Goal: Information Seeking & Learning: Learn about a topic

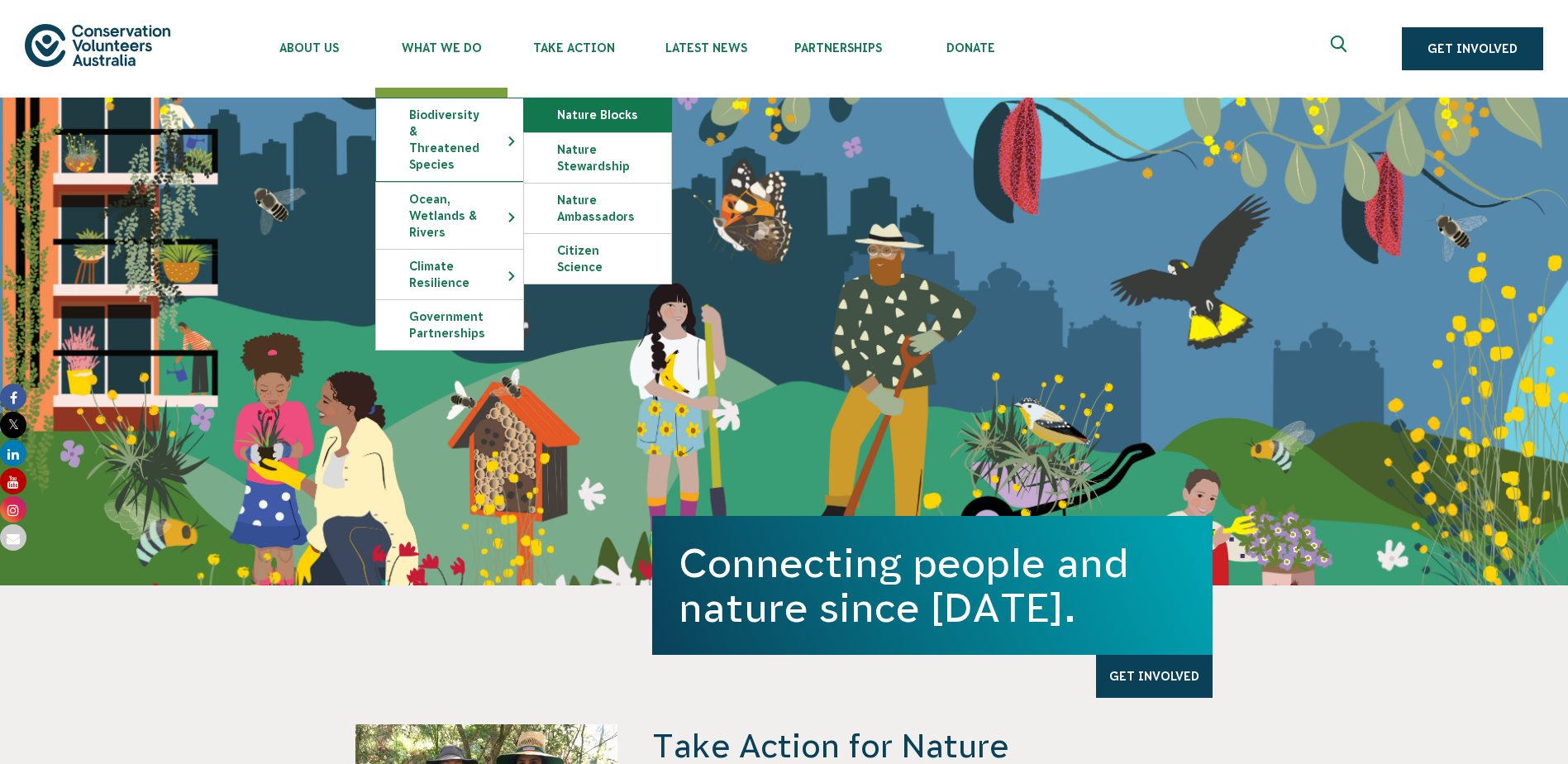
click at [593, 112] on link "Nature Blocks" at bounding box center [598, 115] width 148 height 33
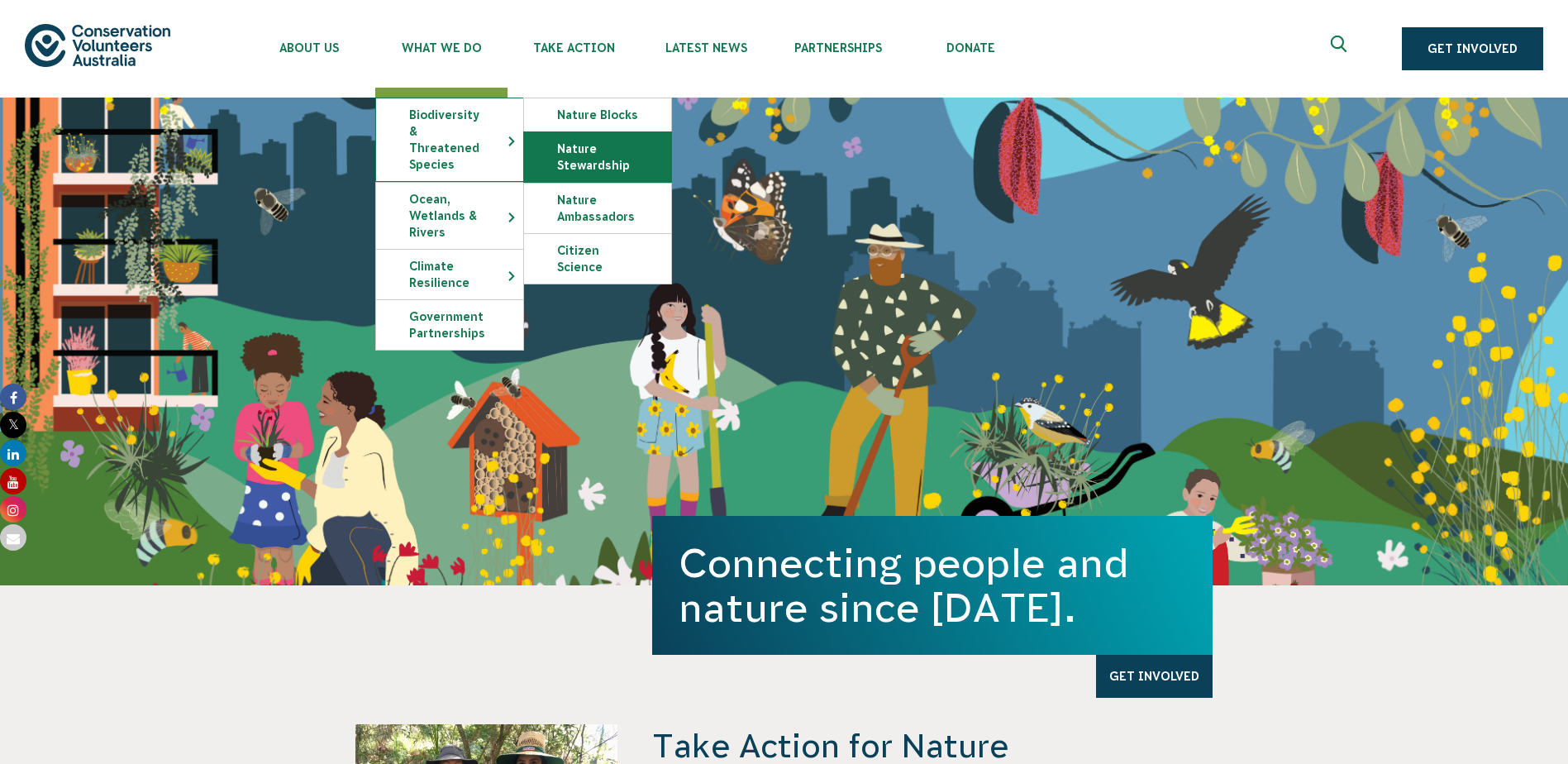
click at [579, 166] on link "Nature Stewardship" at bounding box center [598, 158] width 148 height 50
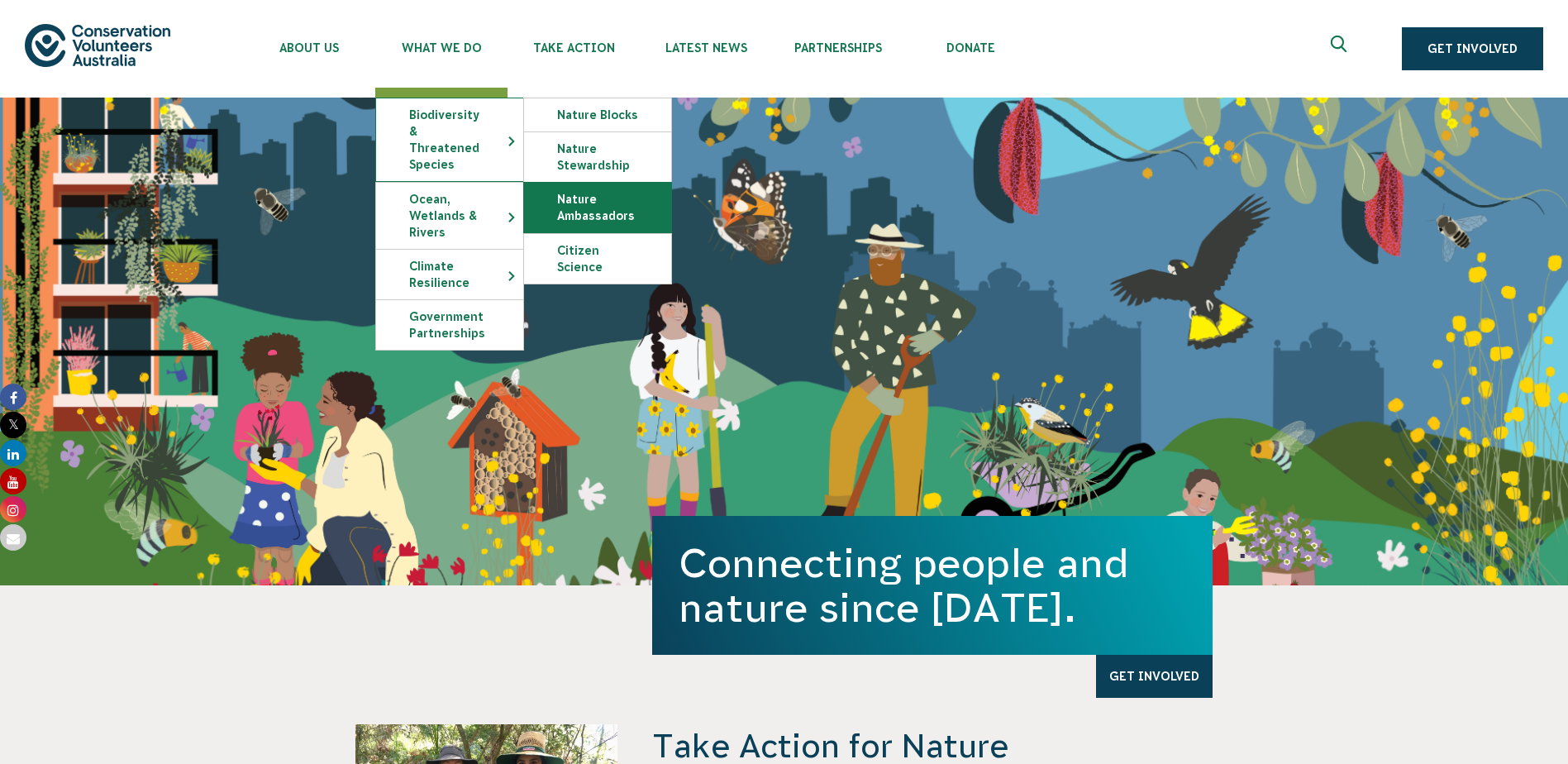
click at [564, 217] on link "Nature Ambassadors" at bounding box center [598, 207] width 148 height 50
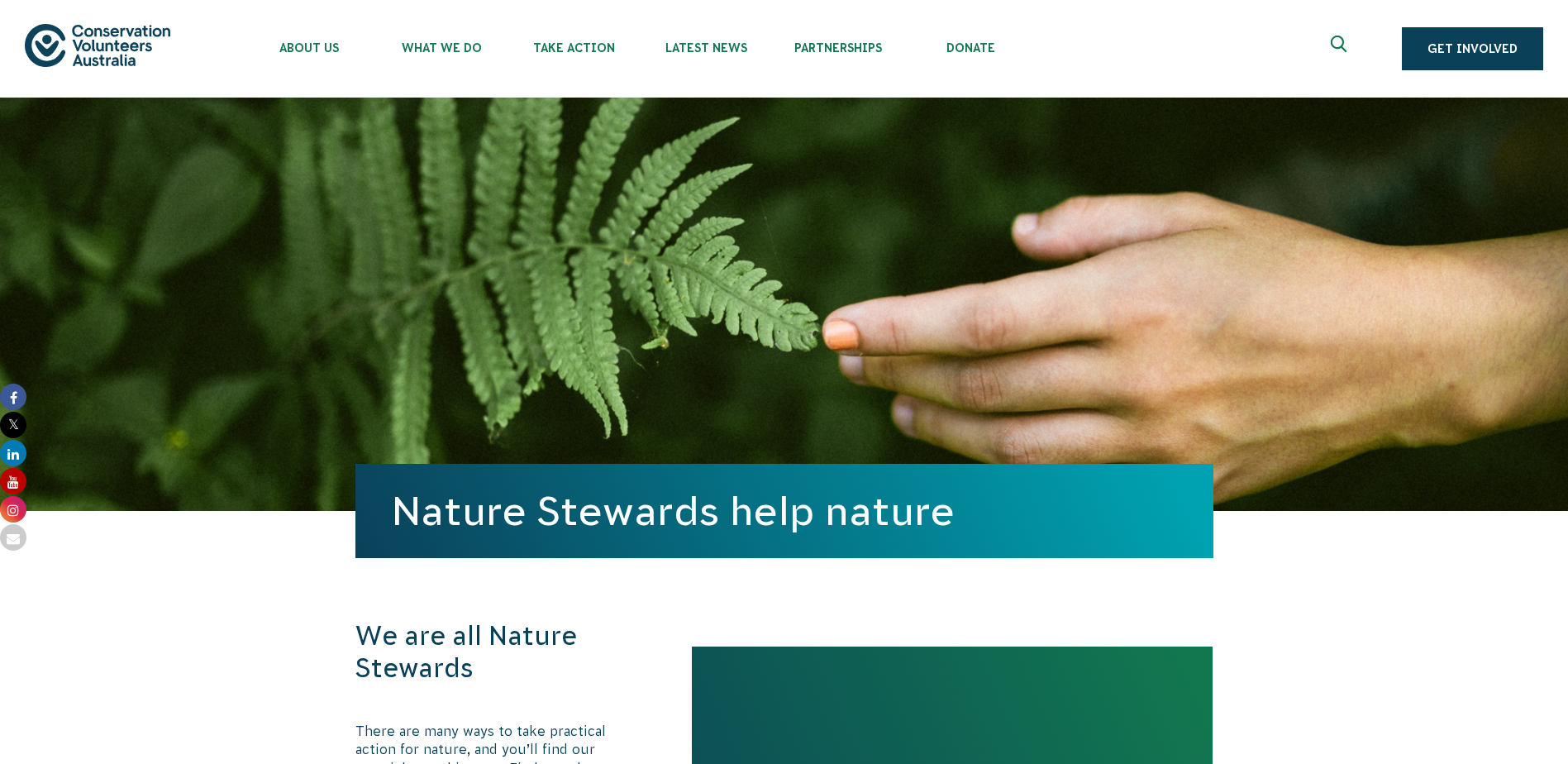
drag, startPoint x: 0, startPoint y: 0, endPoint x: 999, endPoint y: 356, distance: 1060.5
click at [999, 356] on div "Nature Stewards help nature" at bounding box center [784, 304] width 858 height 414
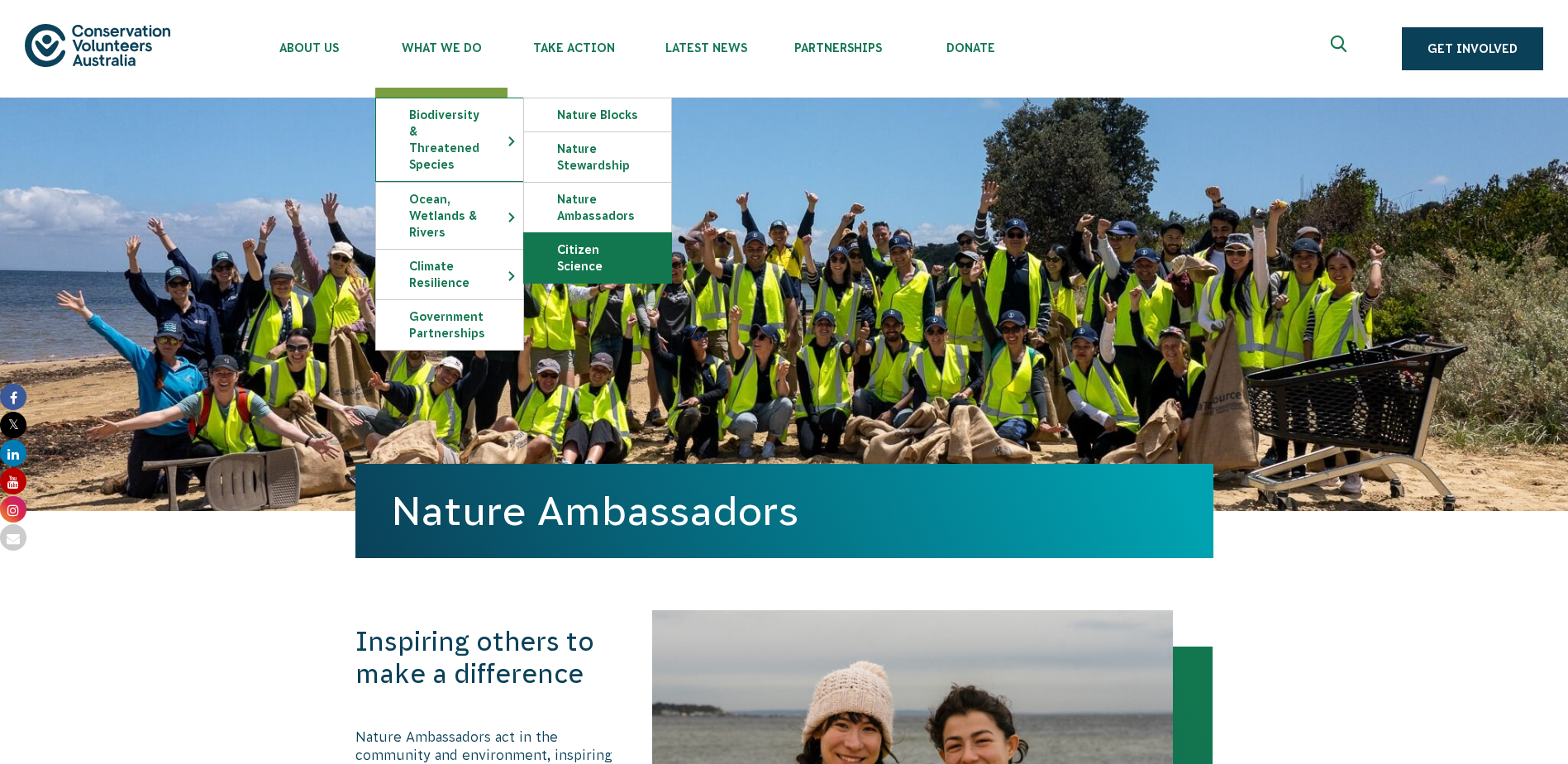
click at [603, 260] on link "Citizen Science" at bounding box center [598, 258] width 148 height 50
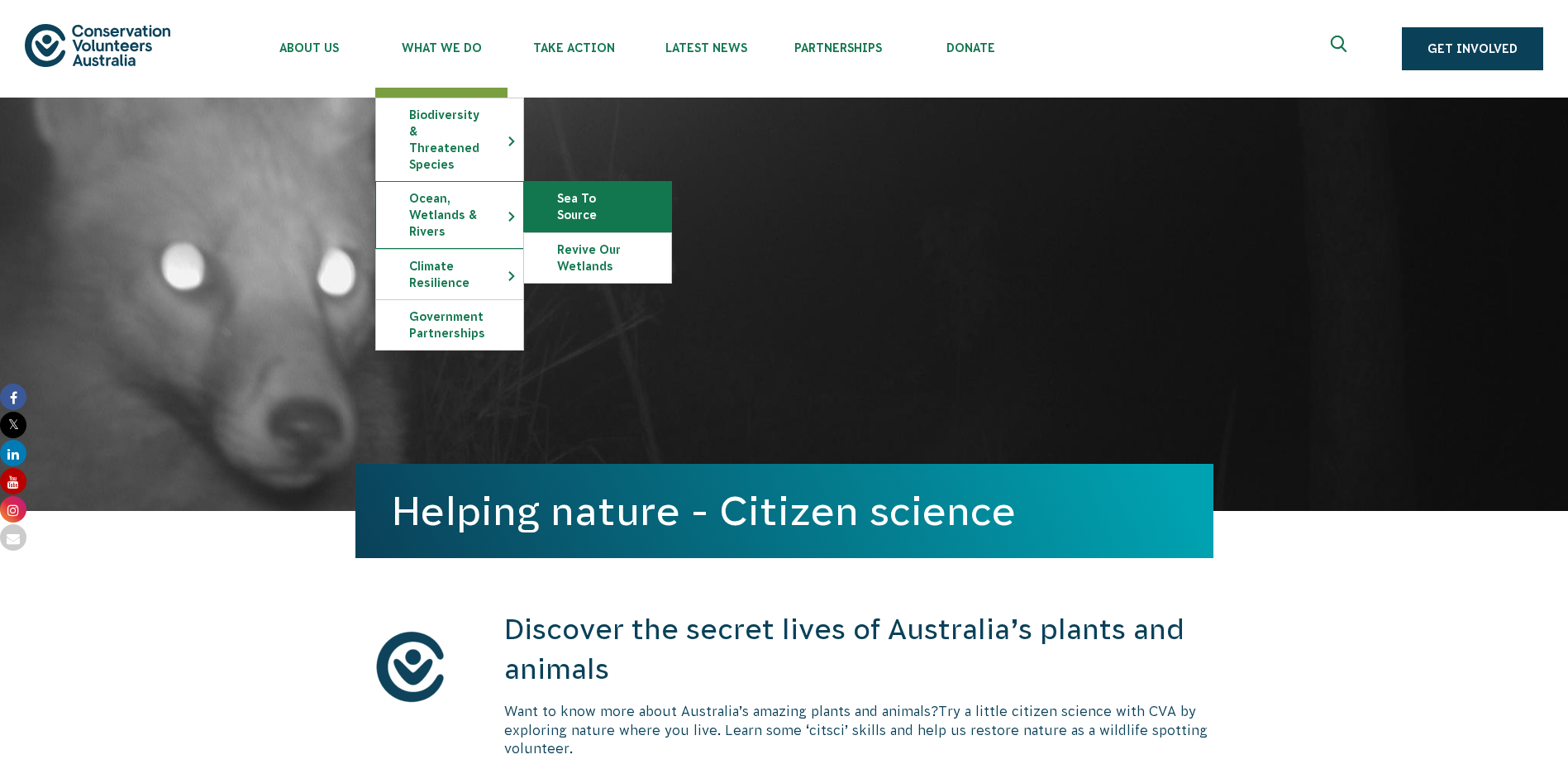
click at [628, 191] on link "Sea To Source" at bounding box center [598, 206] width 148 height 50
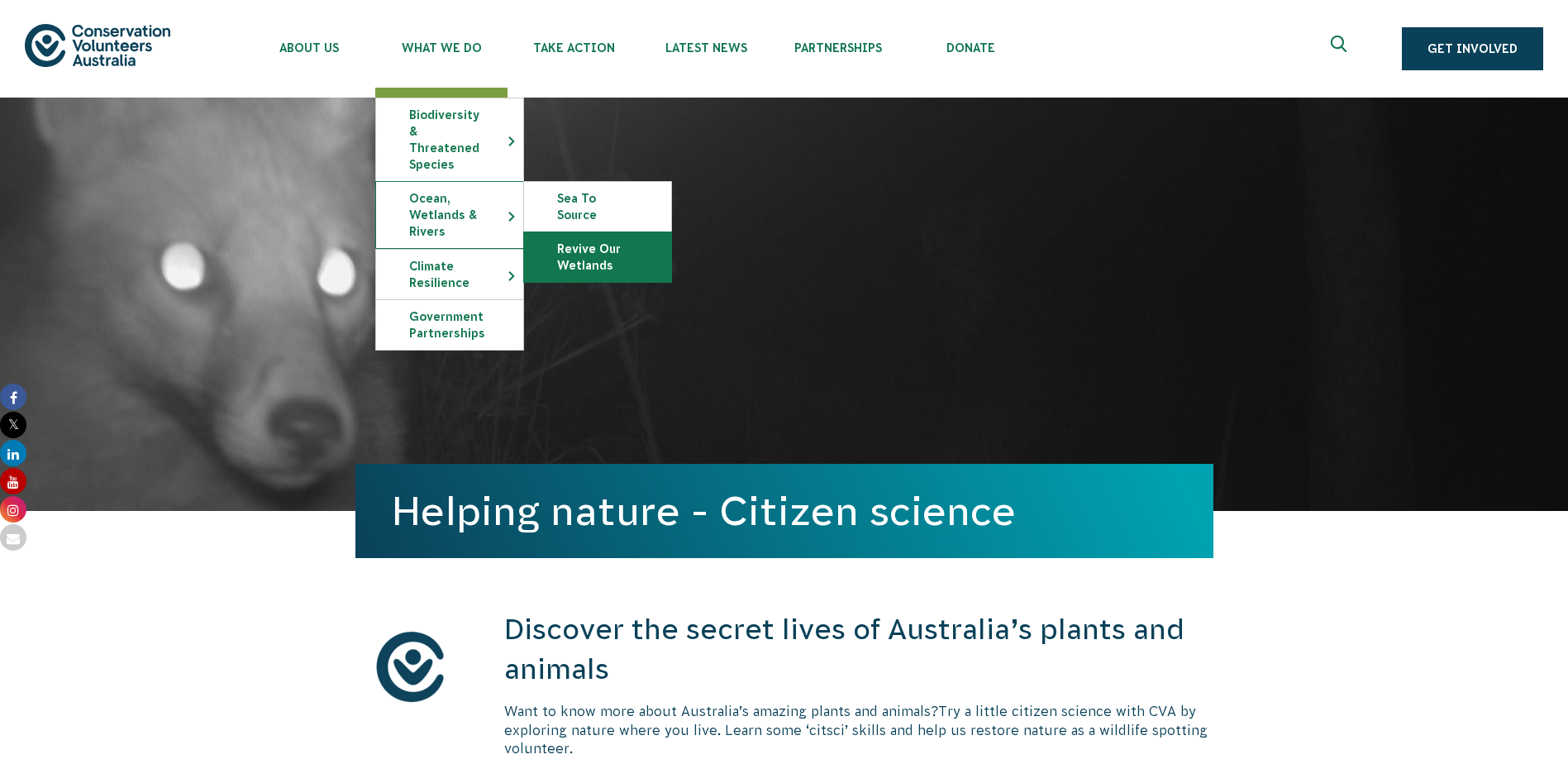
click at [613, 232] on link "Revive Our Wetlands" at bounding box center [598, 257] width 148 height 50
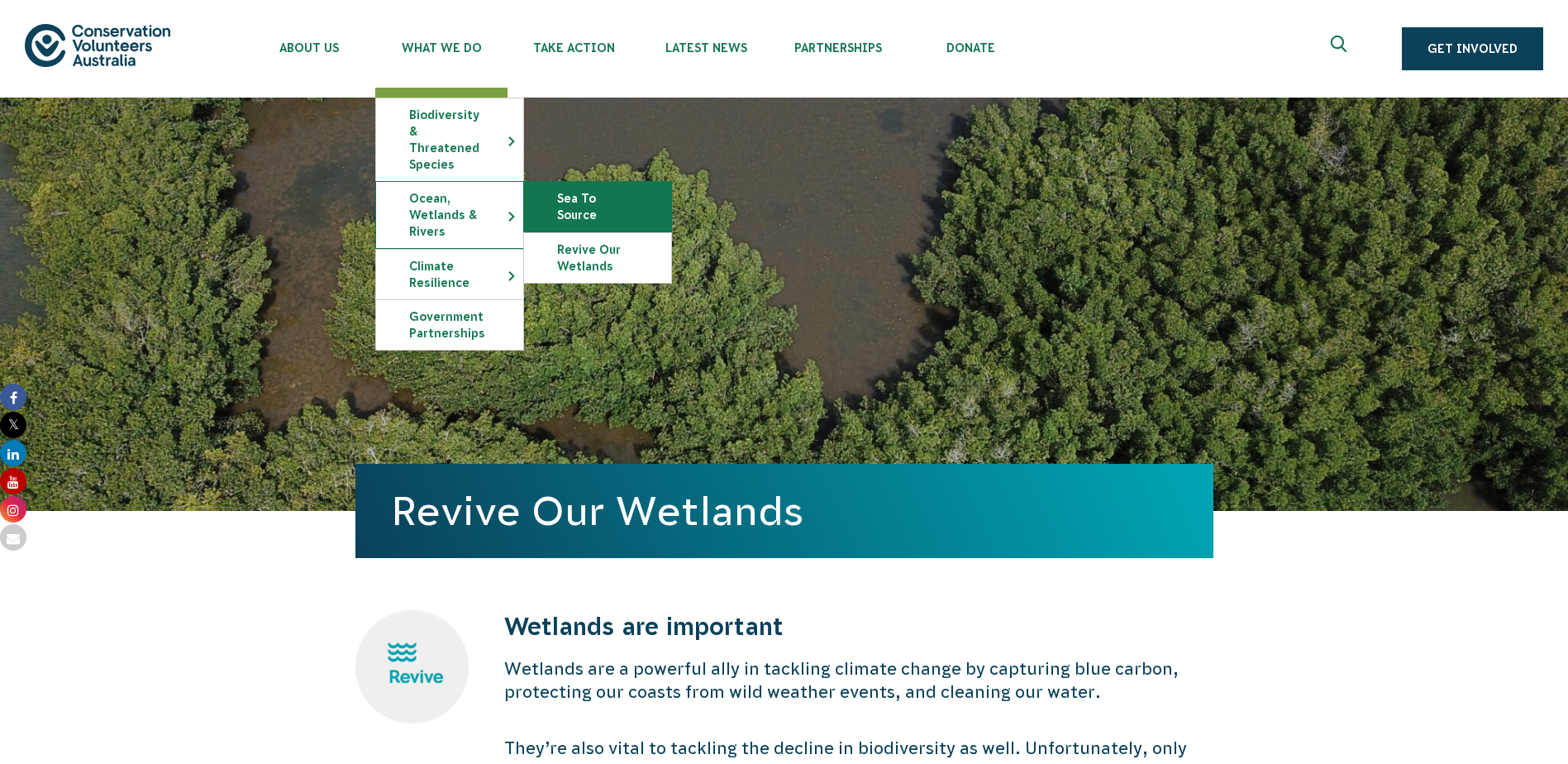
click at [569, 182] on link "Sea To Source" at bounding box center [598, 206] width 148 height 50
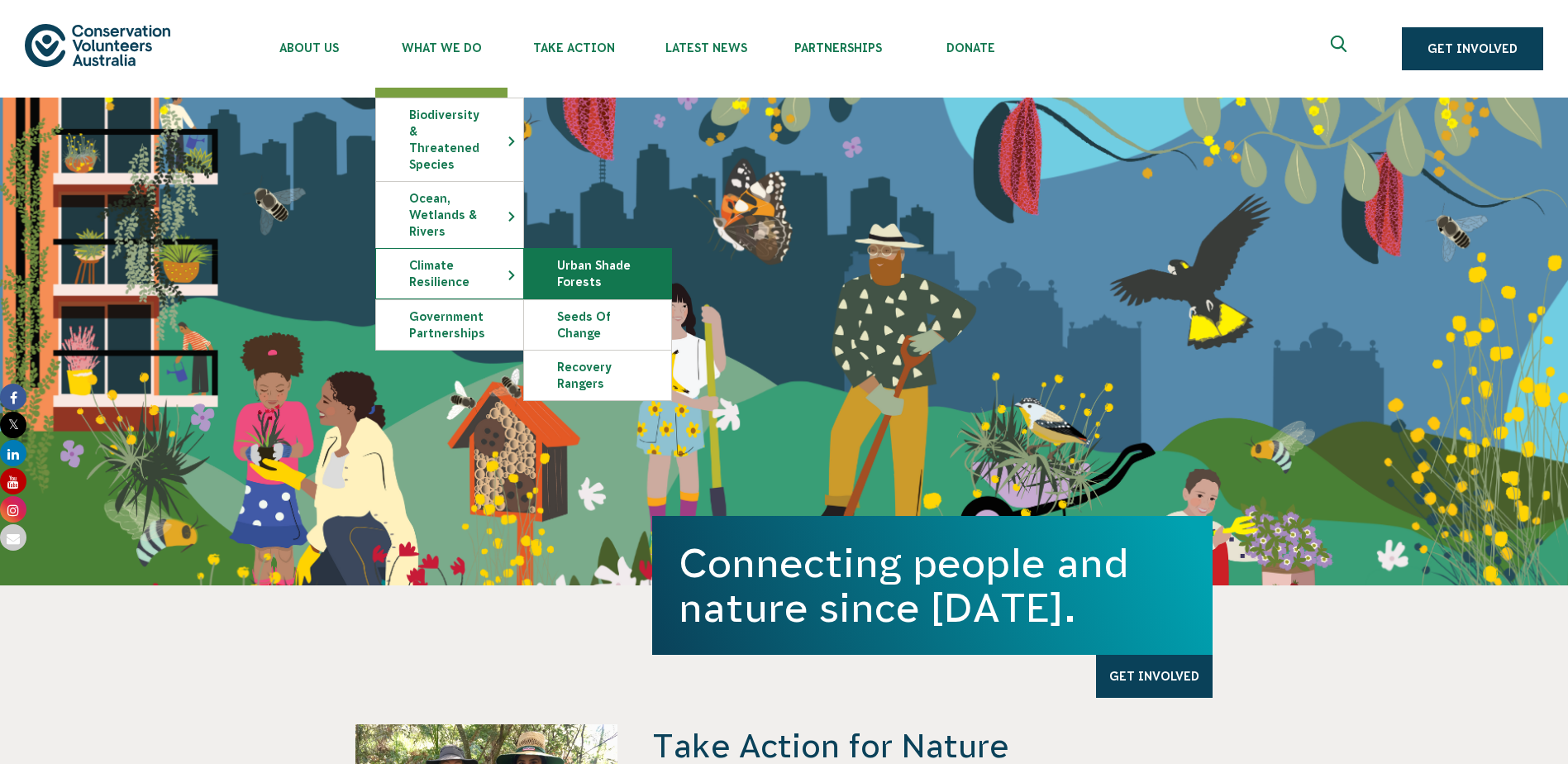
click at [572, 266] on link "Urban Shade Forests" at bounding box center [598, 274] width 148 height 50
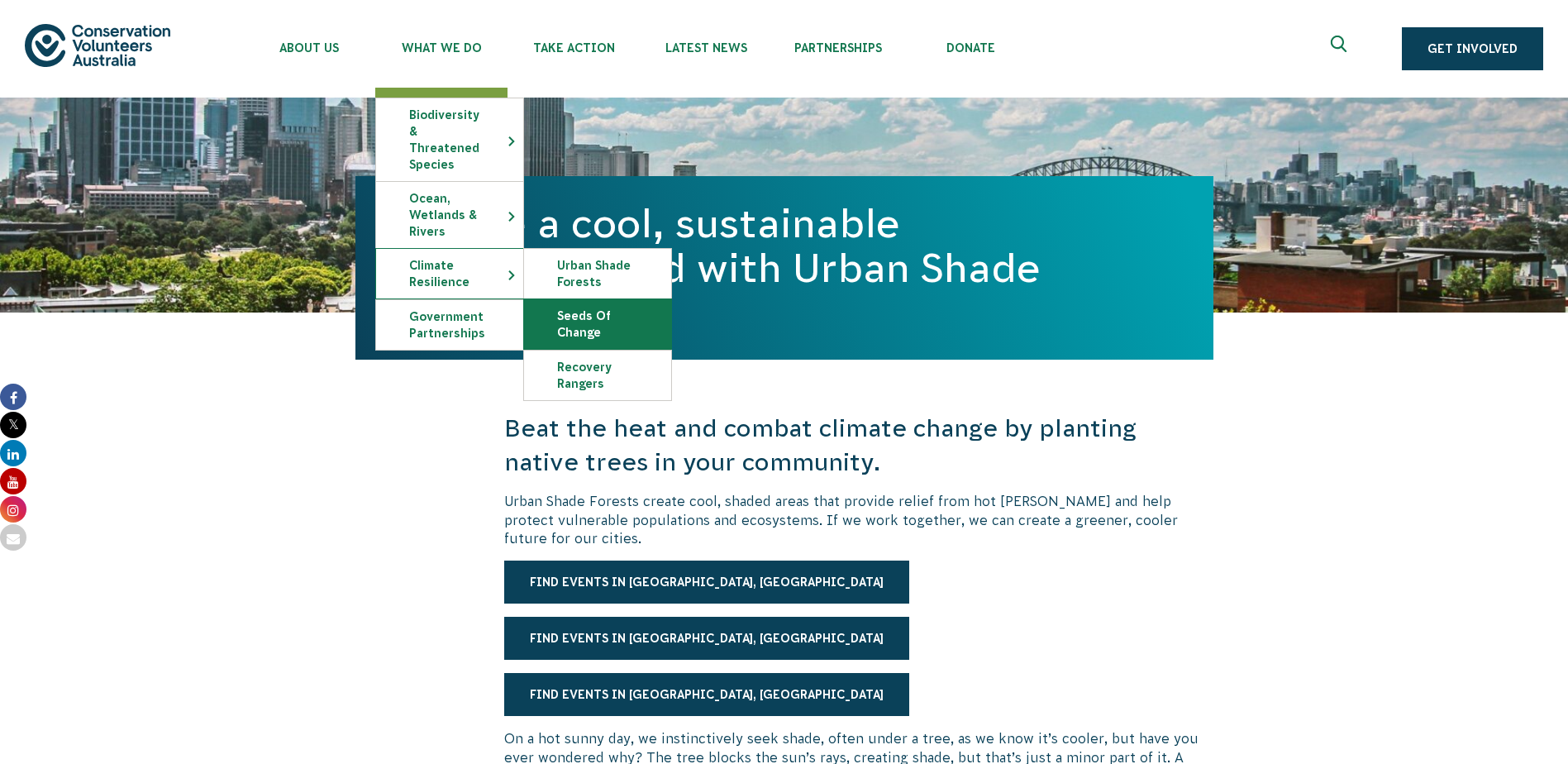
click at [583, 314] on link "Seeds of Change" at bounding box center [598, 324] width 148 height 50
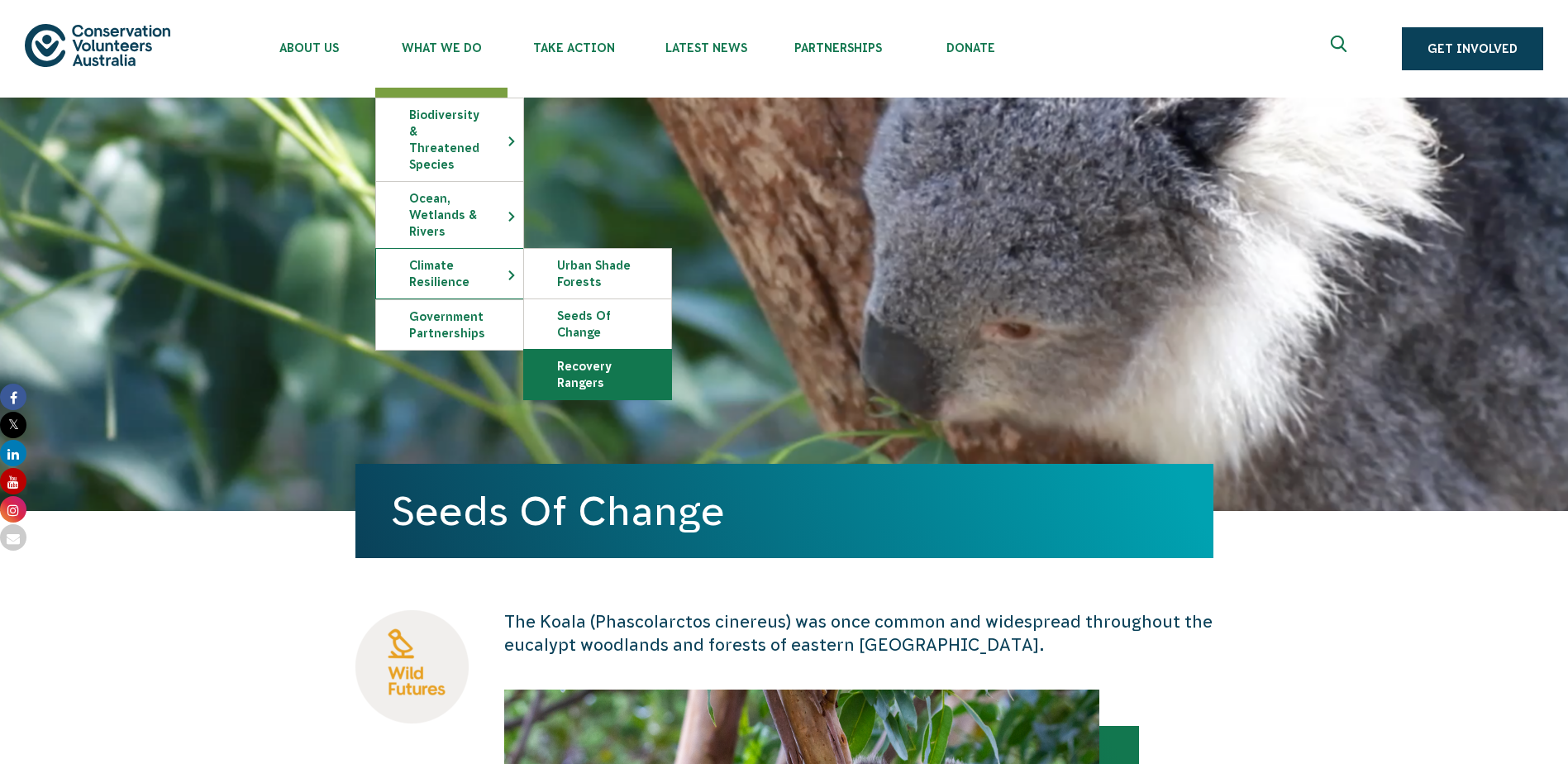
click at [554, 354] on link "Recovery Rangers" at bounding box center [598, 375] width 148 height 50
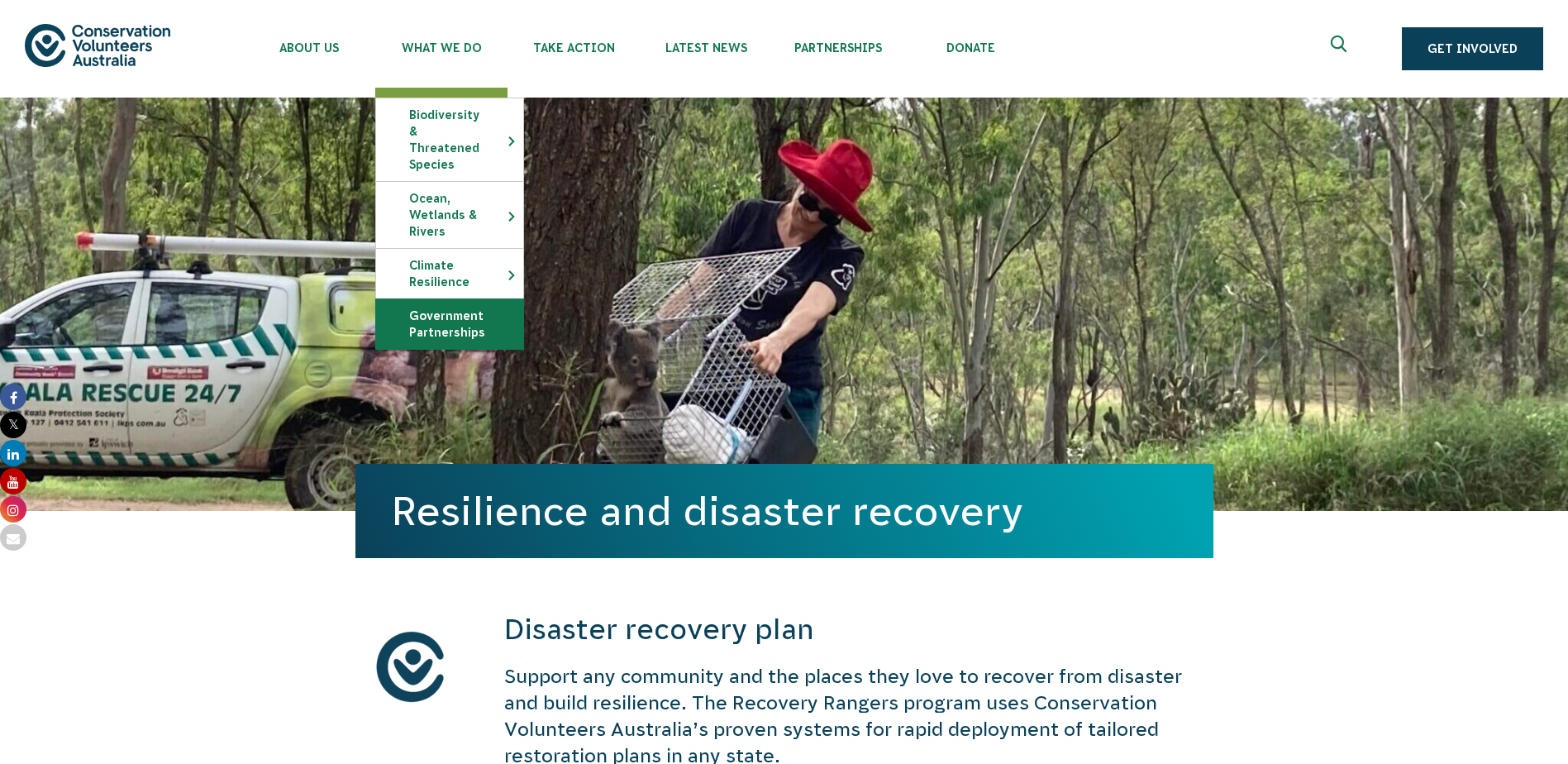
click at [484, 299] on link "Government Partnerships" at bounding box center [450, 324] width 148 height 50
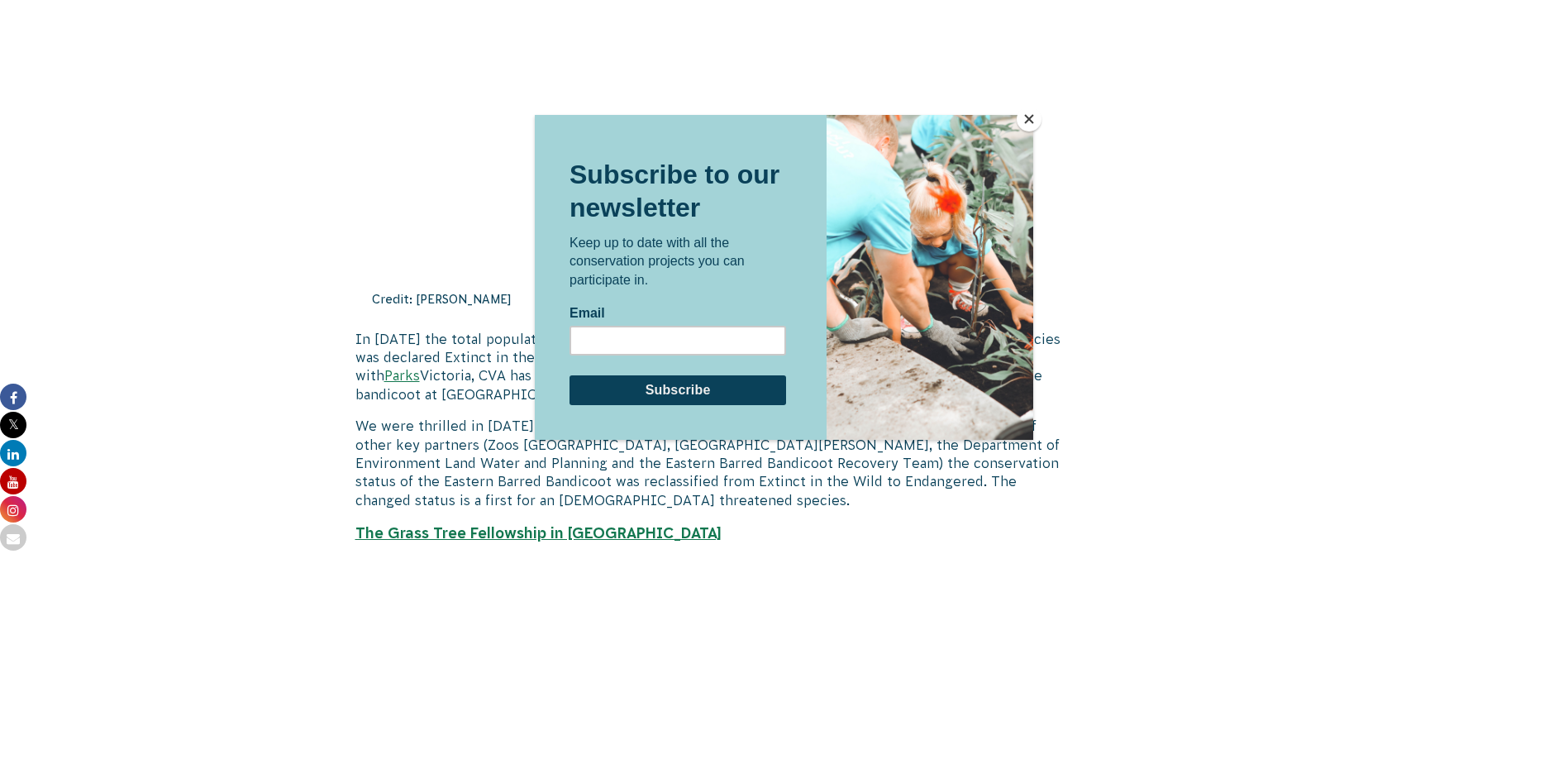
scroll to position [4549, 0]
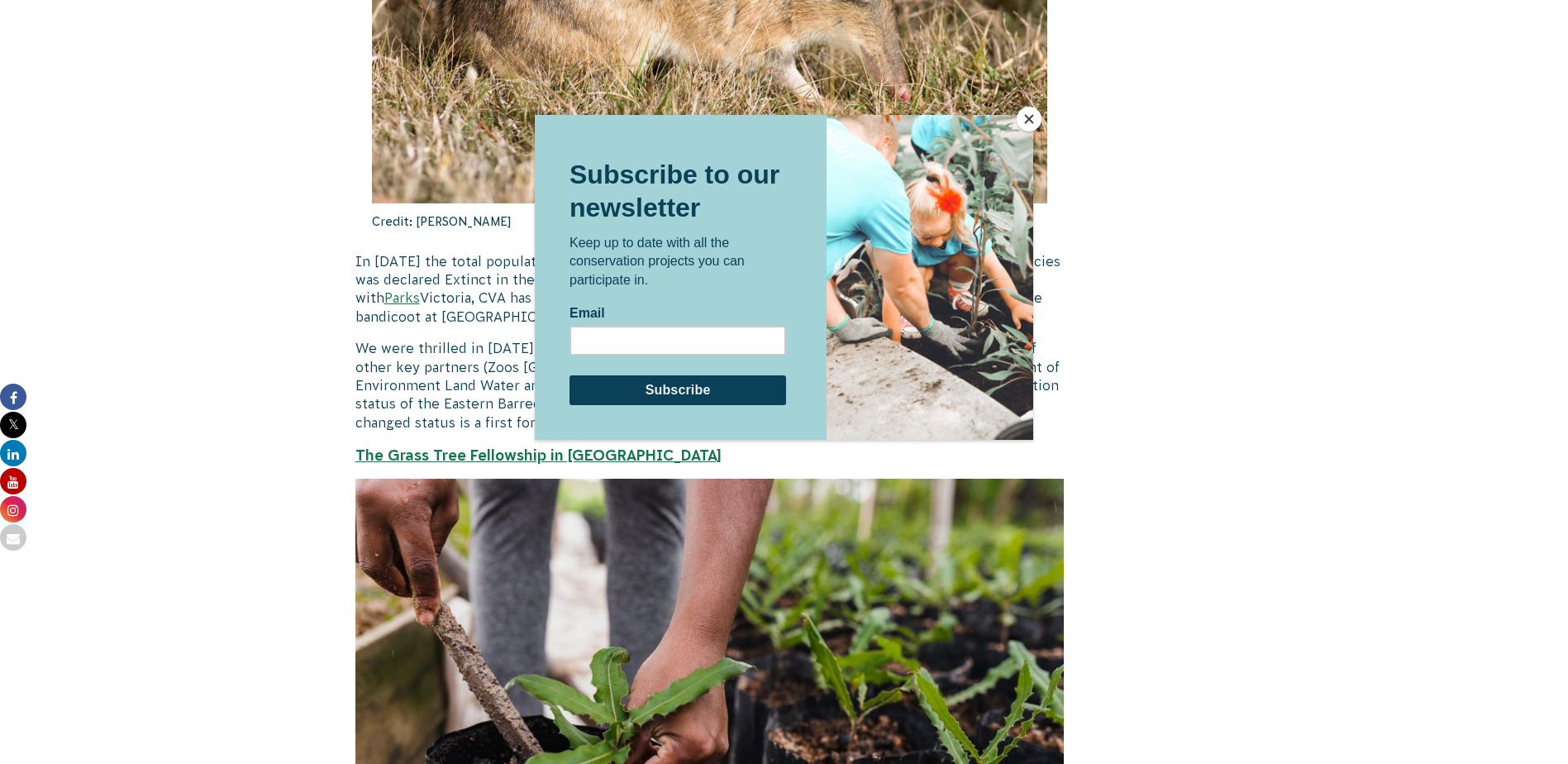
click at [1027, 120] on button "Close" at bounding box center [1029, 119] width 25 height 25
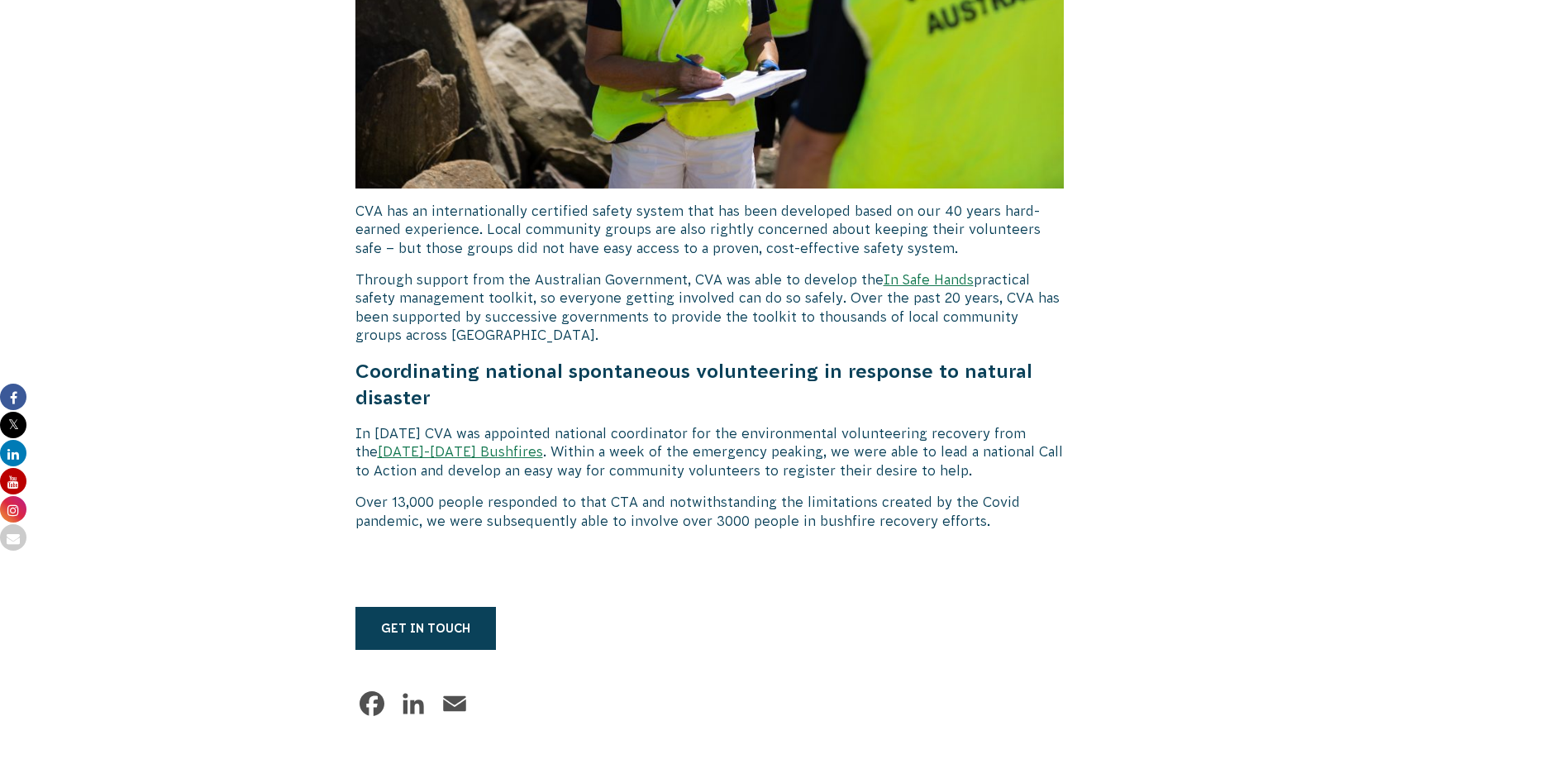
scroll to position [6535, 0]
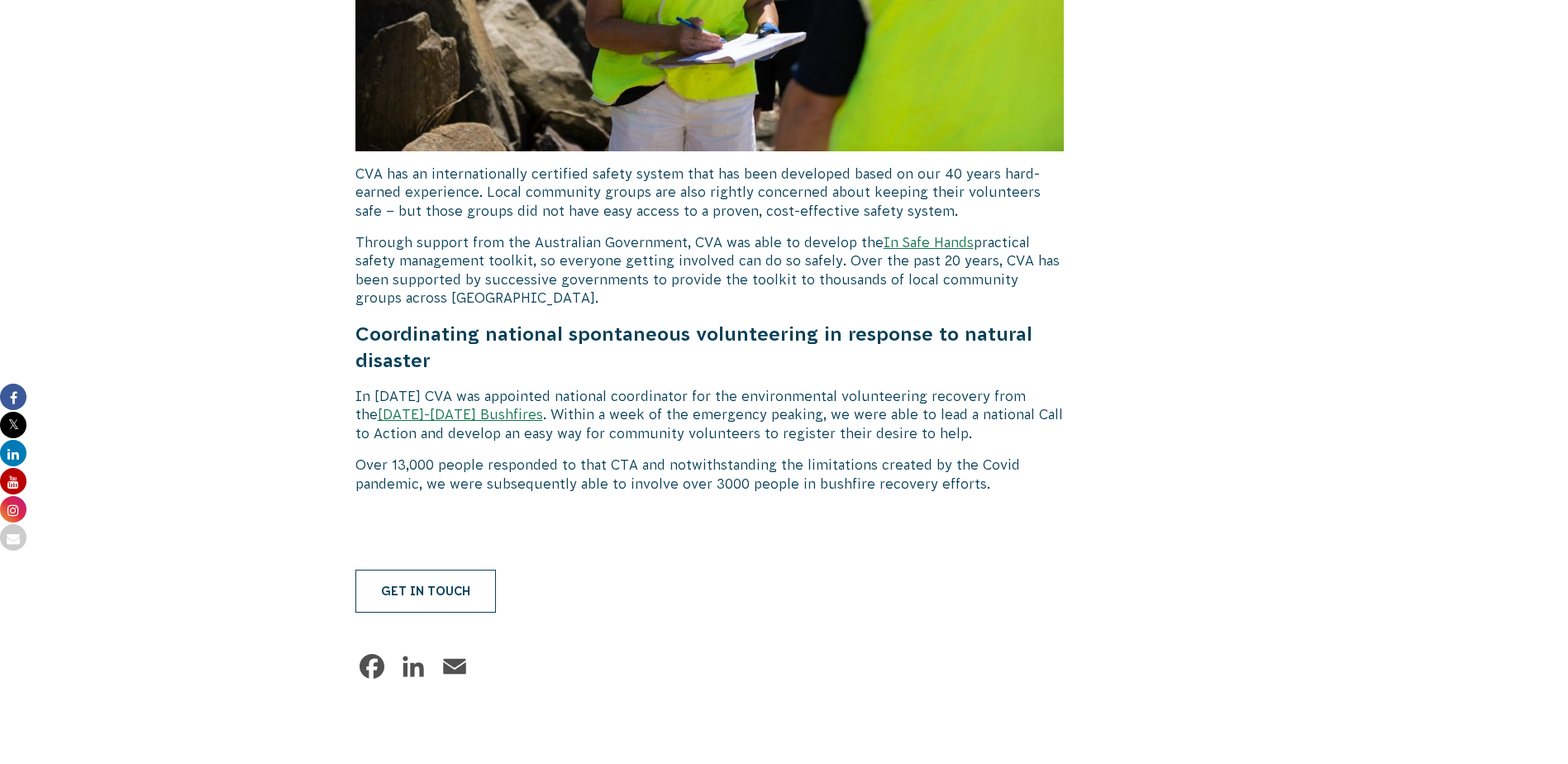
click at [415, 570] on link "Get in touch" at bounding box center [426, 590] width 141 height 43
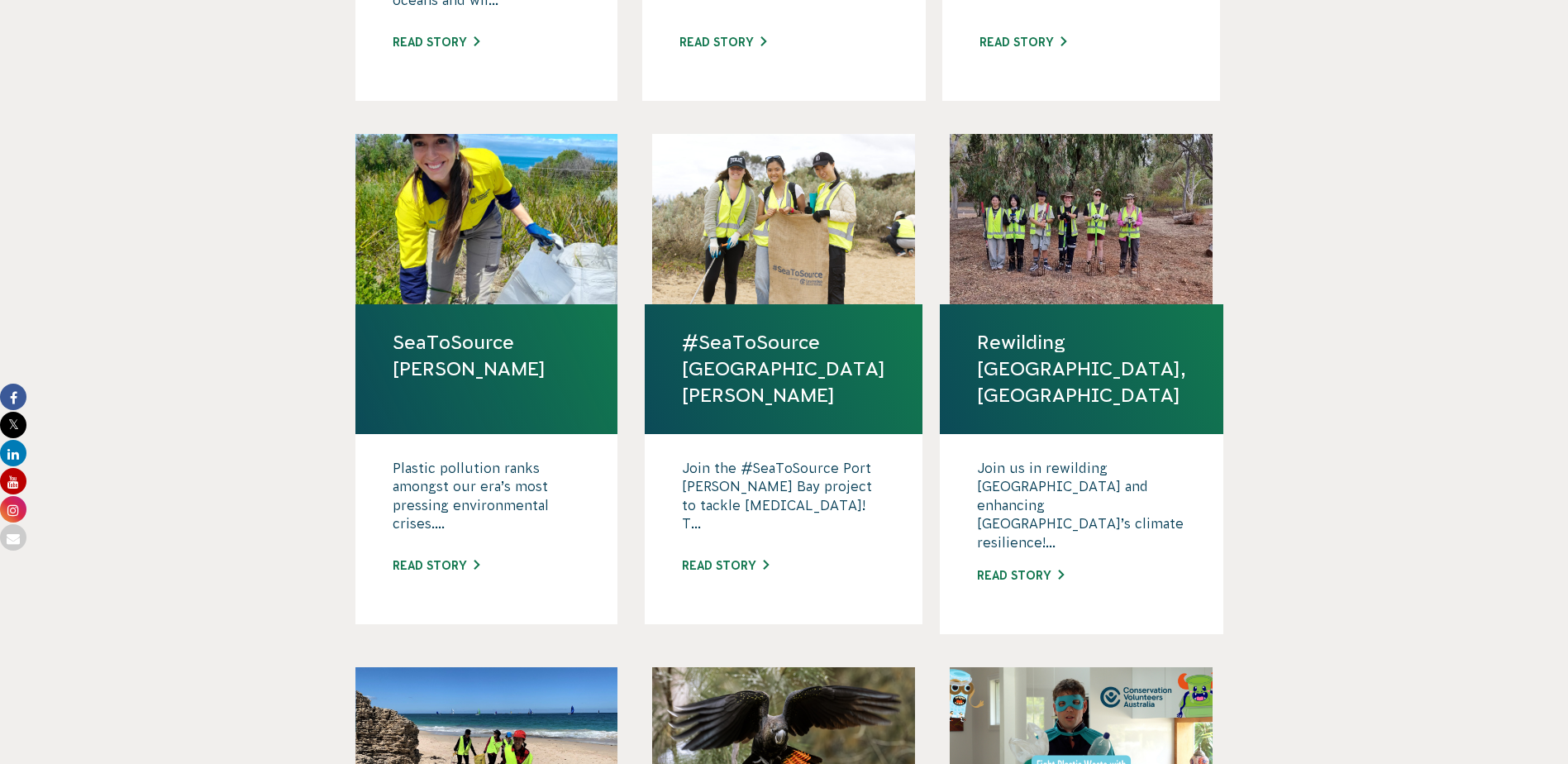
scroll to position [827, 0]
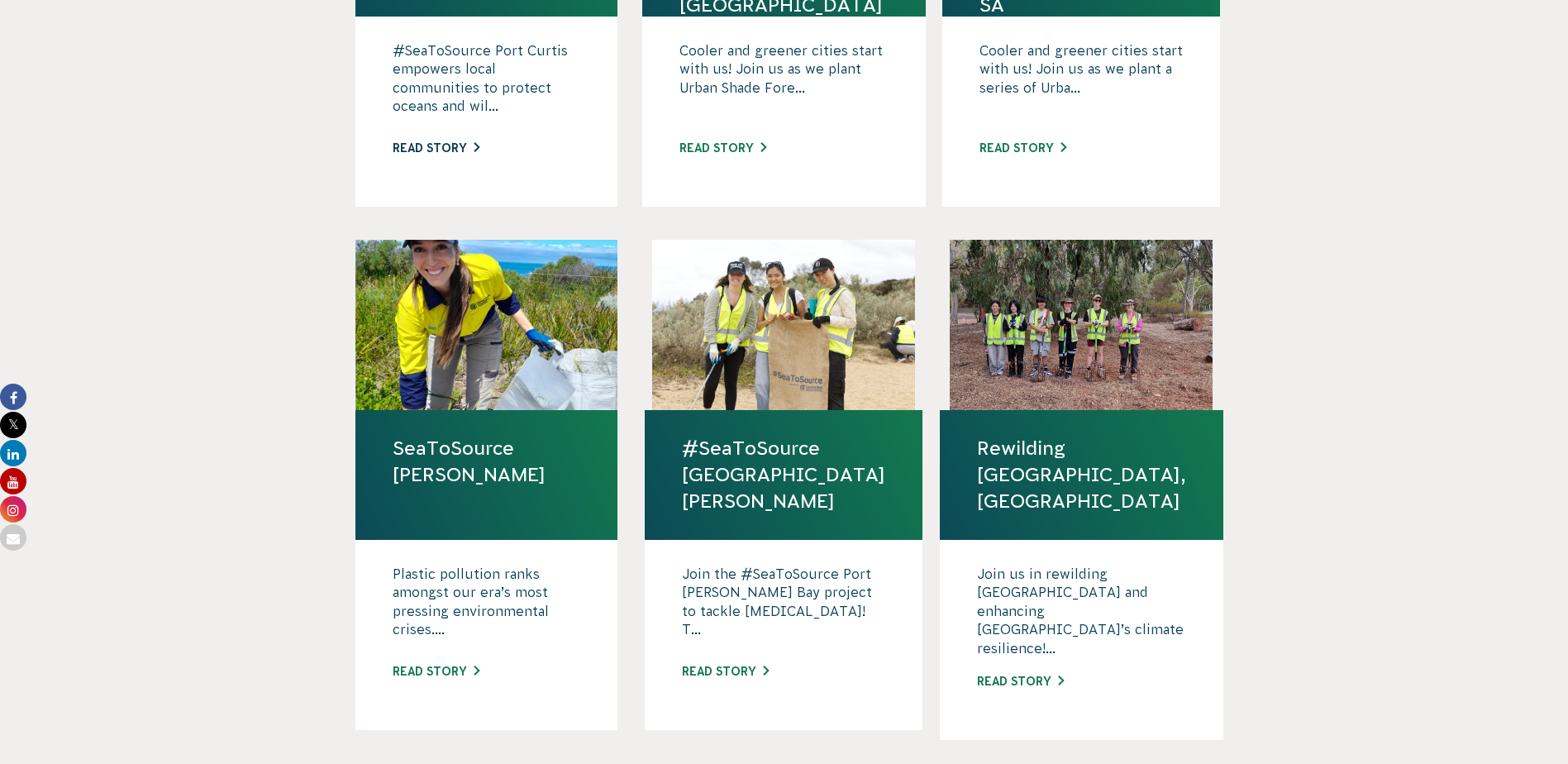
click at [430, 142] on link "Read story" at bounding box center [436, 148] width 87 height 13
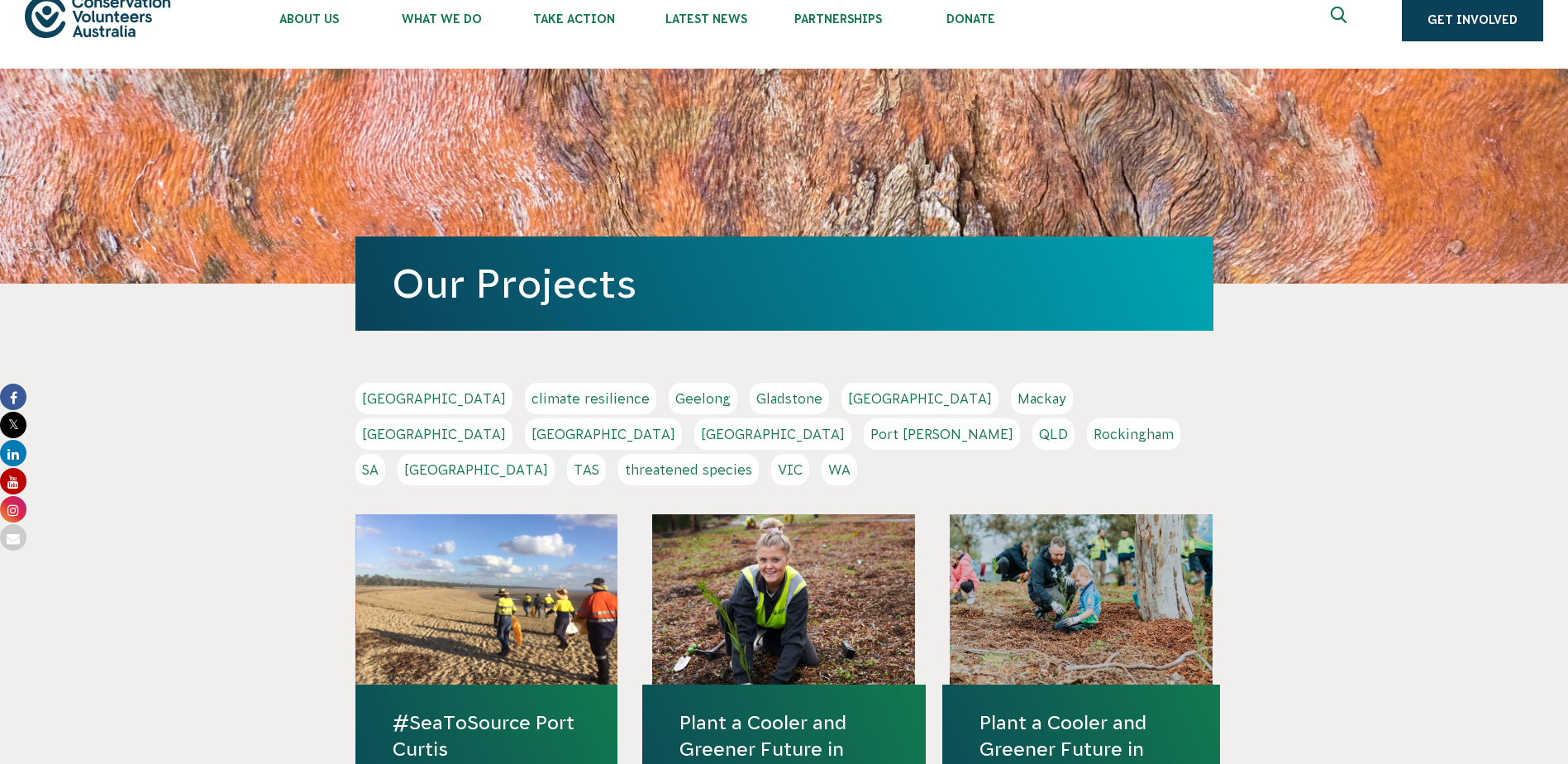
scroll to position [0, 0]
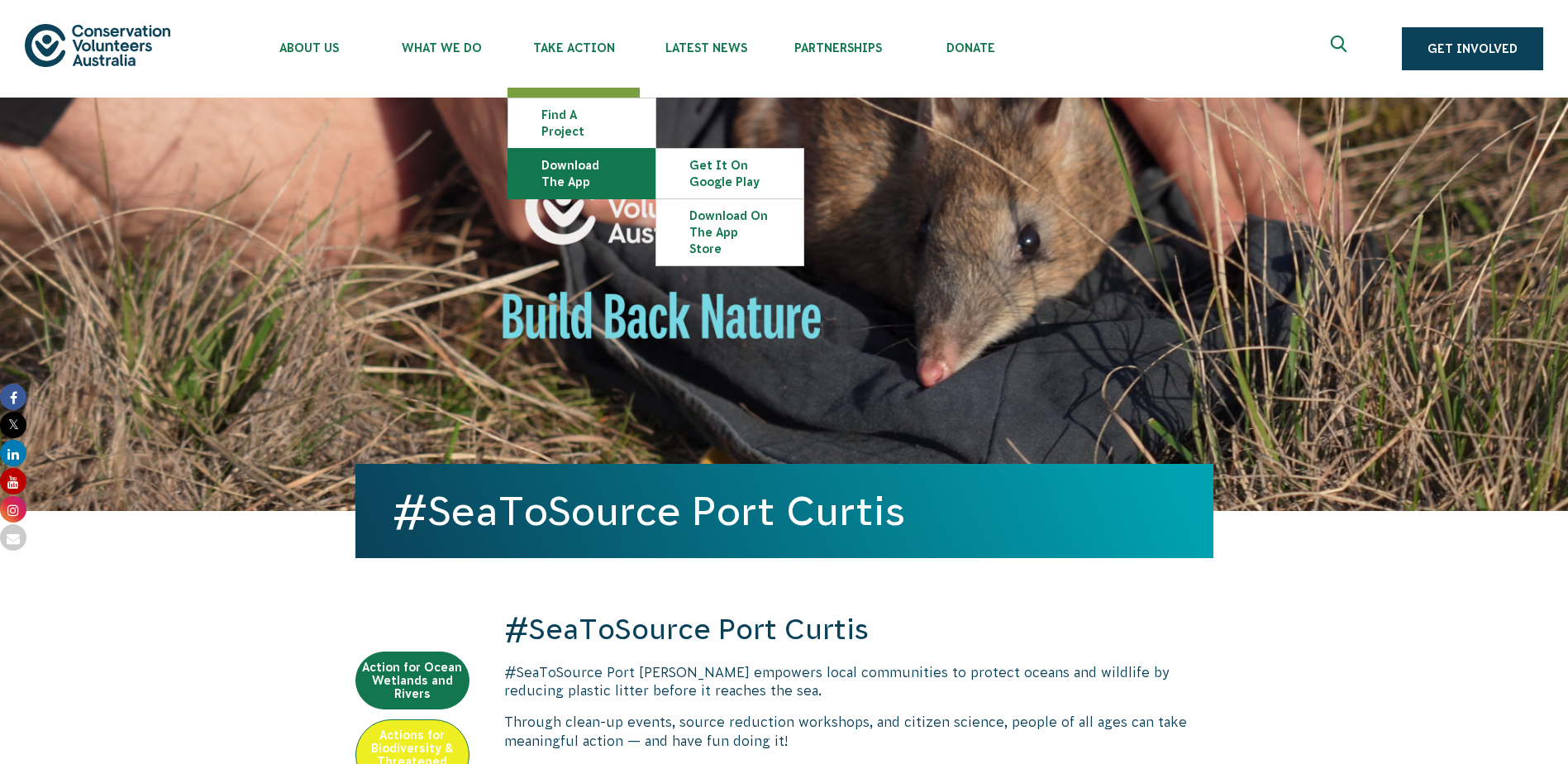
click at [545, 159] on link "Download the app" at bounding box center [582, 174] width 148 height 50
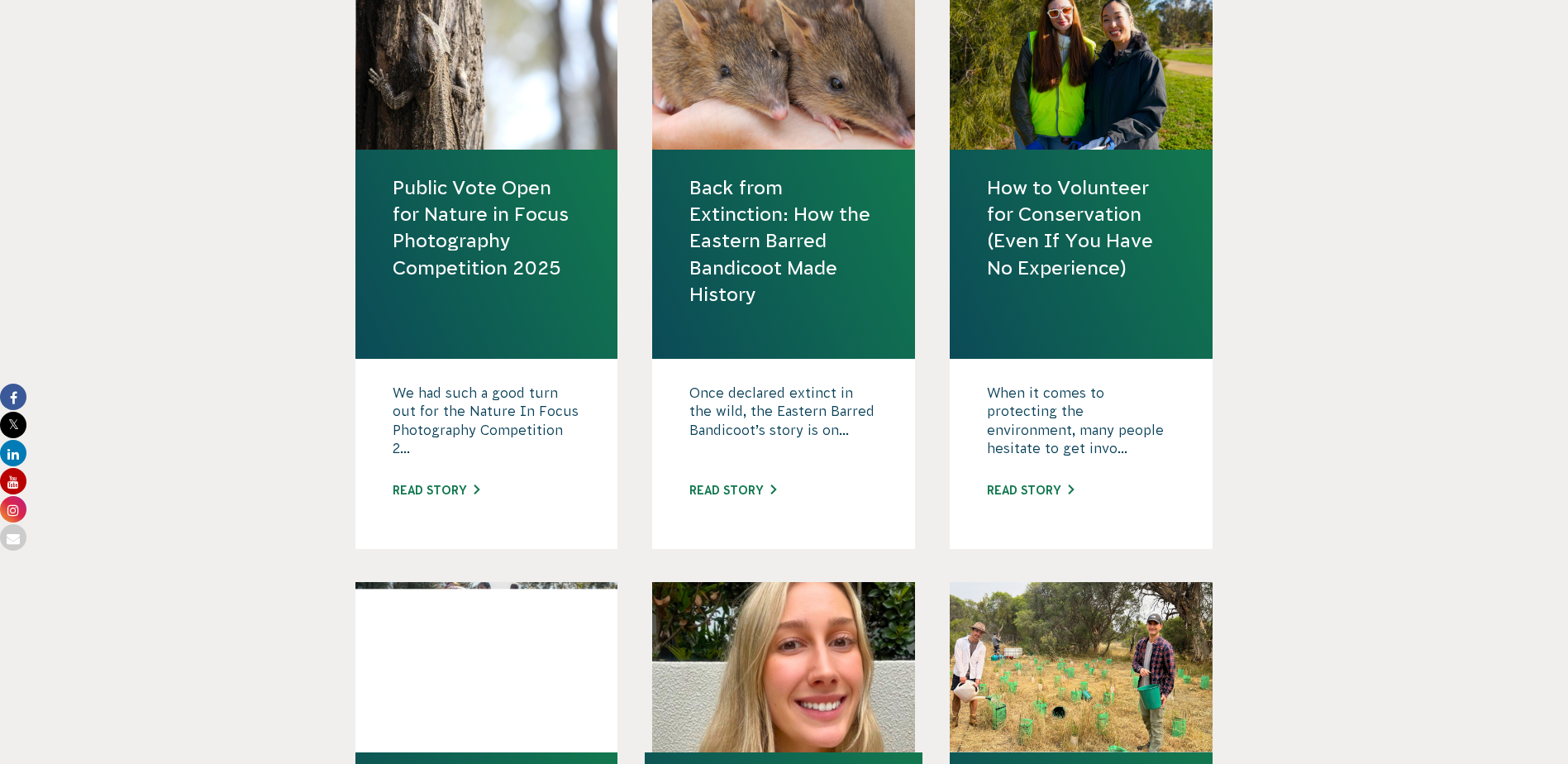
scroll to position [910, 0]
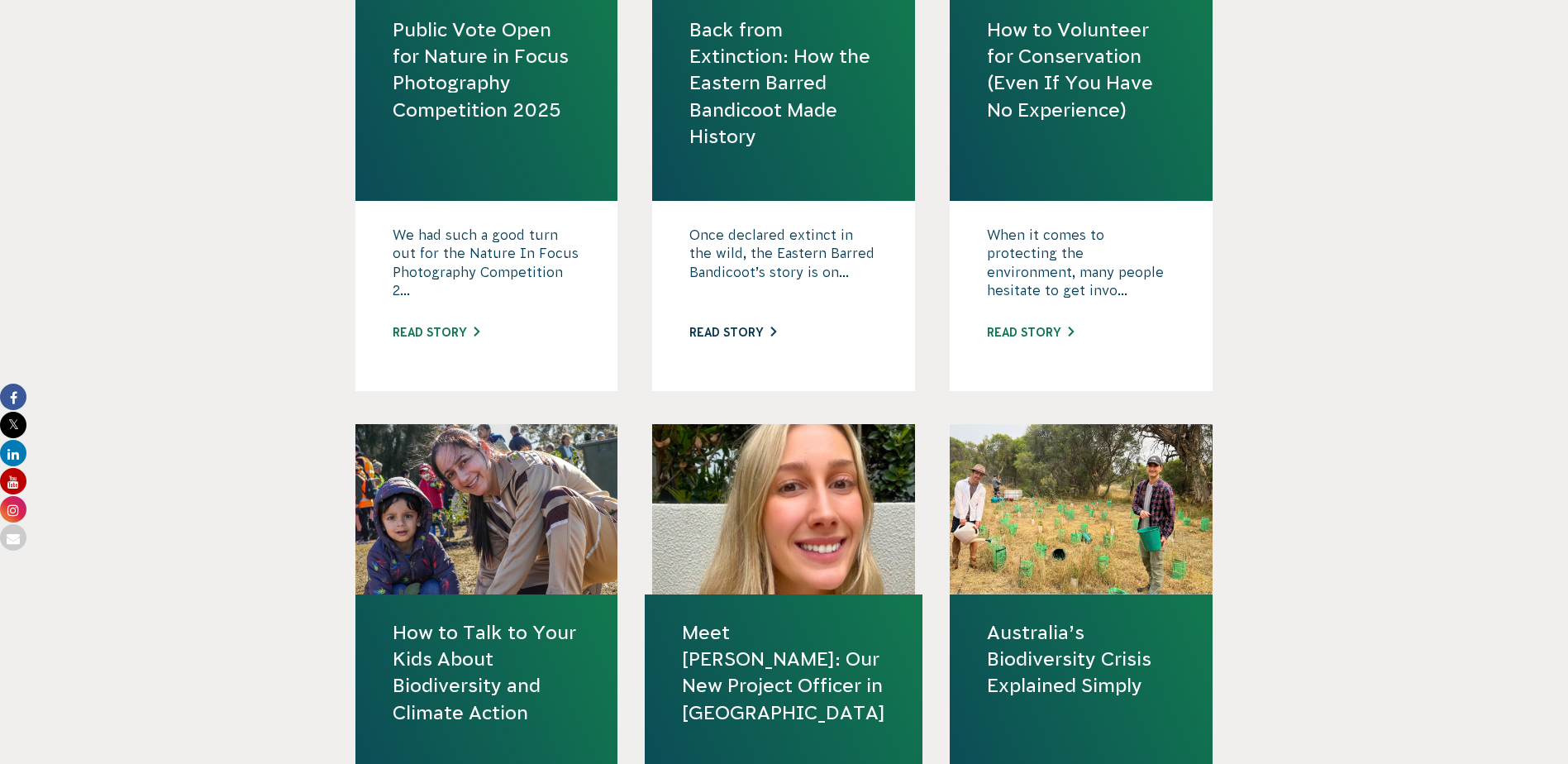
click at [726, 338] on link "Read story" at bounding box center [733, 332] width 87 height 13
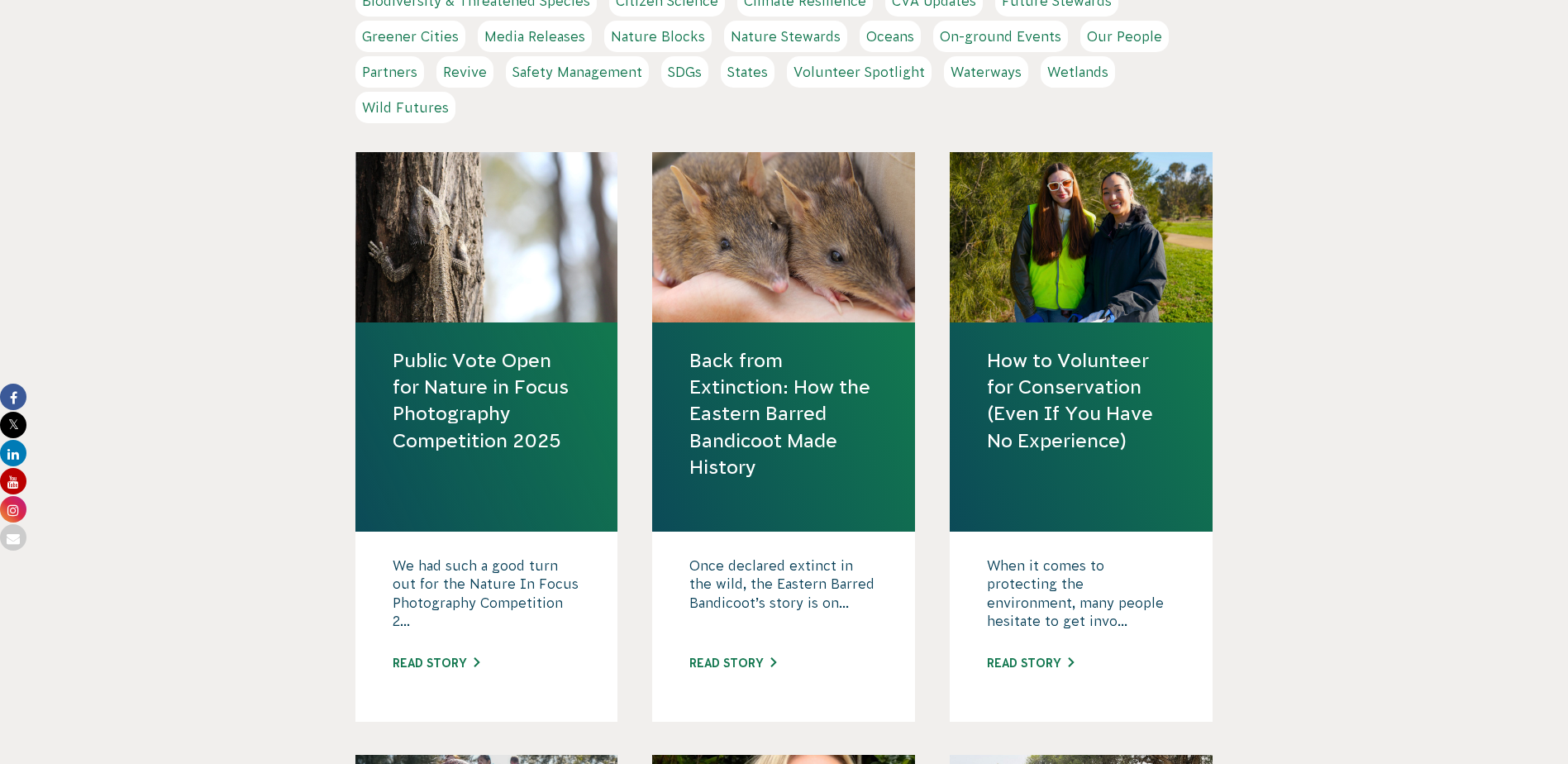
scroll to position [0, 0]
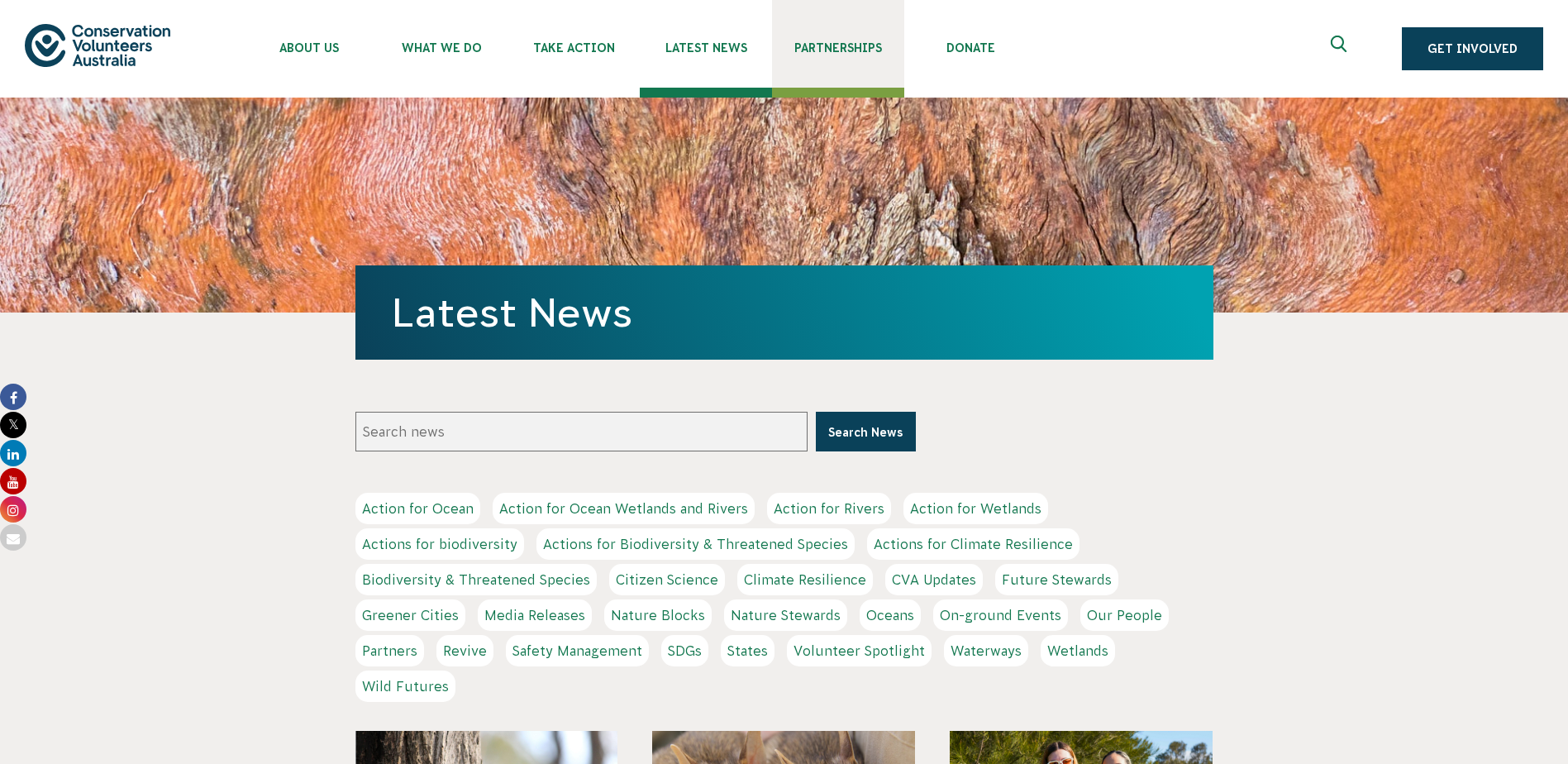
click at [806, 48] on span "Partnerships" at bounding box center [838, 47] width 133 height 13
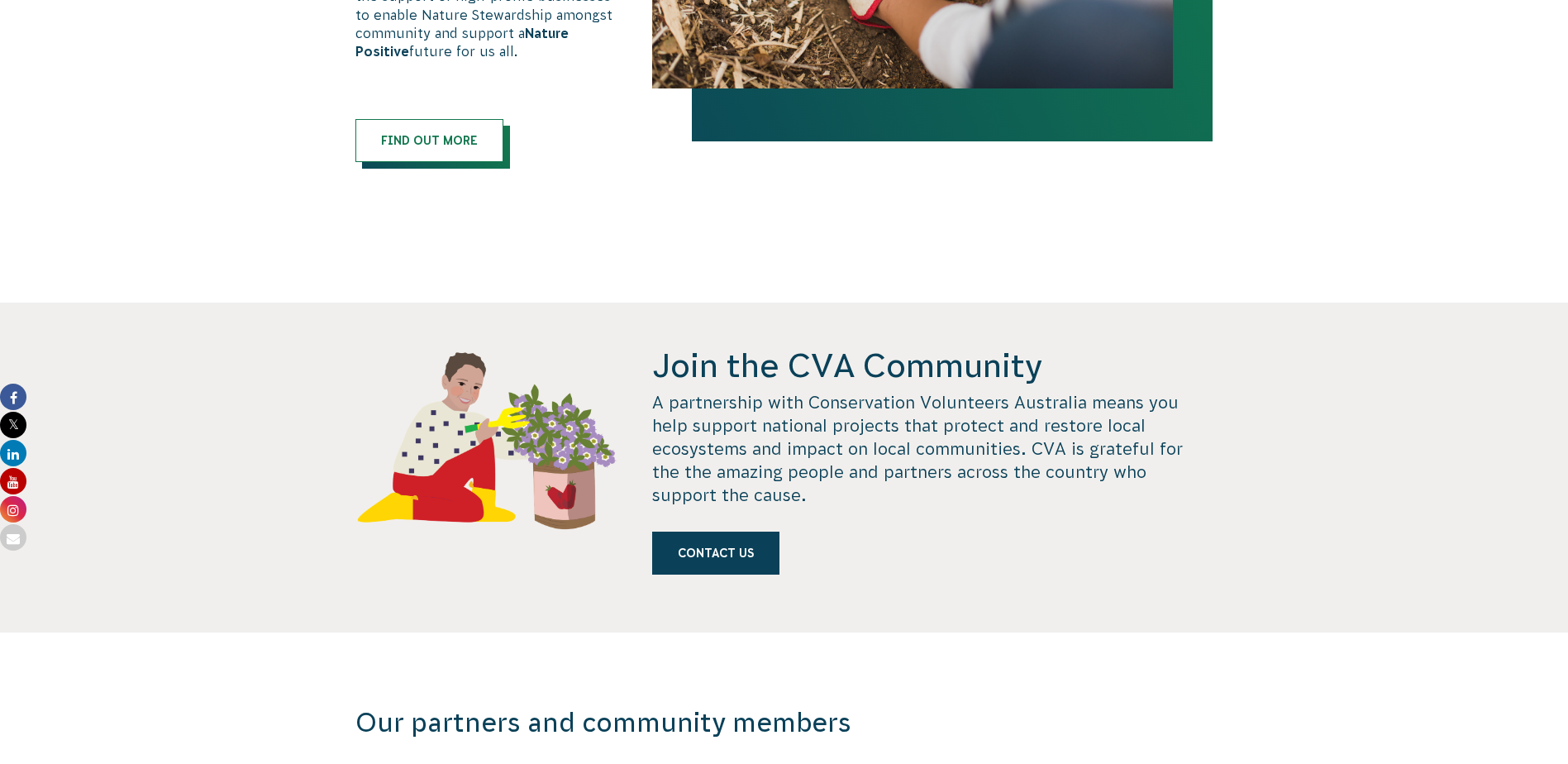
scroll to position [910, 0]
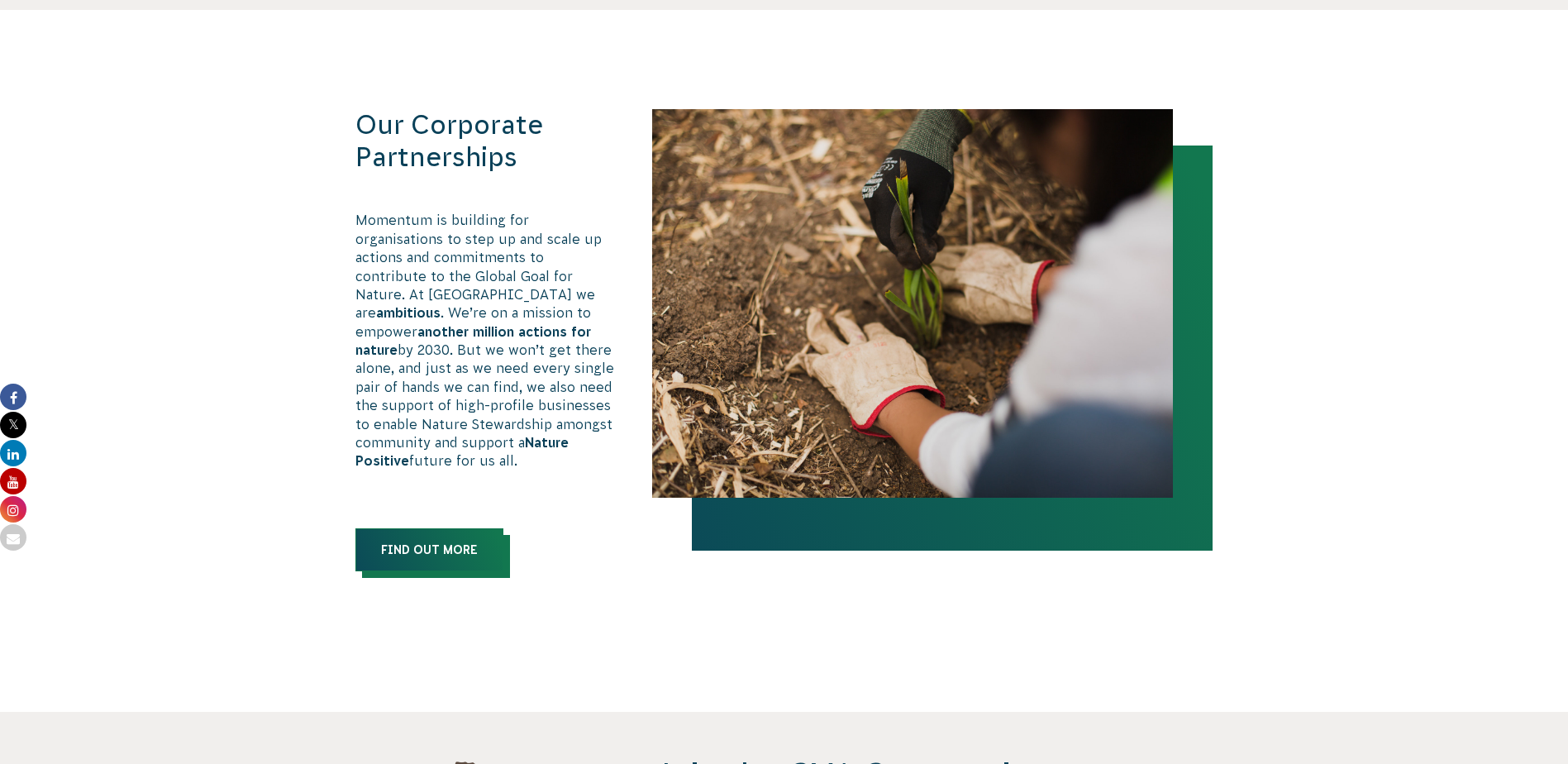
click at [419, 546] on link "Find out more" at bounding box center [430, 550] width 148 height 43
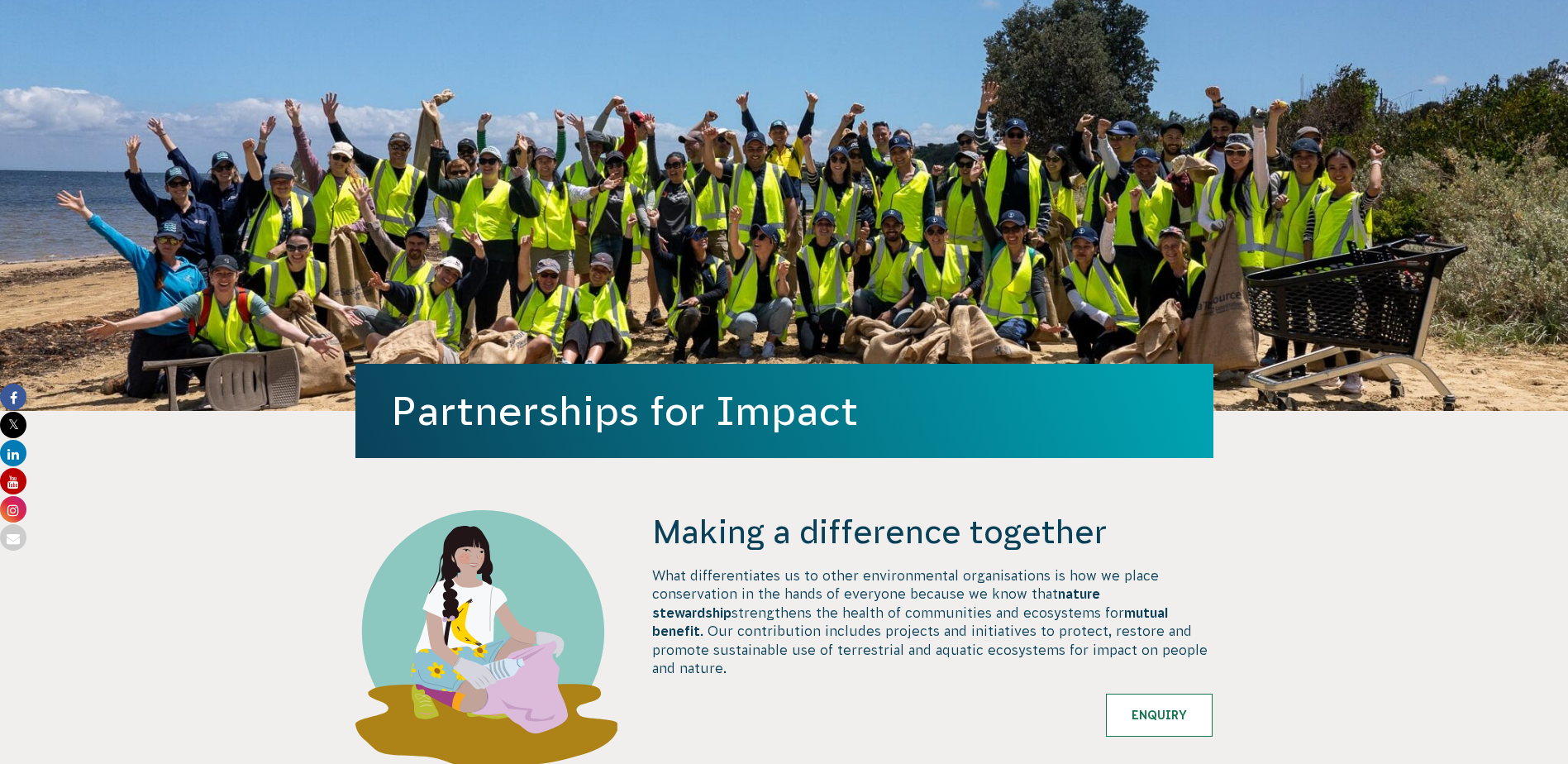
scroll to position [0, 0]
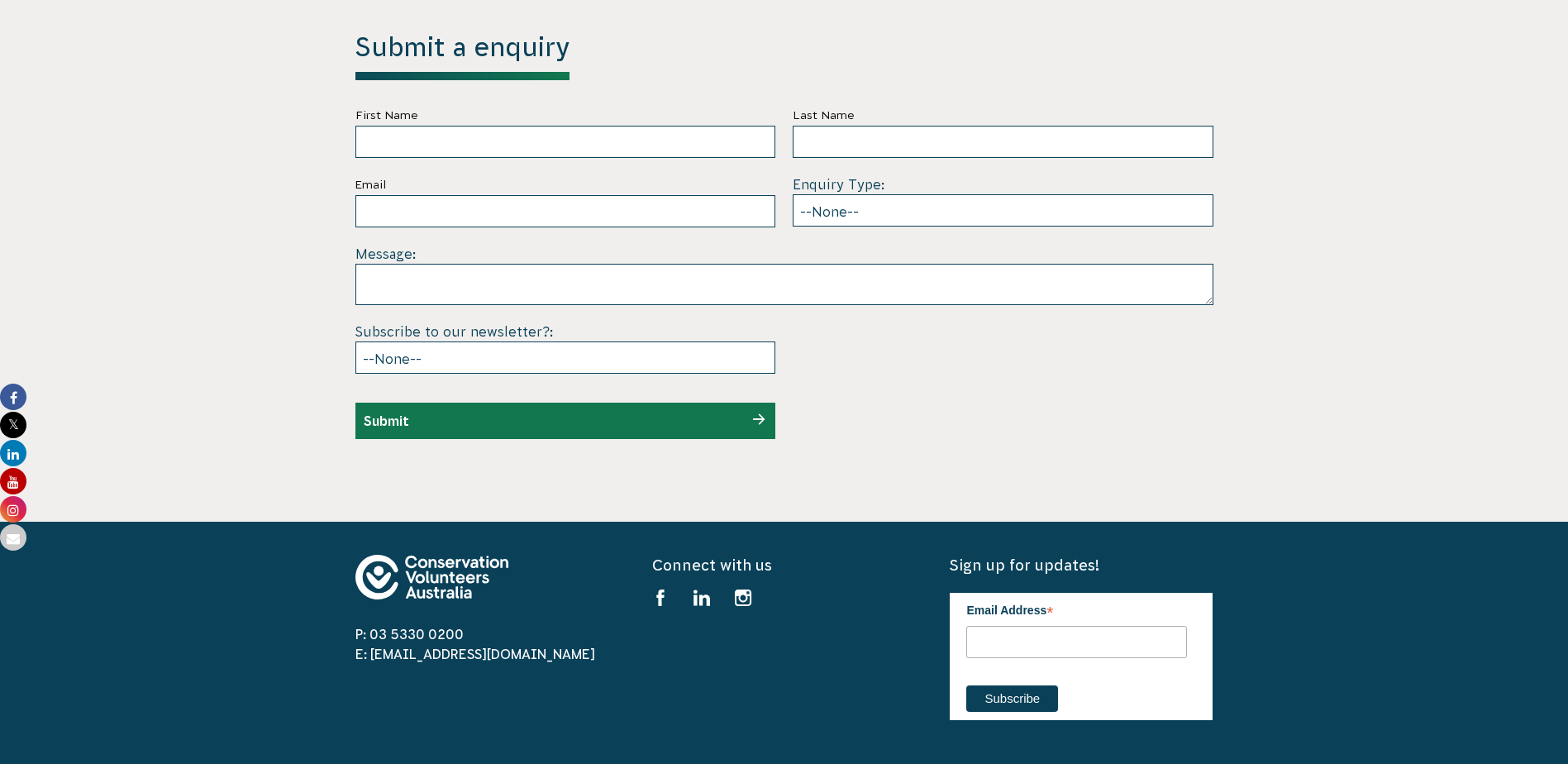
scroll to position [5382, 0]
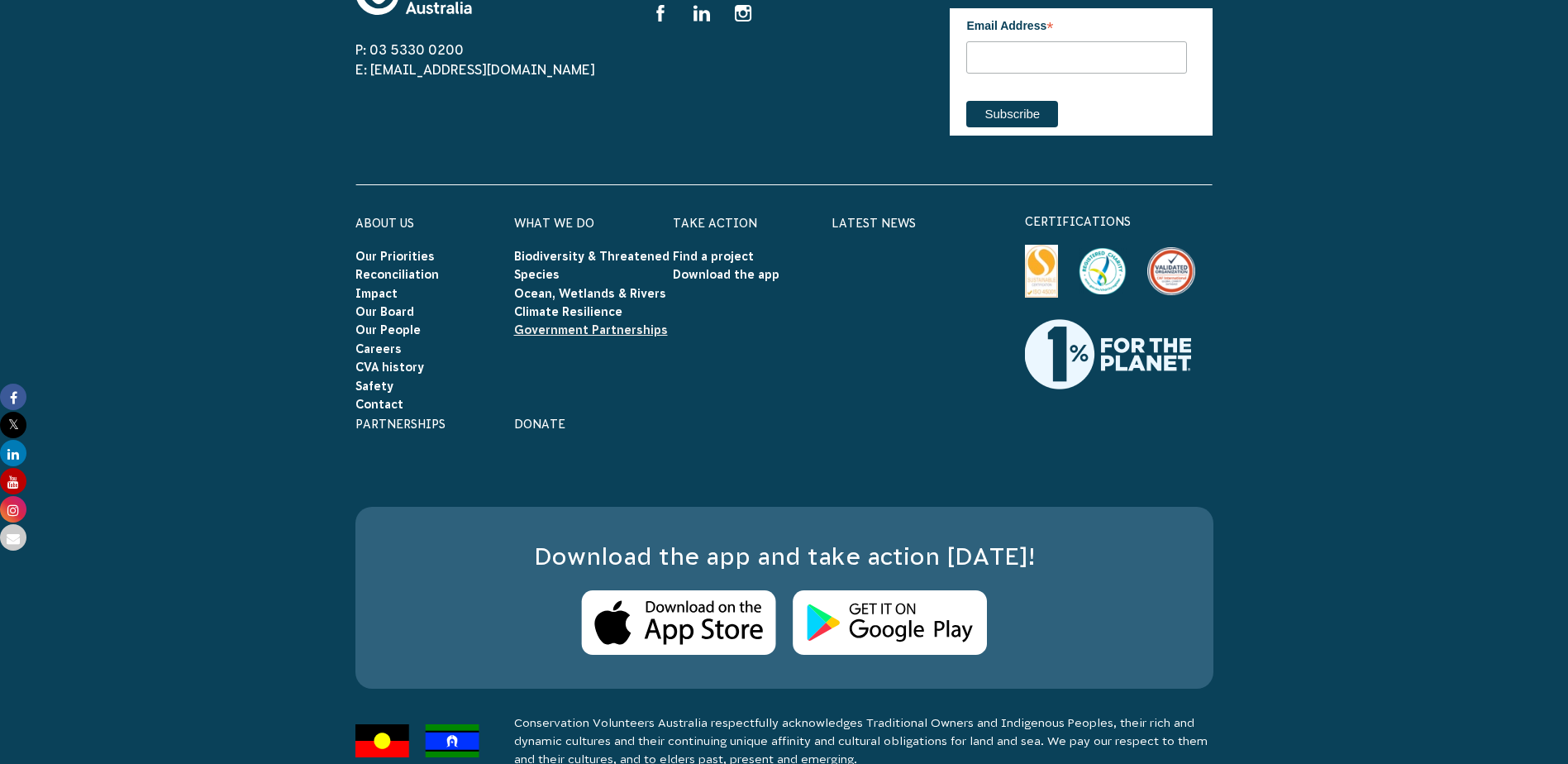
click at [576, 323] on link "Government Partnerships" at bounding box center [591, 329] width 154 height 13
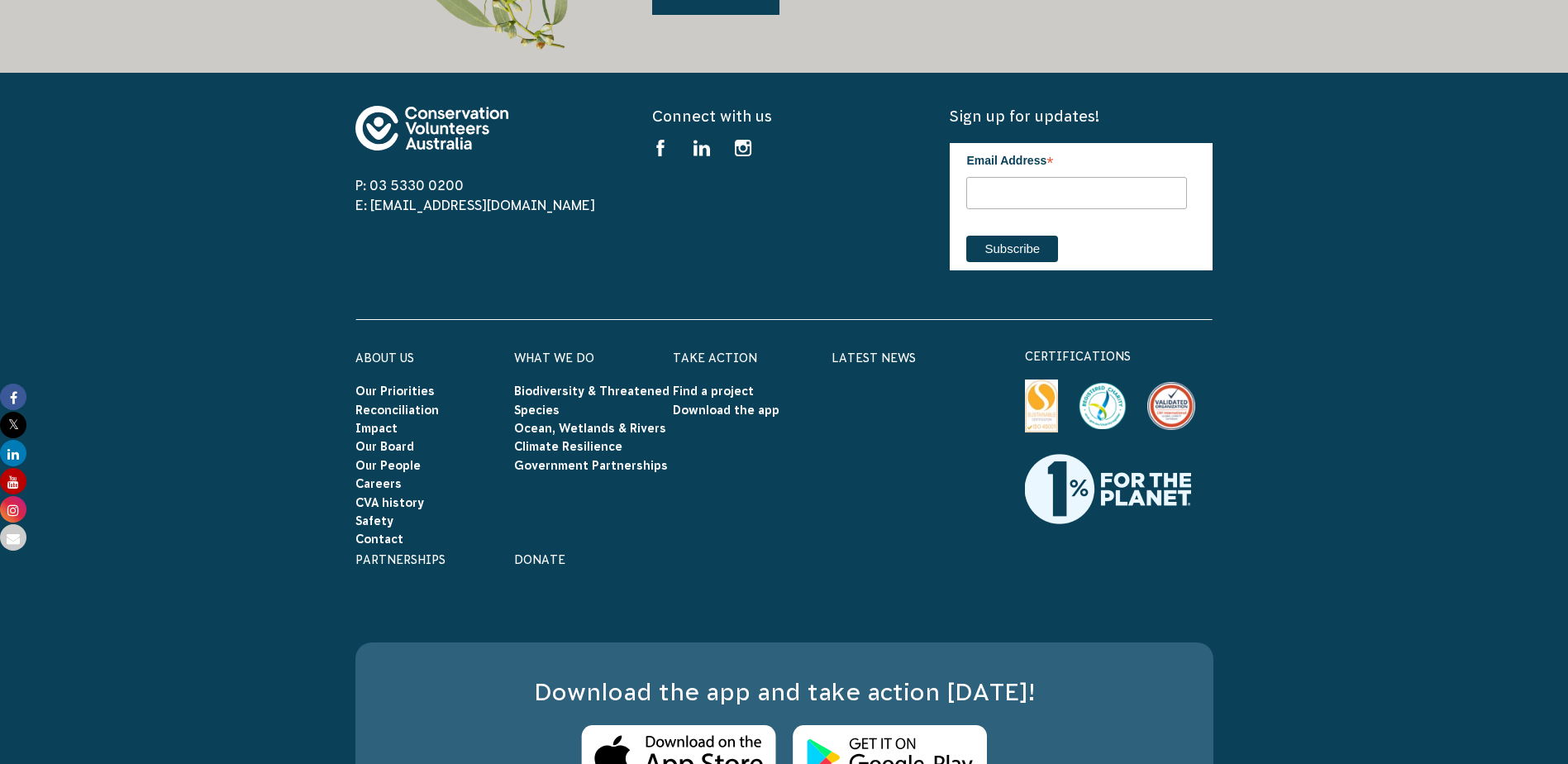
scroll to position [8828, 0]
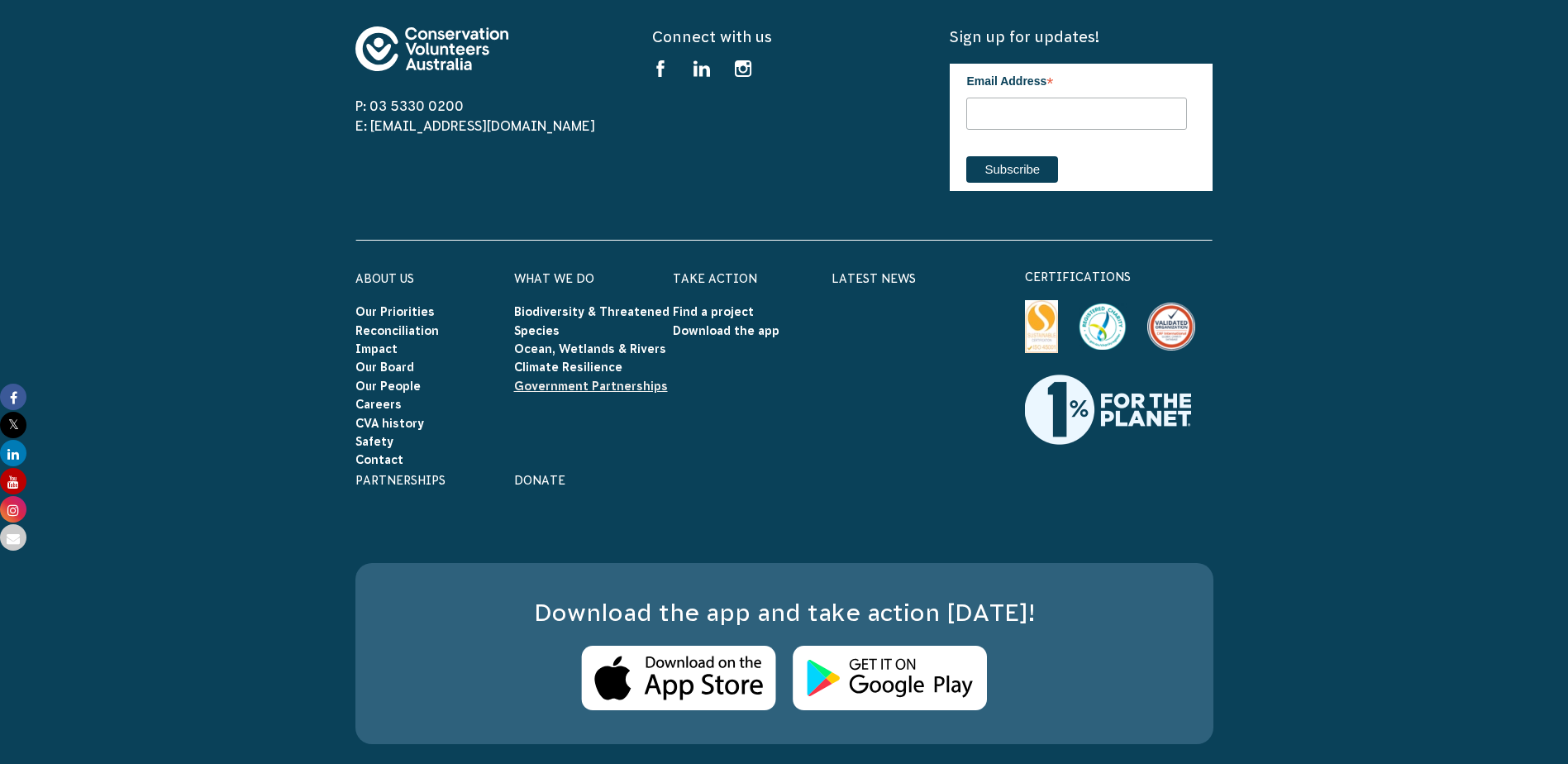
click at [540, 380] on link "Government Partnerships" at bounding box center [591, 386] width 154 height 13
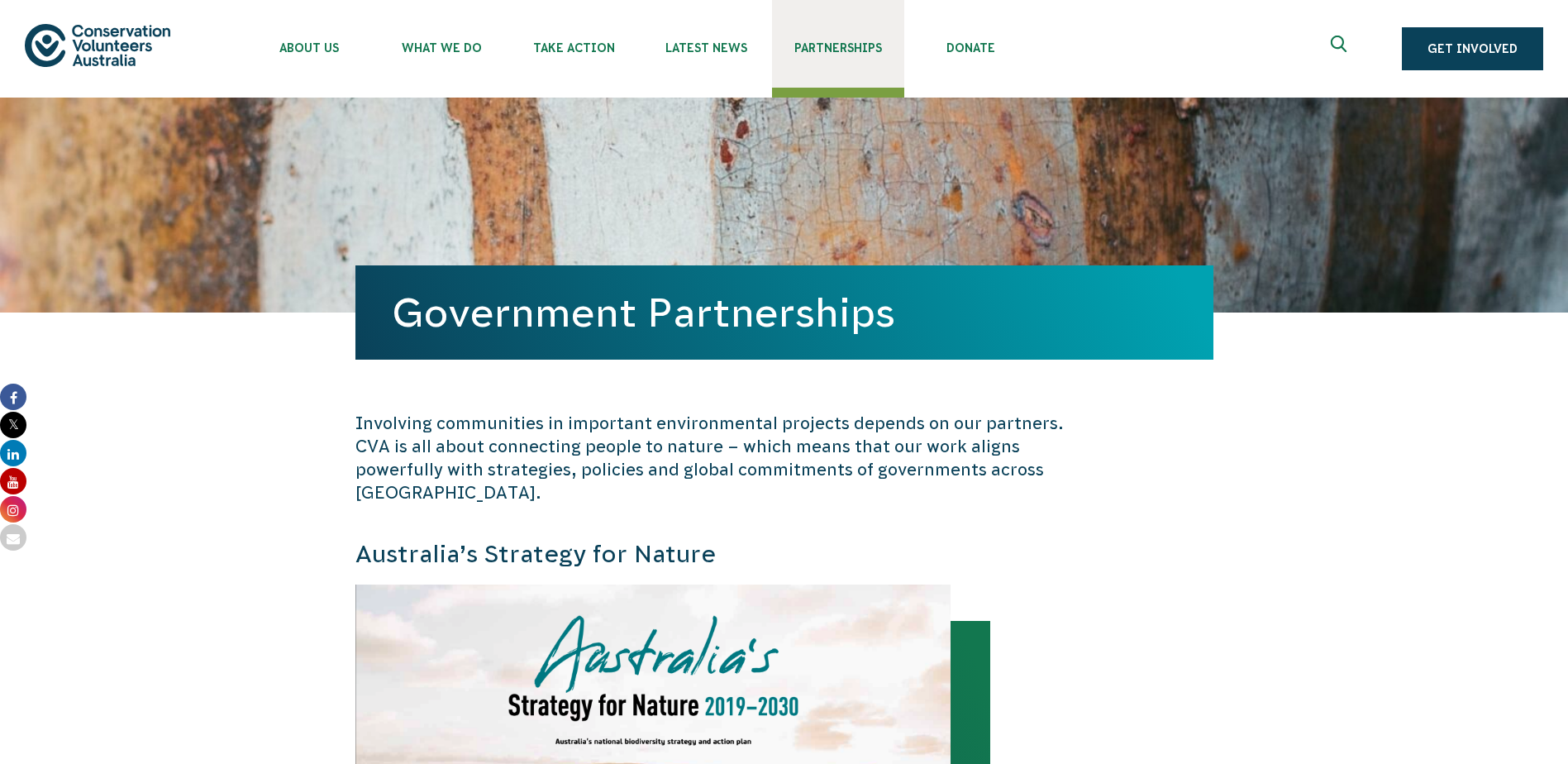
click at [803, 50] on span "Partnerships" at bounding box center [838, 47] width 133 height 13
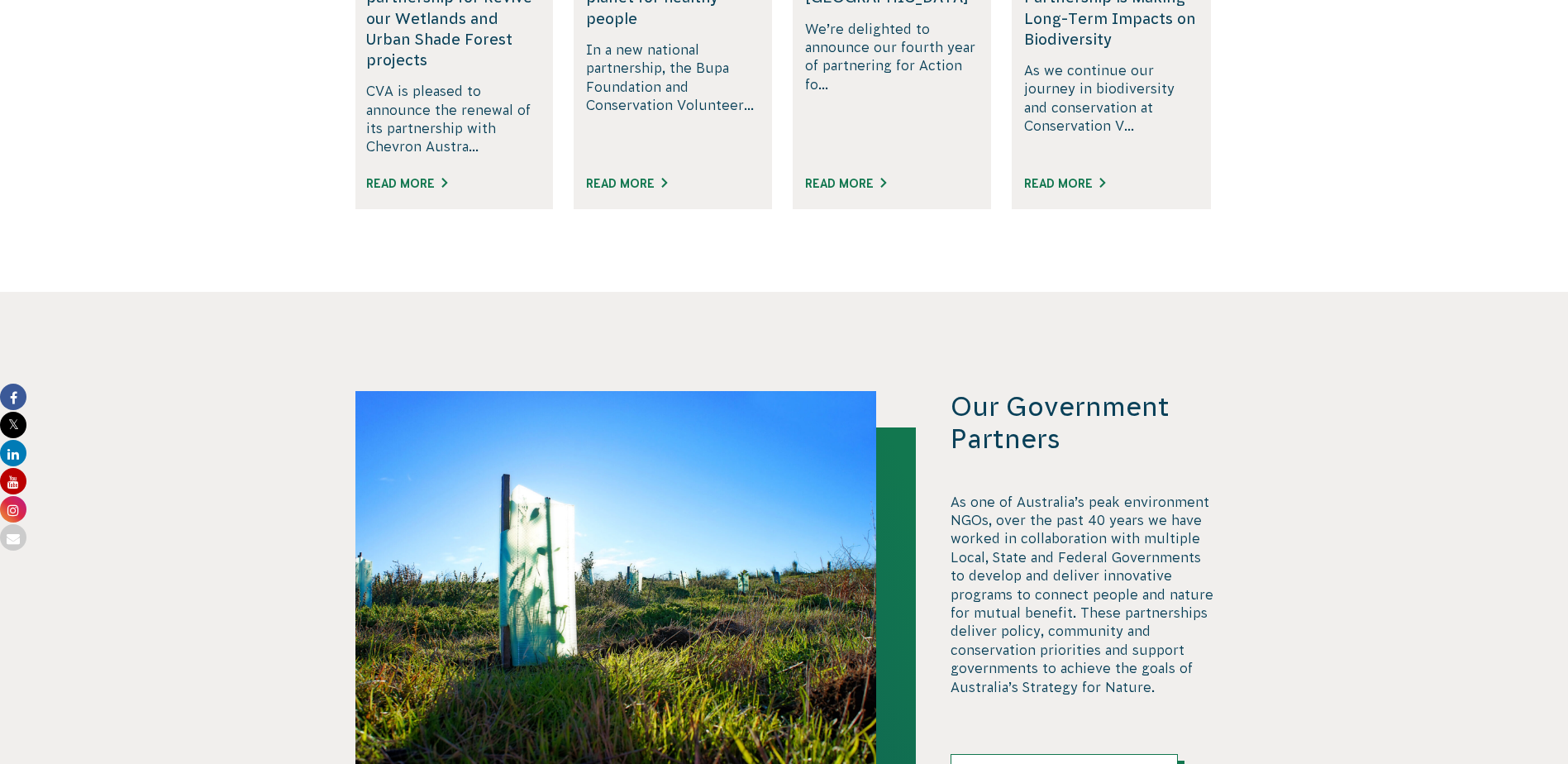
scroll to position [3474, 0]
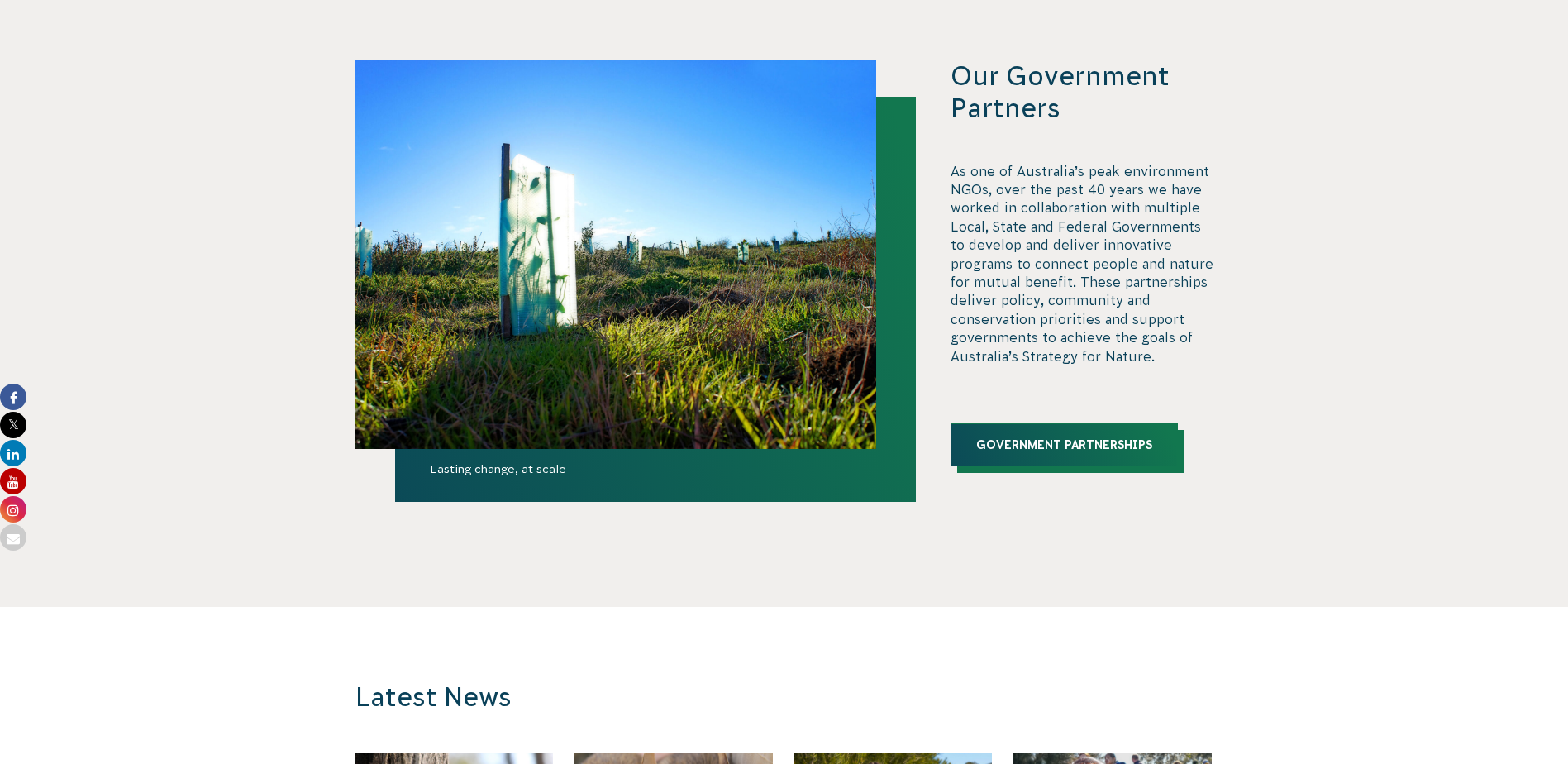
click at [1094, 431] on link "Government Partnerships" at bounding box center [1065, 445] width 227 height 43
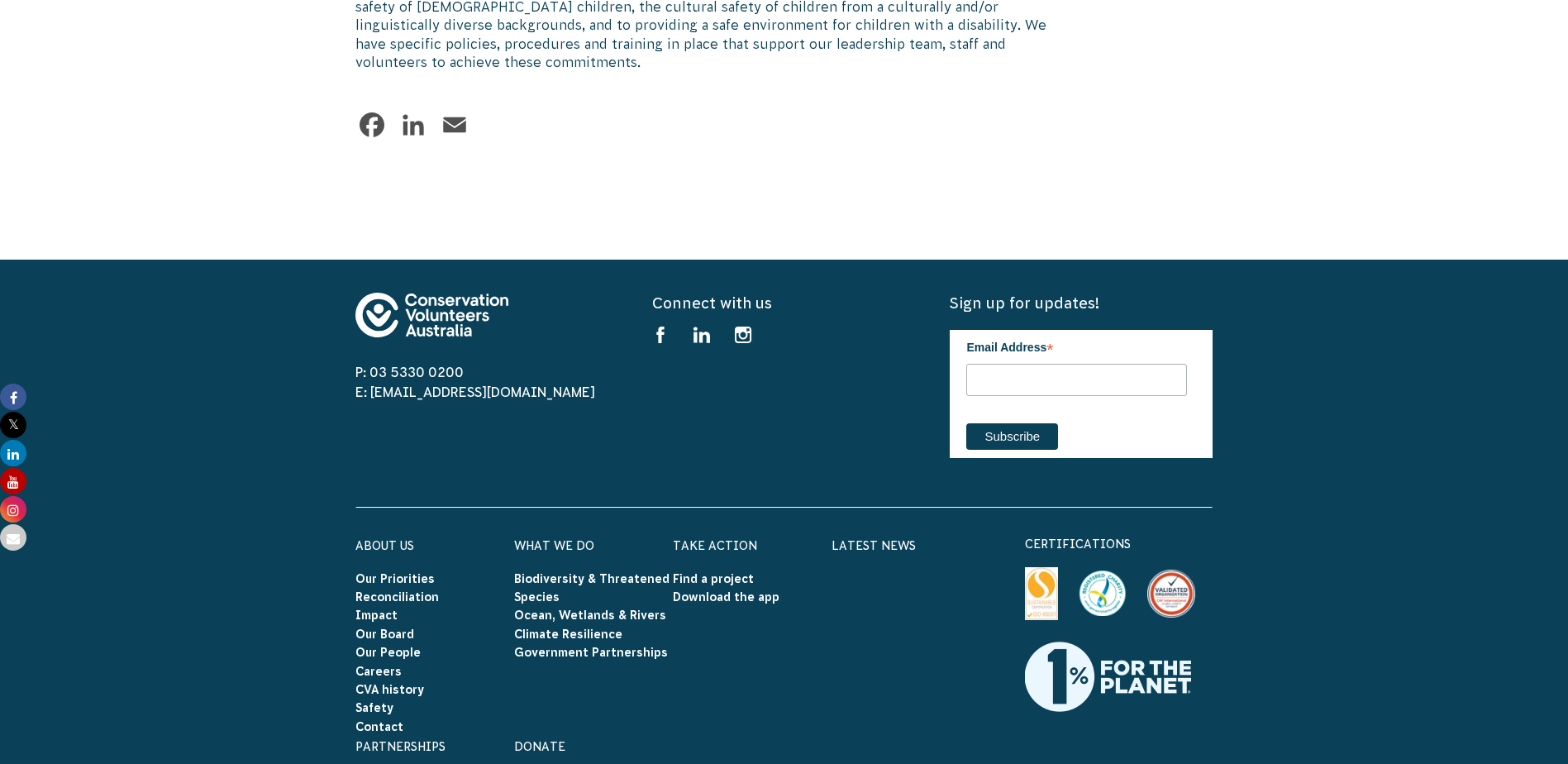
scroll to position [2430, 0]
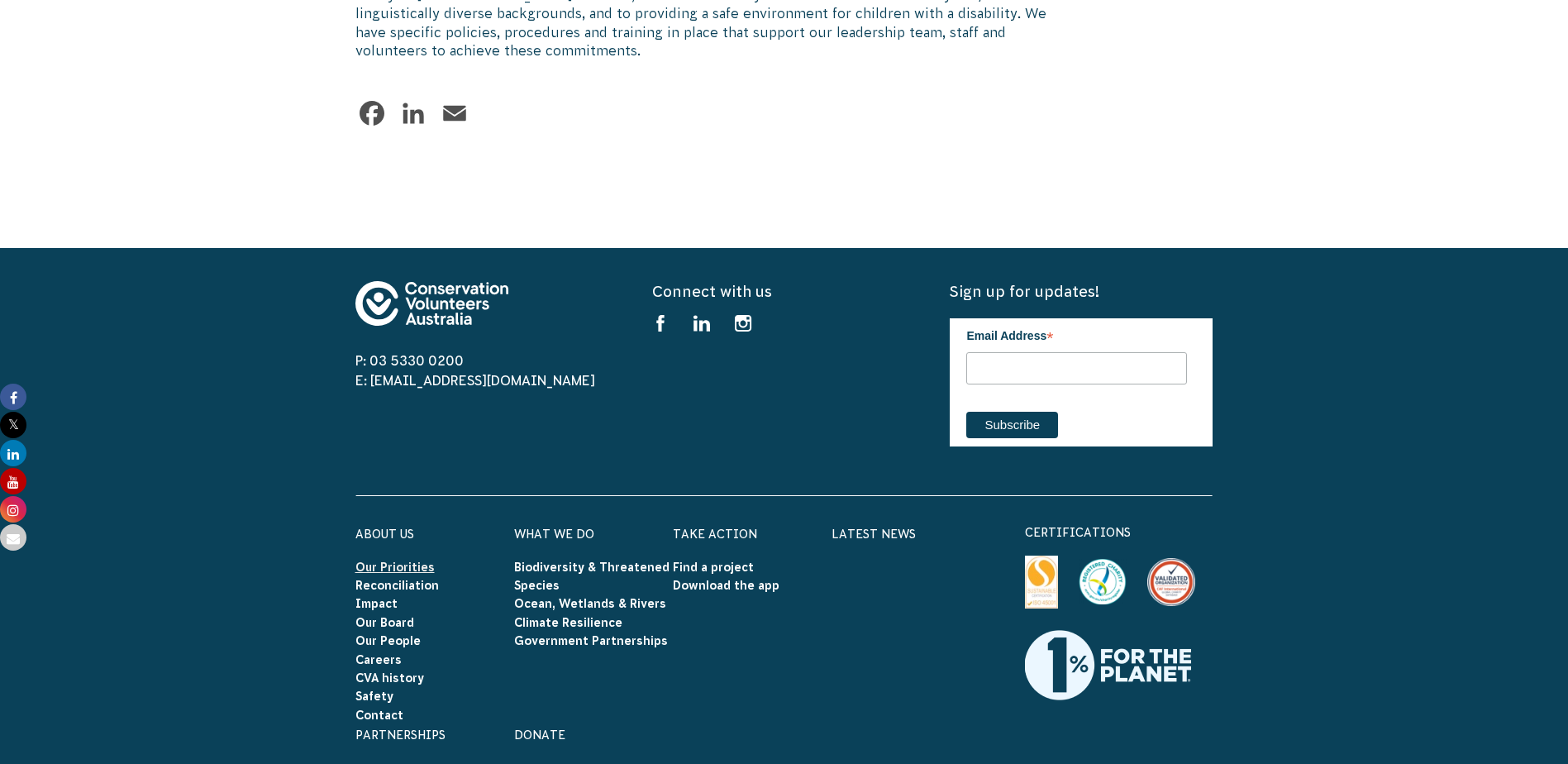
click at [402, 561] on link "Our Priorities" at bounding box center [396, 567] width 80 height 13
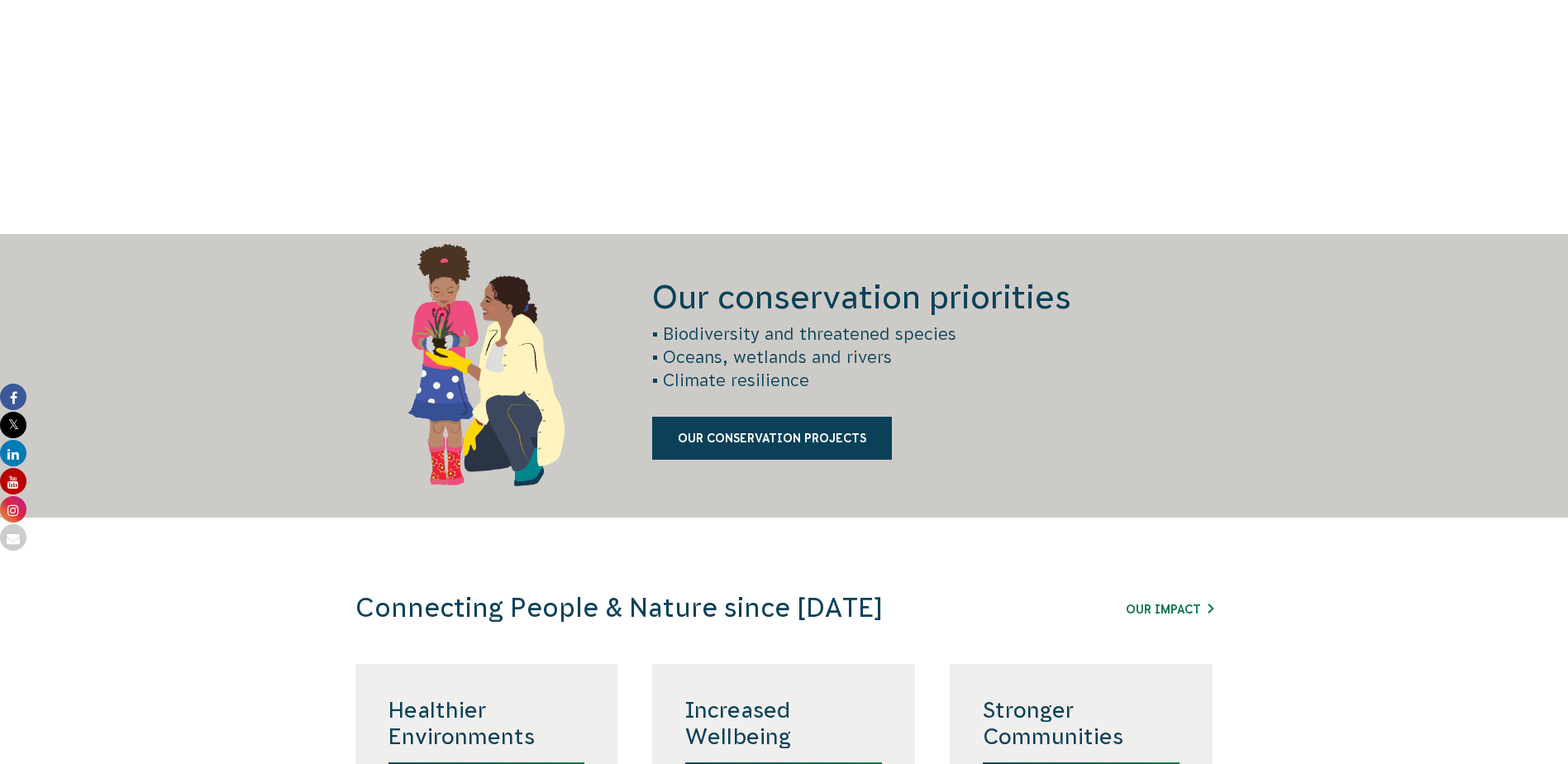
scroll to position [2081, 0]
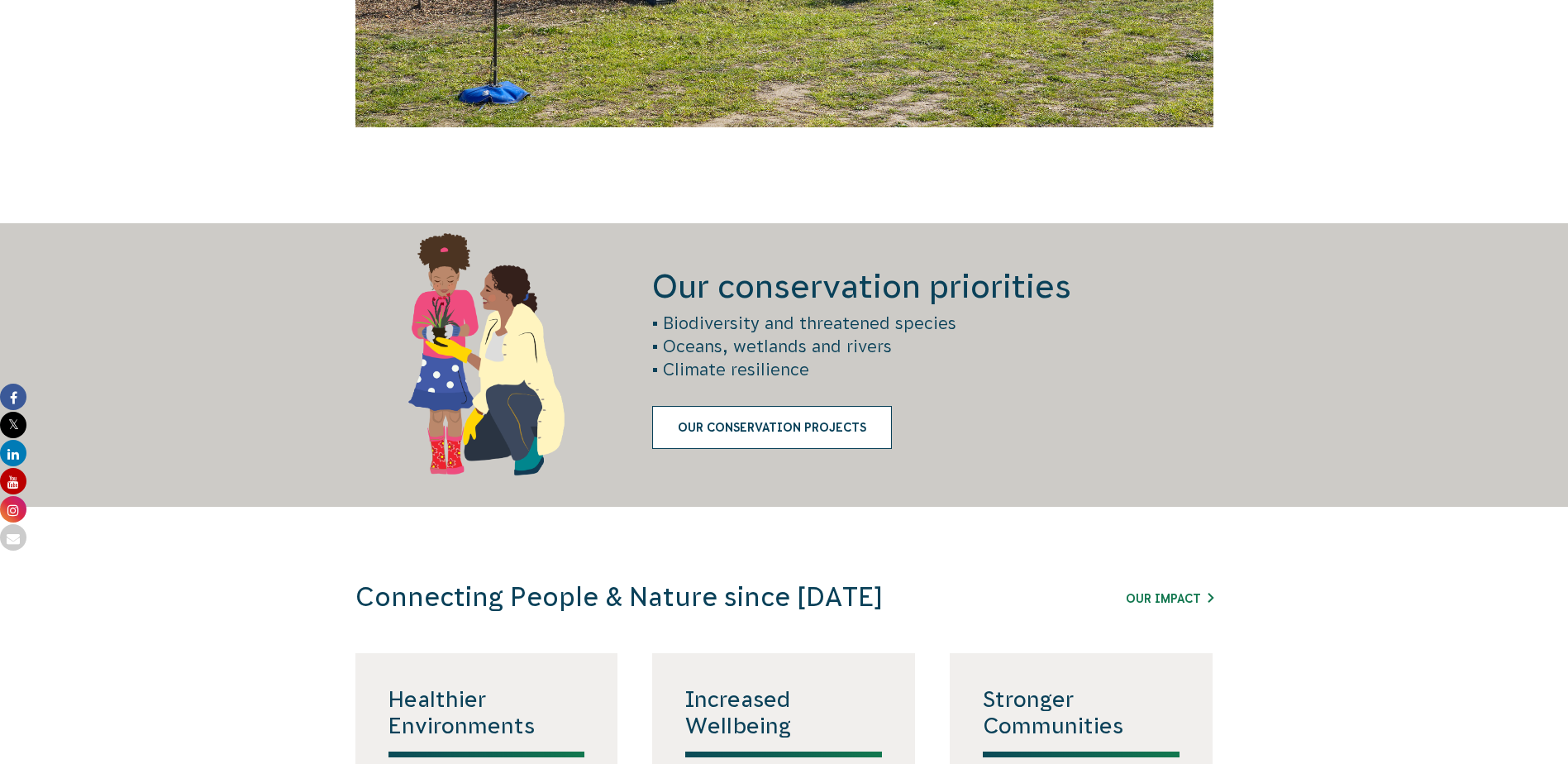
click at [840, 439] on link "Our Conservation Projects" at bounding box center [772, 427] width 239 height 43
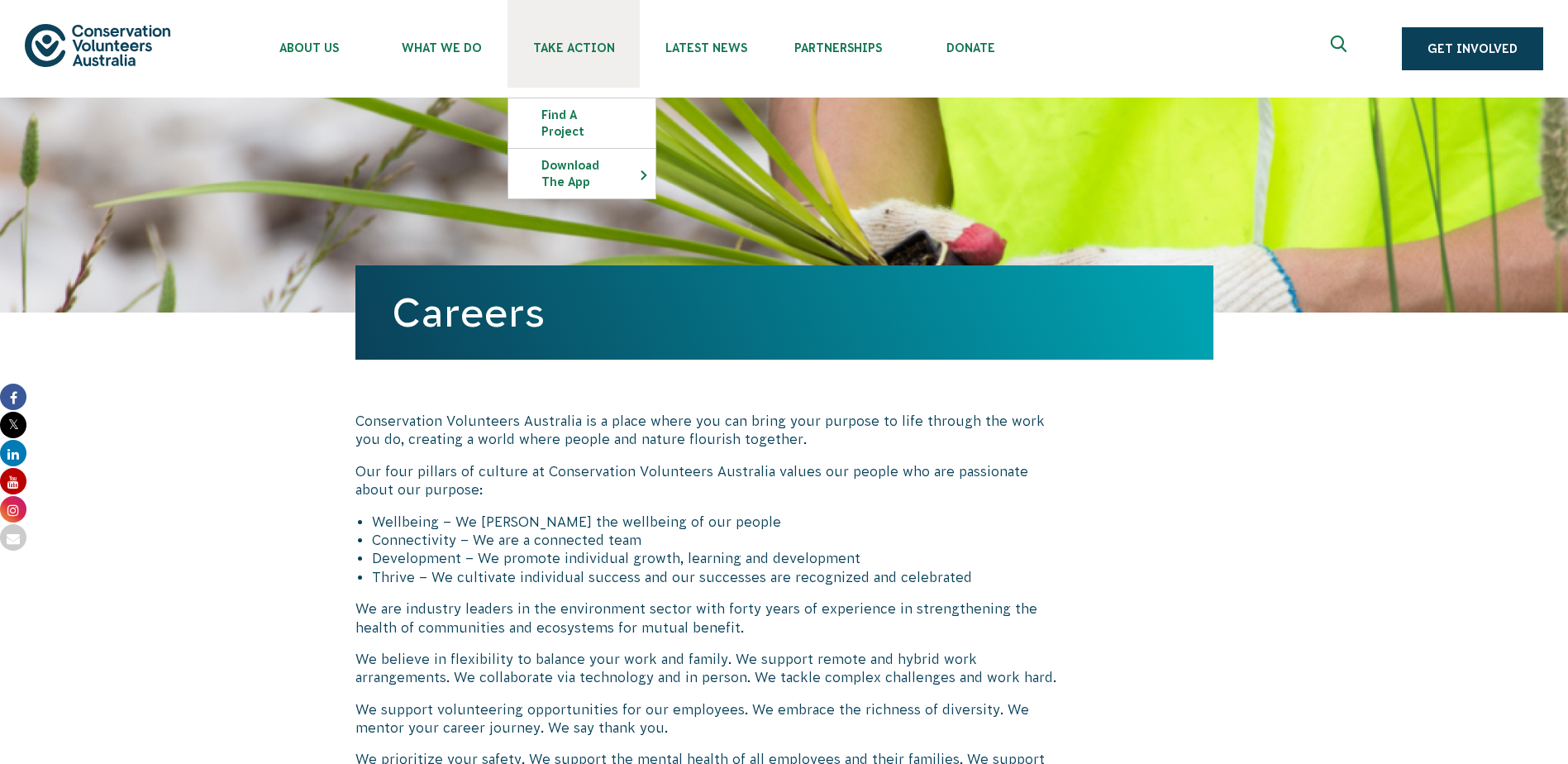
click at [557, 46] on span "Take Action" at bounding box center [573, 47] width 133 height 13
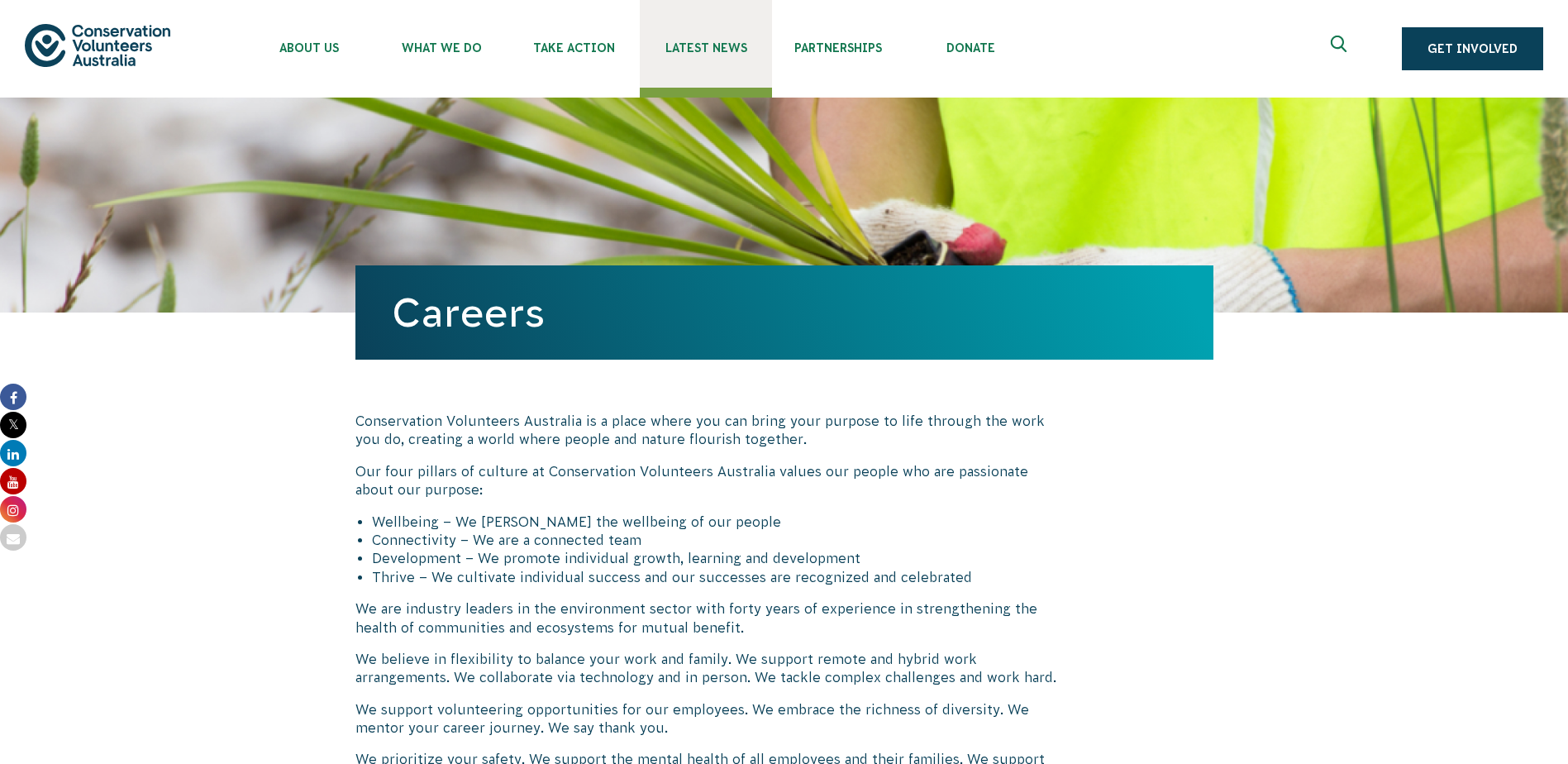
click at [697, 47] on span "Latest News" at bounding box center [706, 47] width 133 height 13
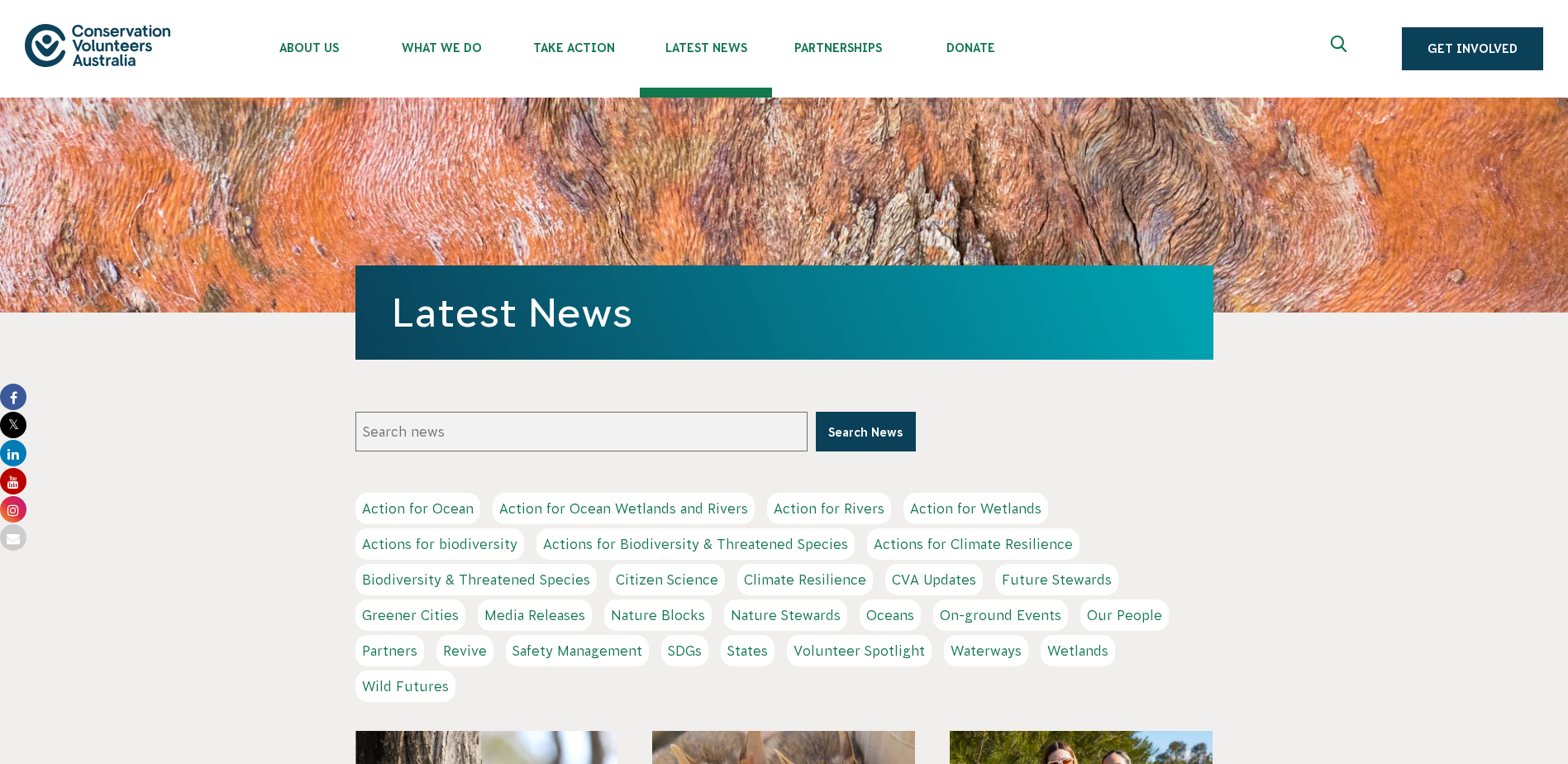
click at [116, 46] on img at bounding box center [98, 45] width 146 height 42
drag, startPoint x: 303, startPoint y: 517, endPoint x: 173, endPoint y: 512, distance: 130.1
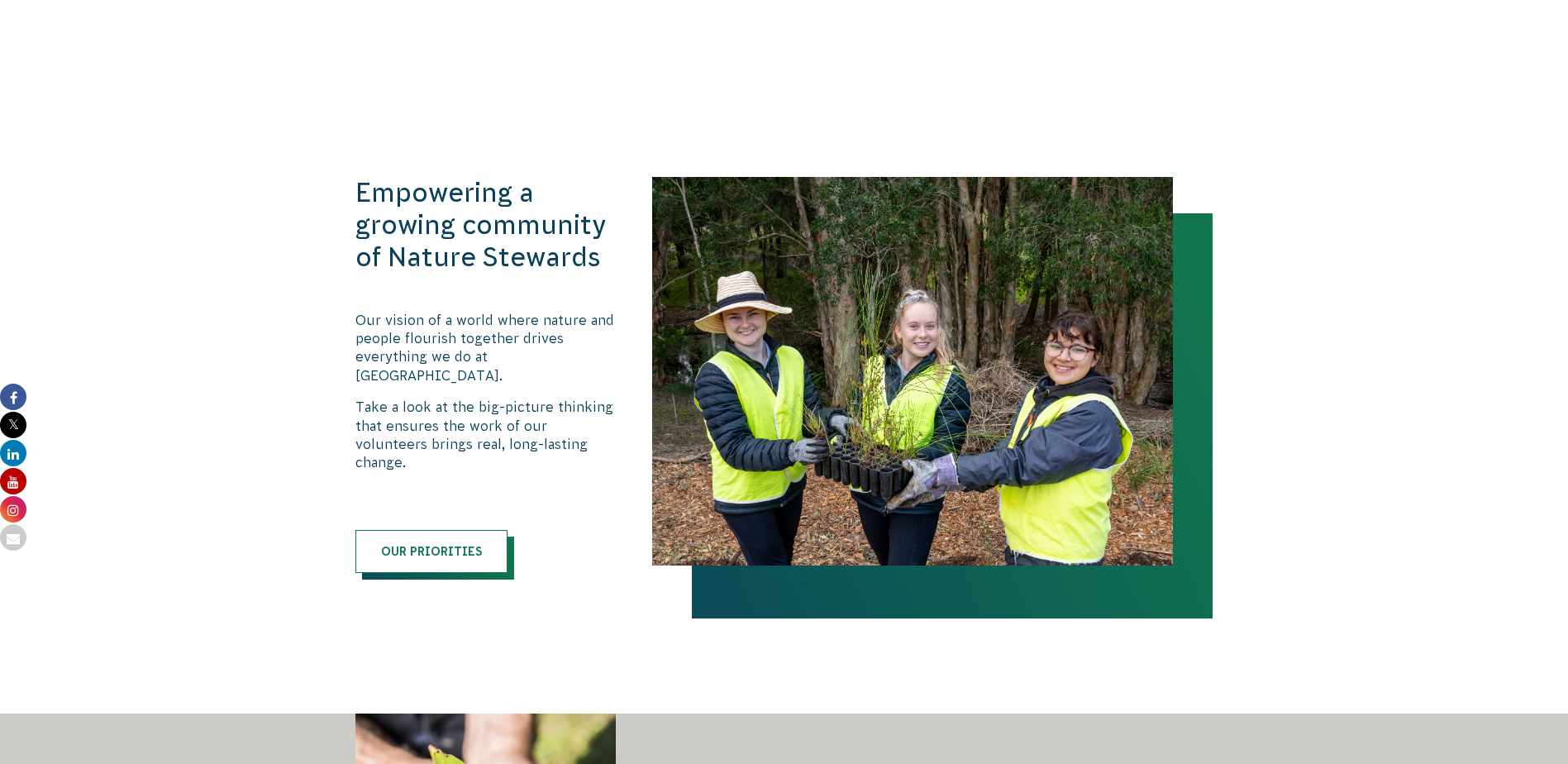
scroll to position [1572, 0]
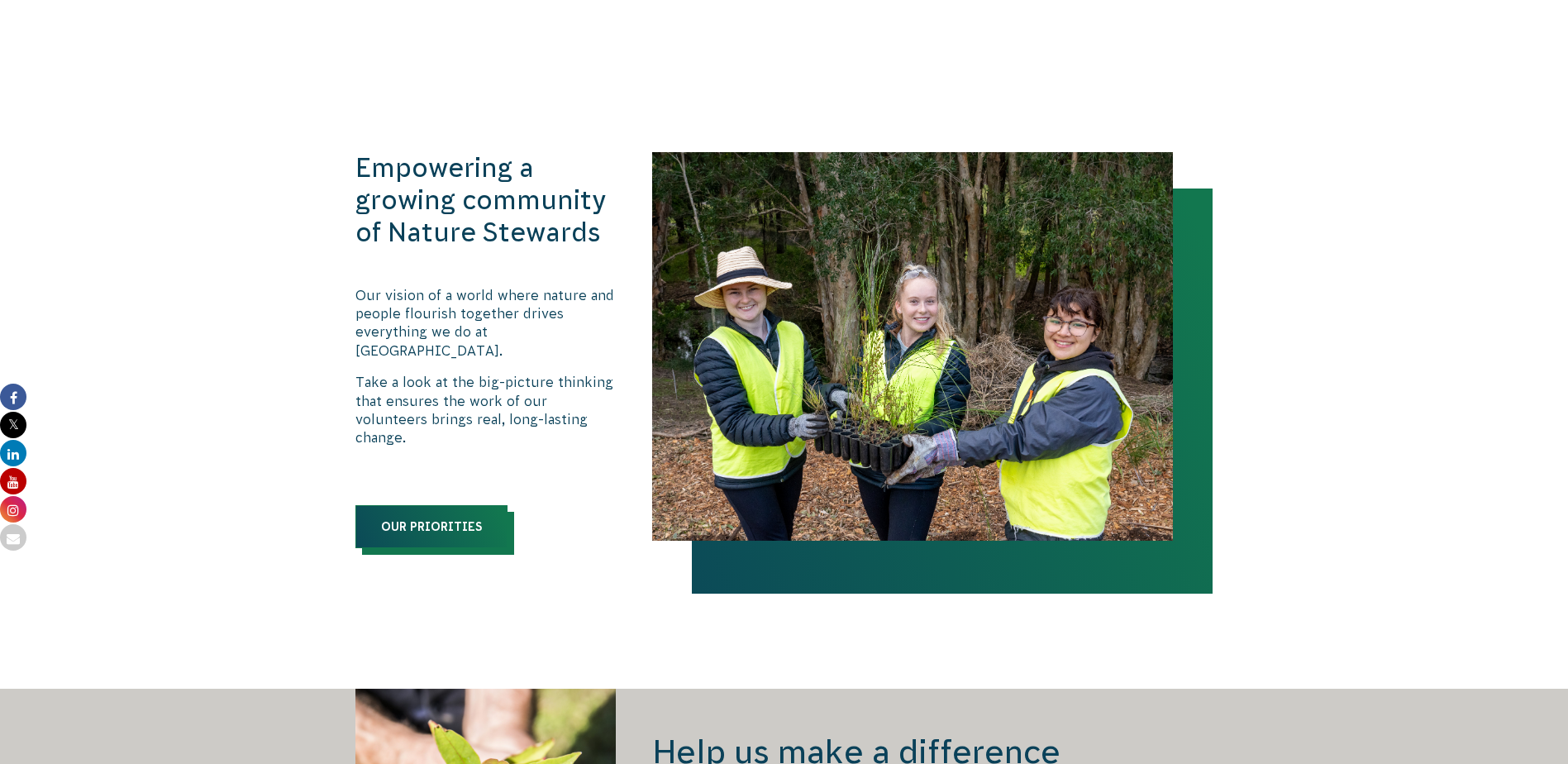
click at [475, 506] on link "Our priorities" at bounding box center [432, 527] width 153 height 43
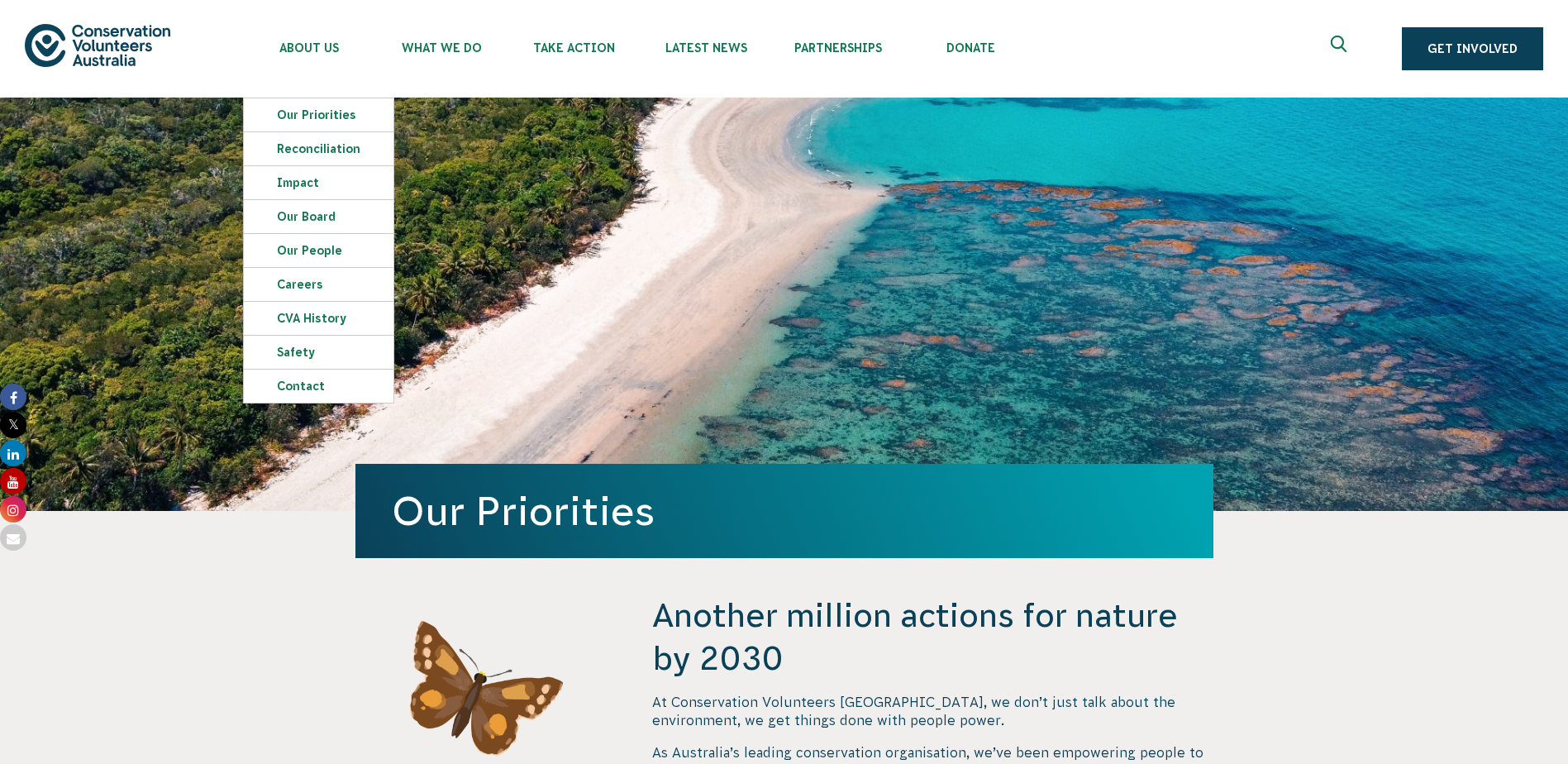
click at [90, 69] on div "About Us Our Priorities Reconciliation Impact Our Board Our People Careers CVA …" at bounding box center [784, 49] width 1518 height 98
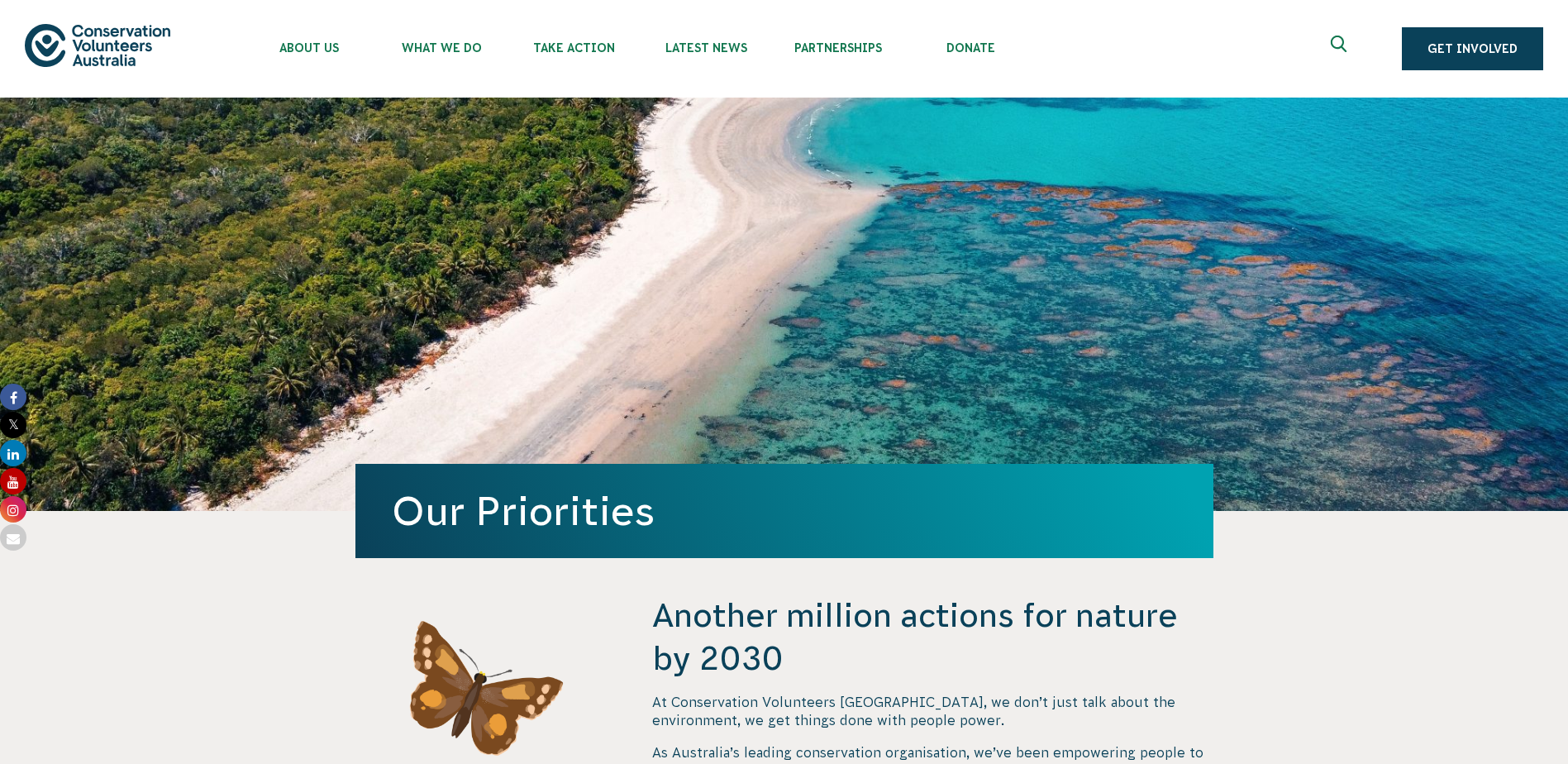
click at [93, 45] on img at bounding box center [98, 45] width 146 height 42
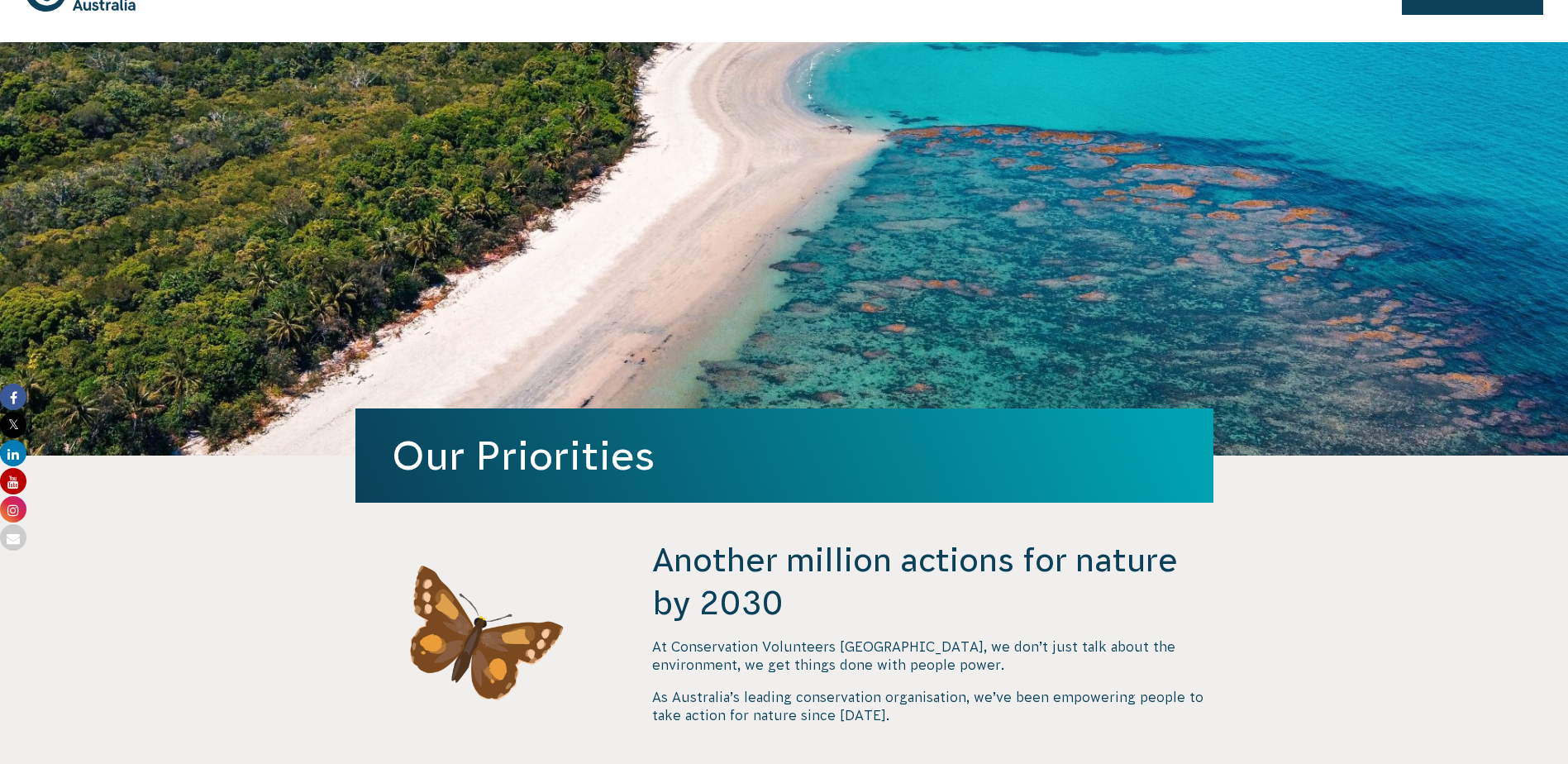
scroll to position [83, 0]
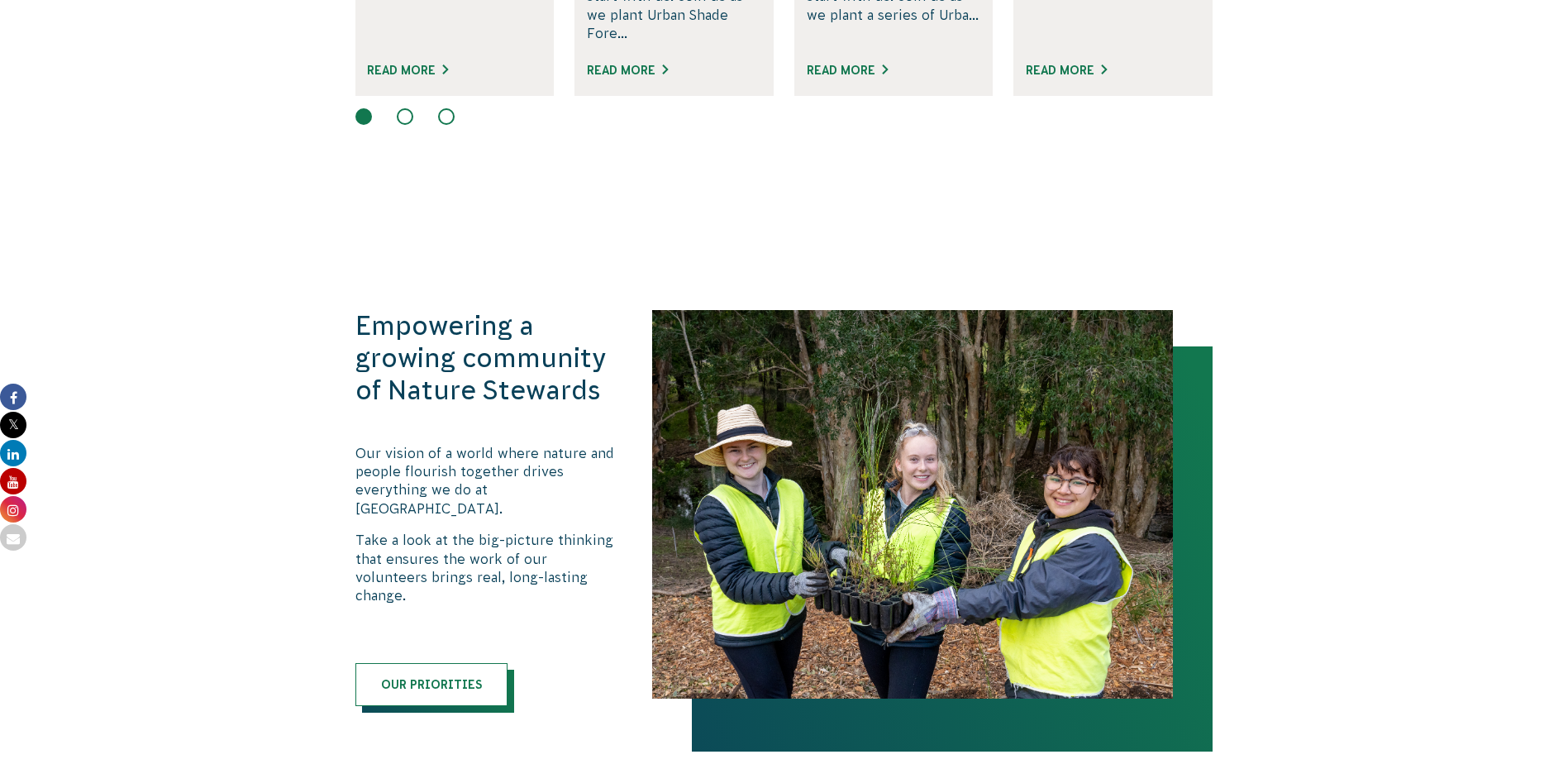
scroll to position [1572, 0]
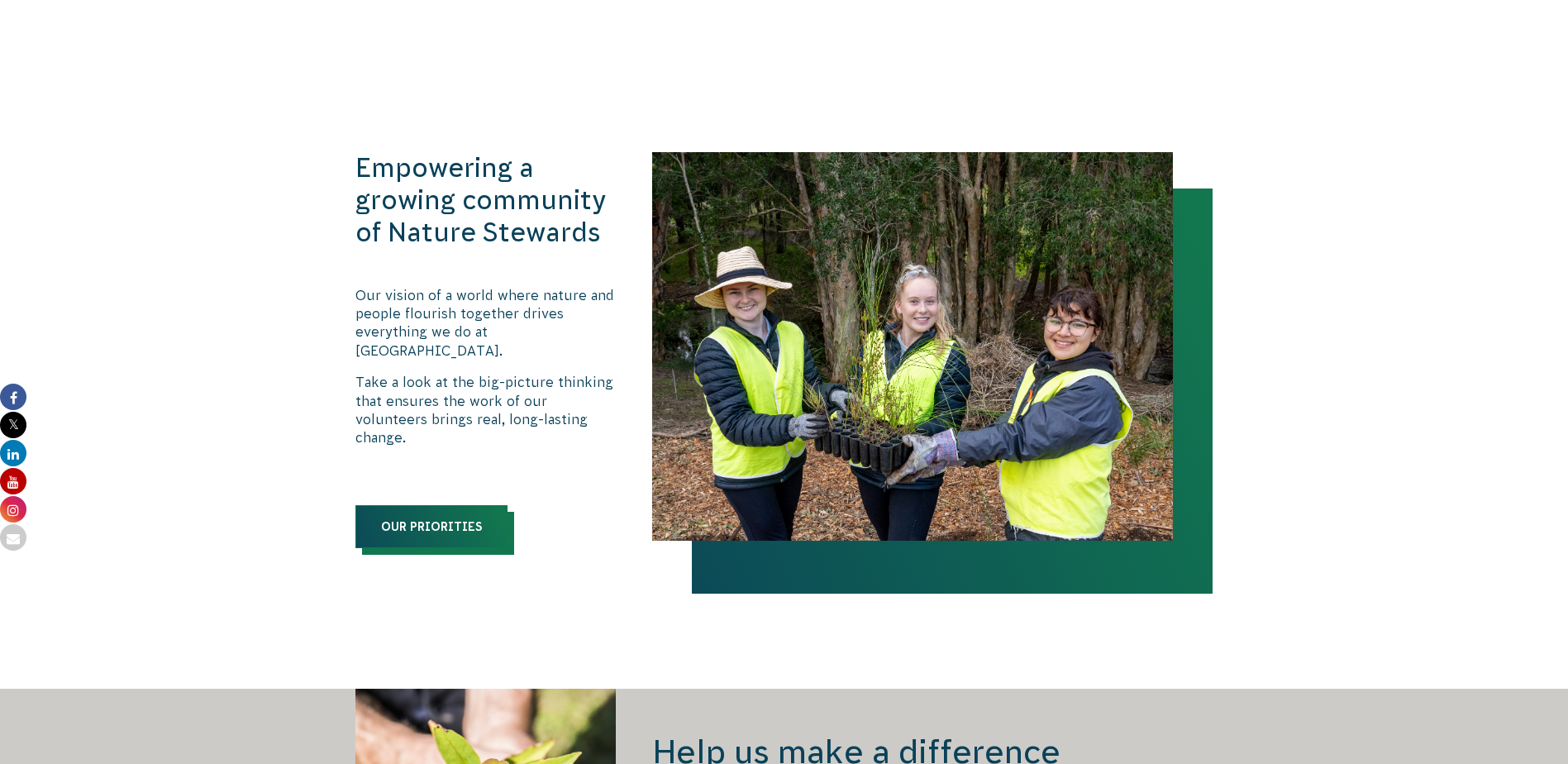
click at [431, 506] on link "Our priorities" at bounding box center [432, 527] width 153 height 43
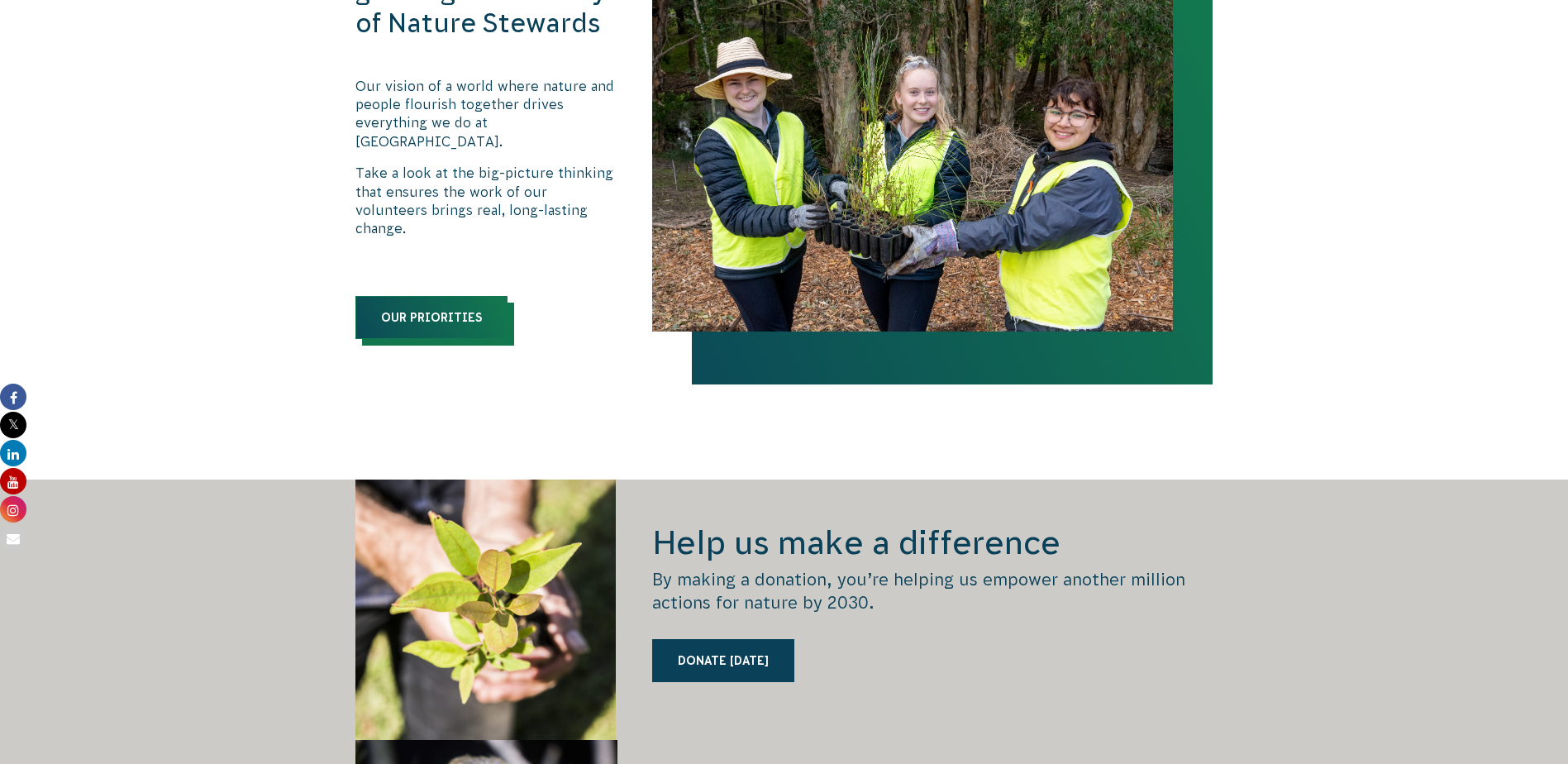
scroll to position [1819, 0]
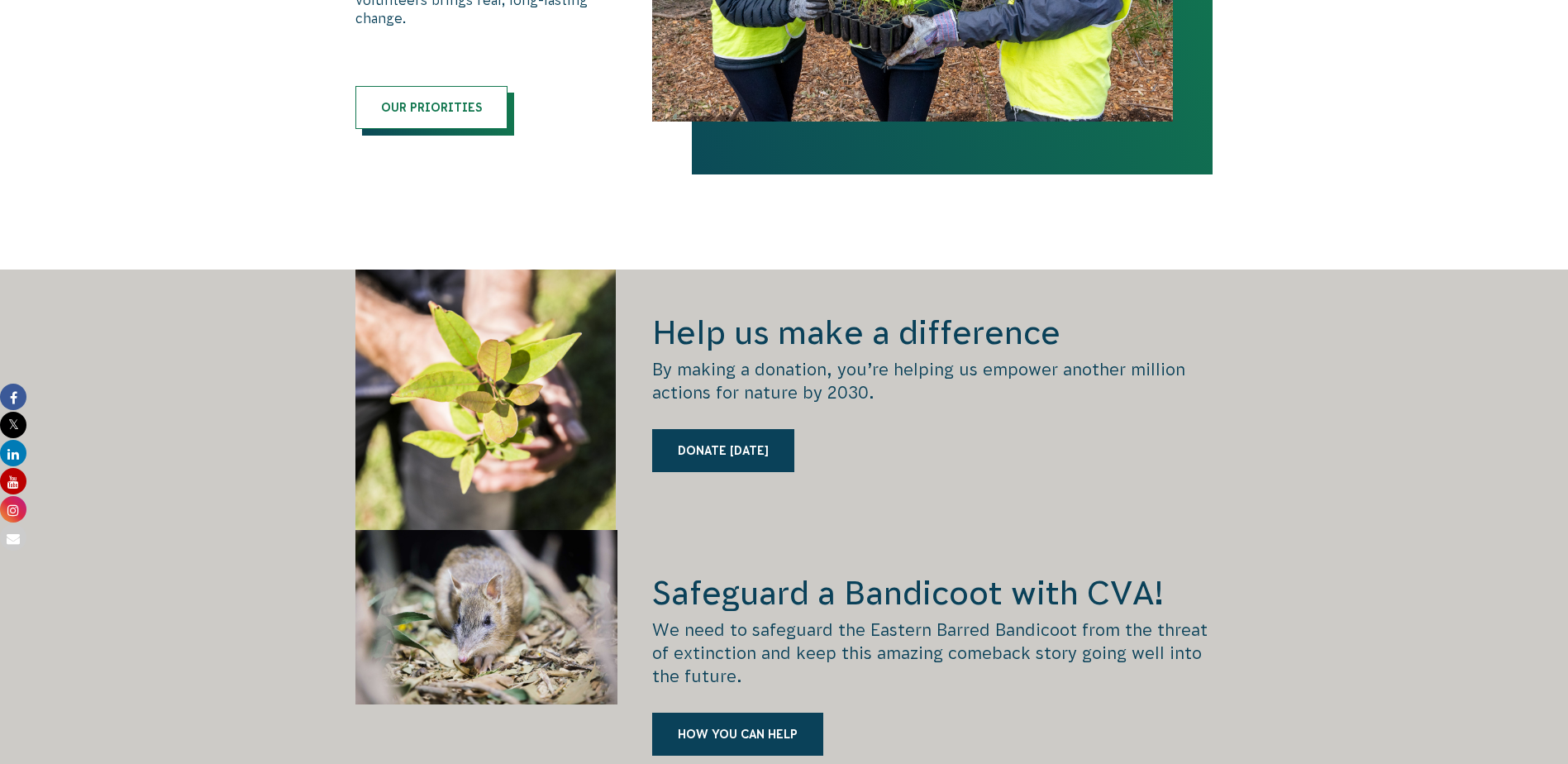
scroll to position [1985, 0]
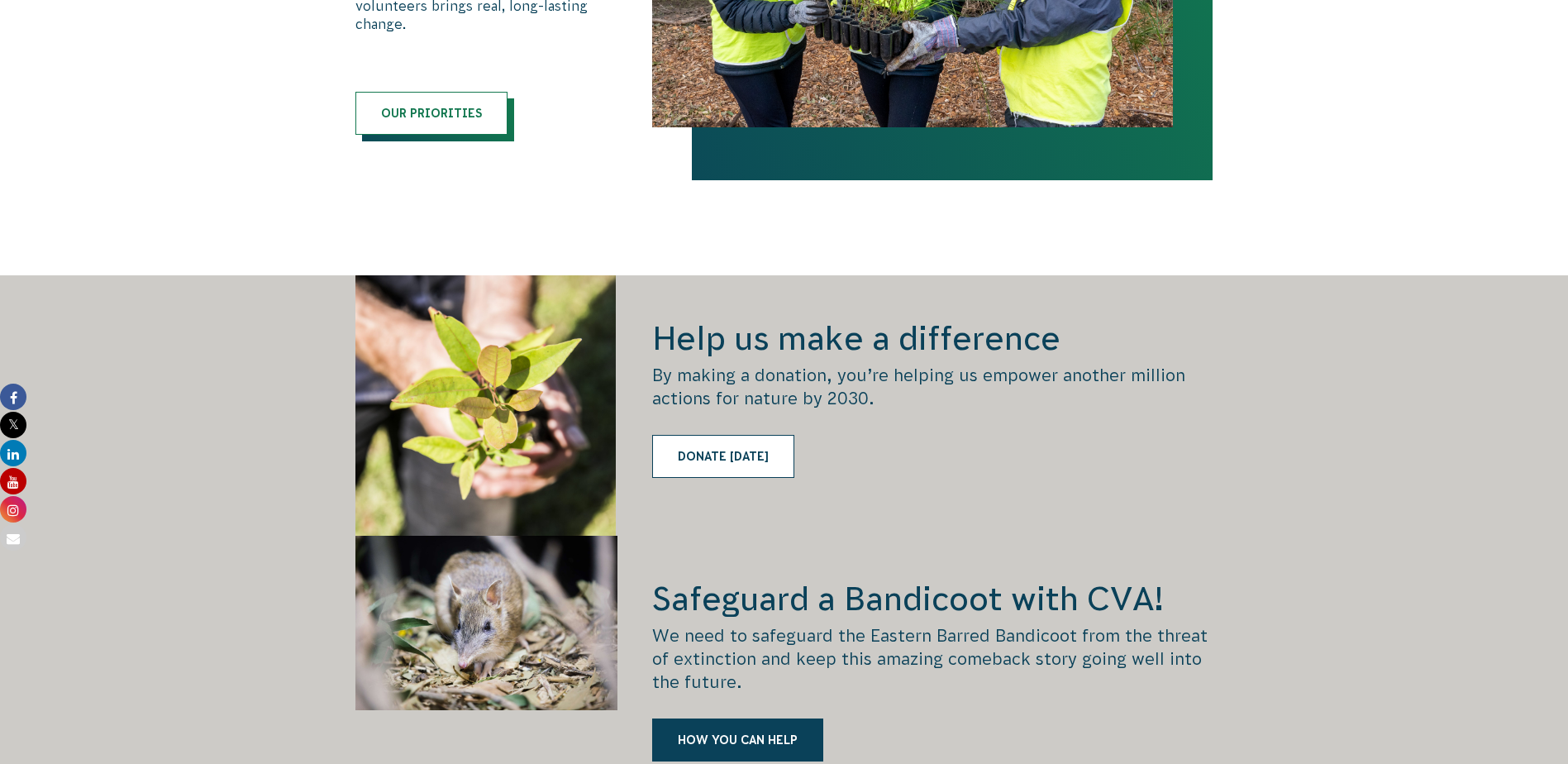
click at [716, 435] on link "Donate [DATE]" at bounding box center [723, 456] width 143 height 43
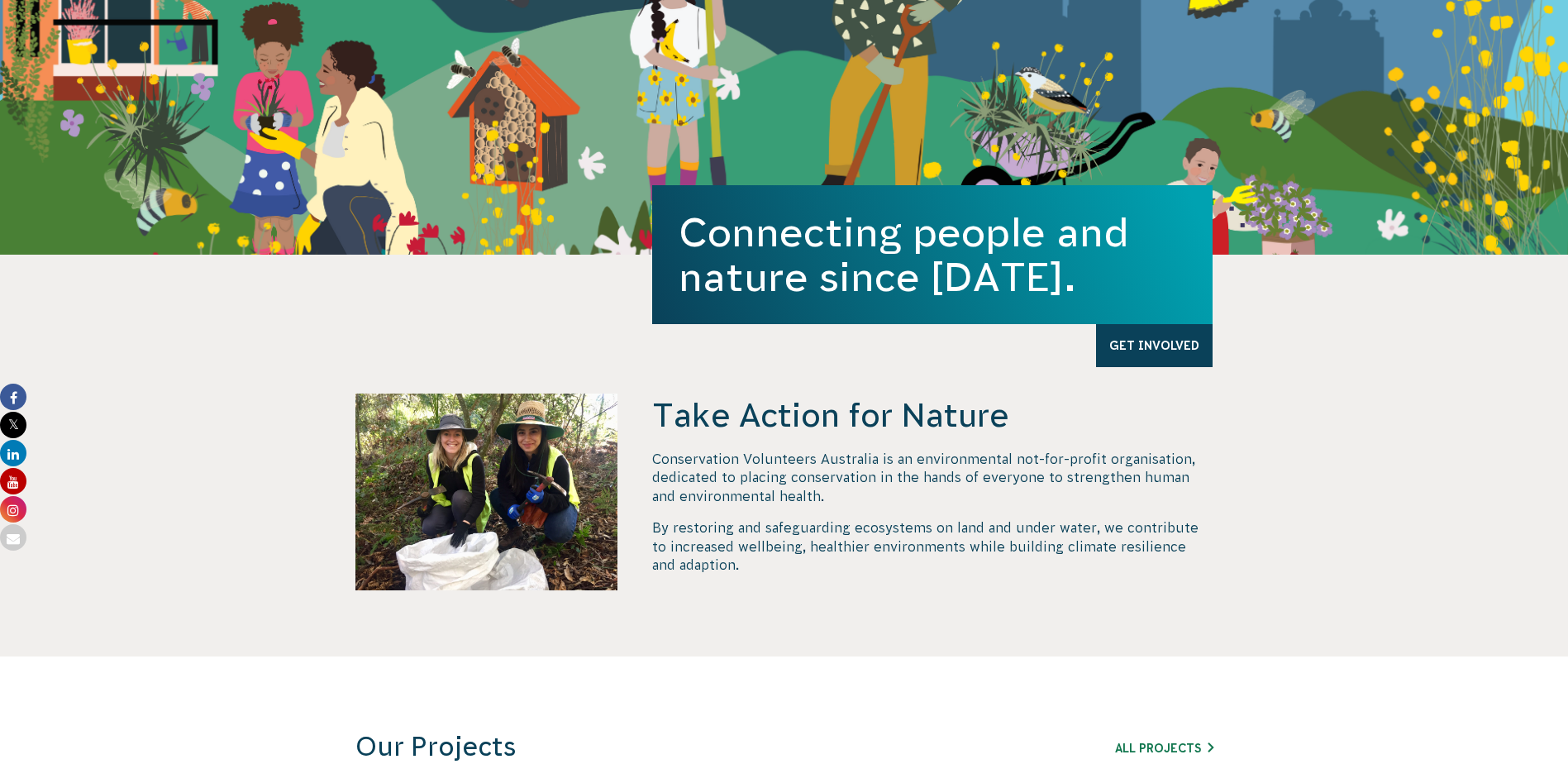
scroll to position [0, 0]
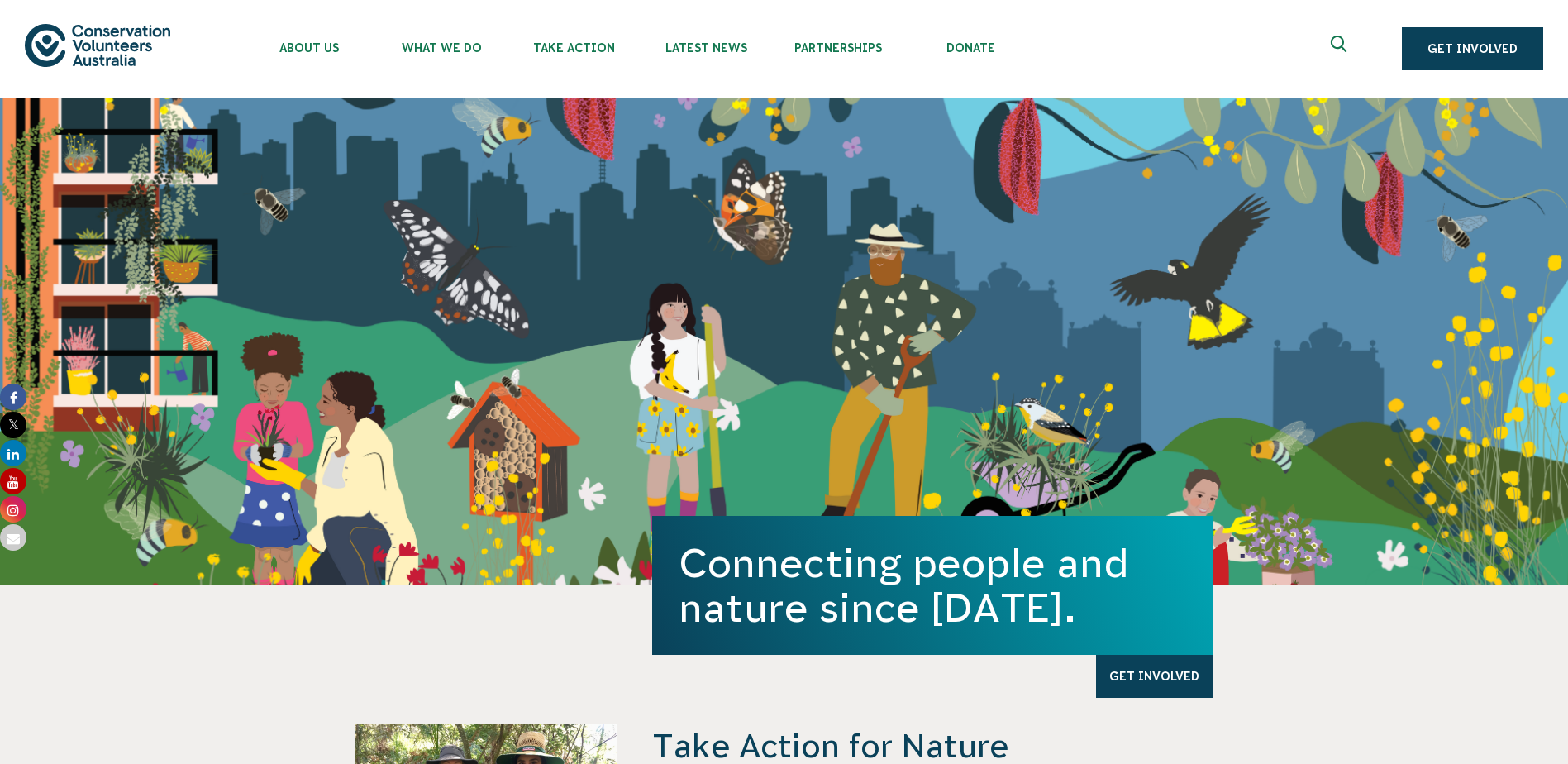
click at [98, 51] on img at bounding box center [98, 45] width 146 height 42
click at [1340, 46] on icon "Expand search box" at bounding box center [1341, 48] width 21 height 25
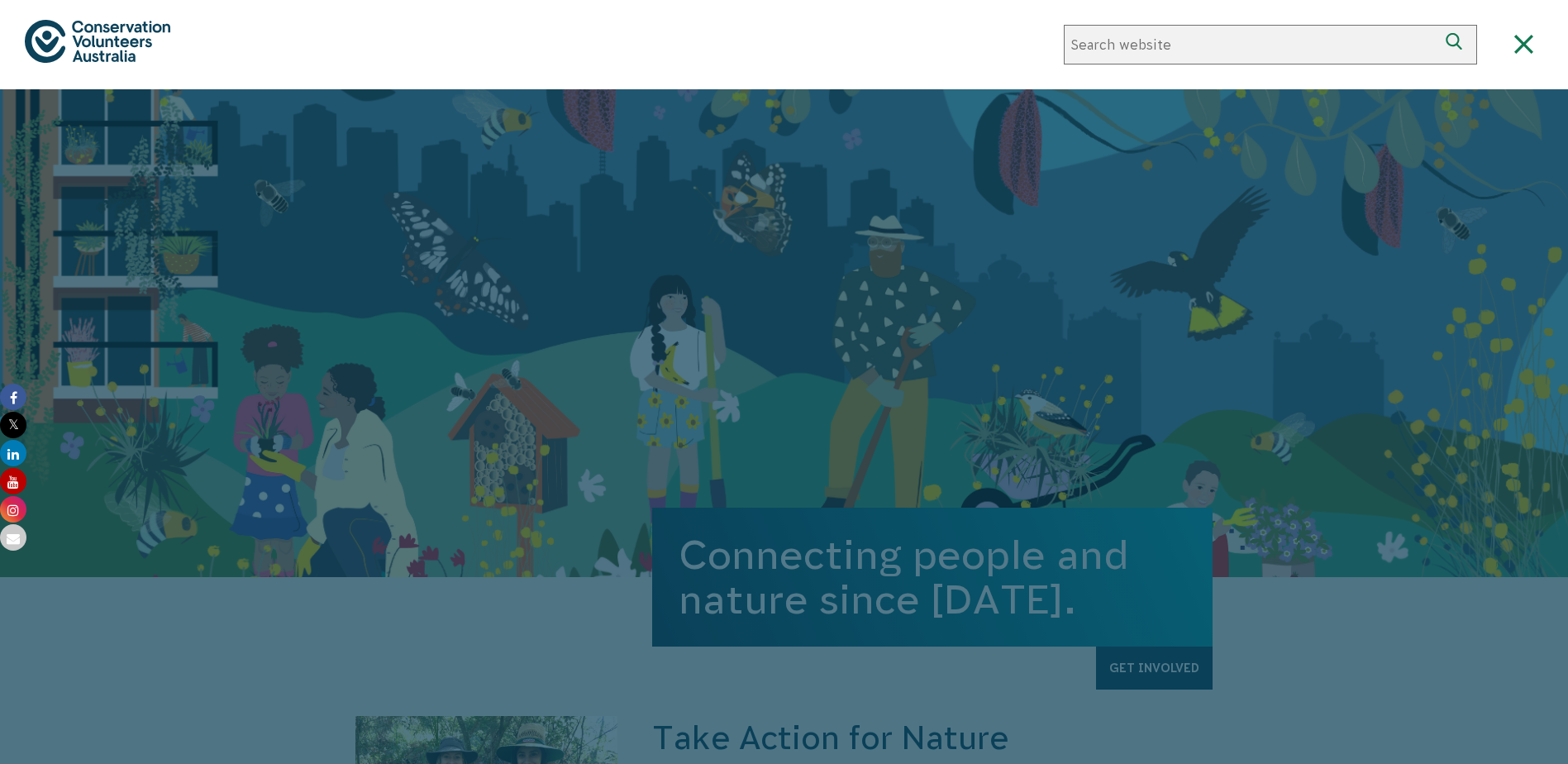
click at [67, 41] on img at bounding box center [98, 41] width 146 height 42
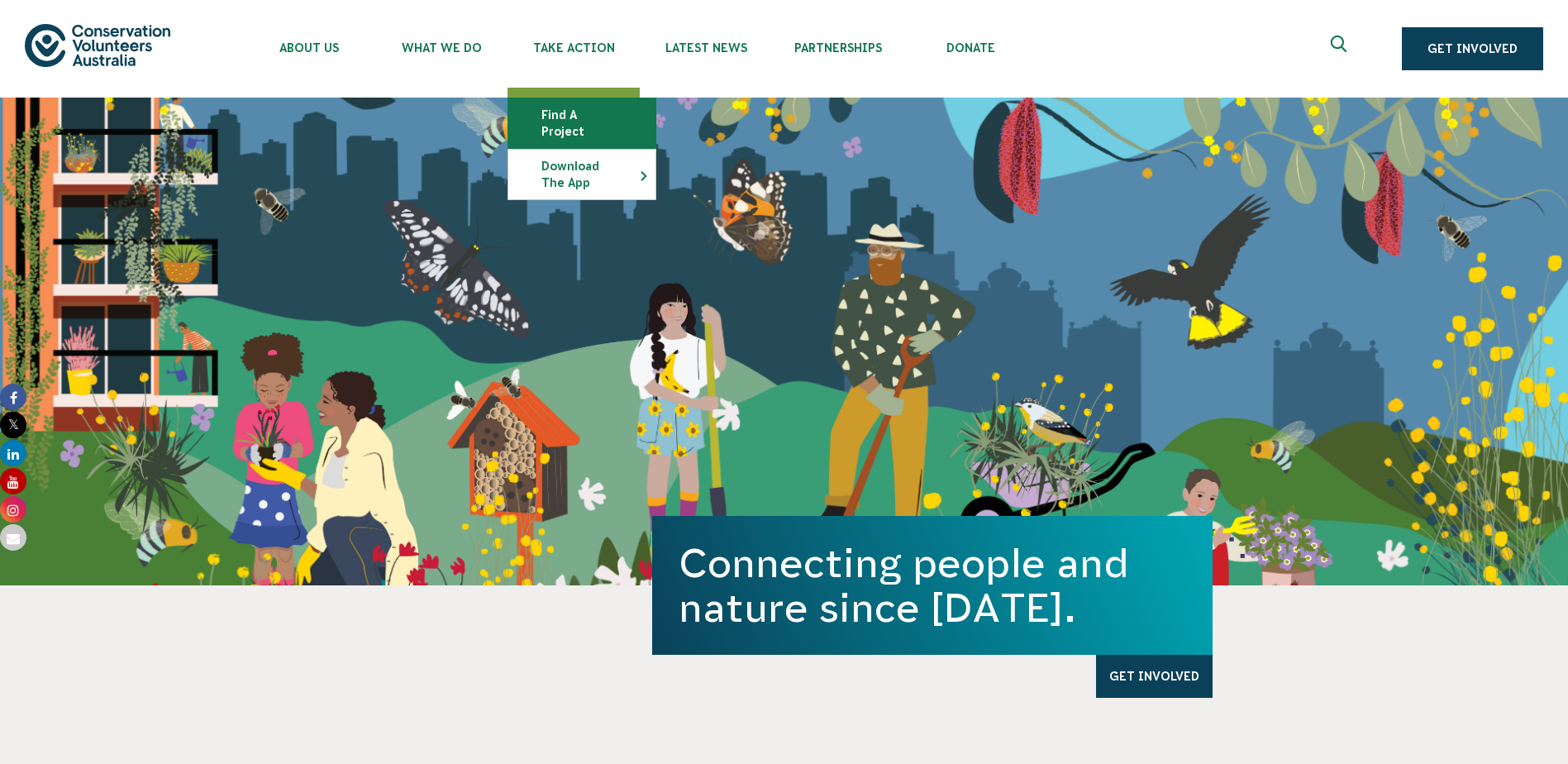
click at [571, 113] on link "Find a project" at bounding box center [582, 124] width 148 height 50
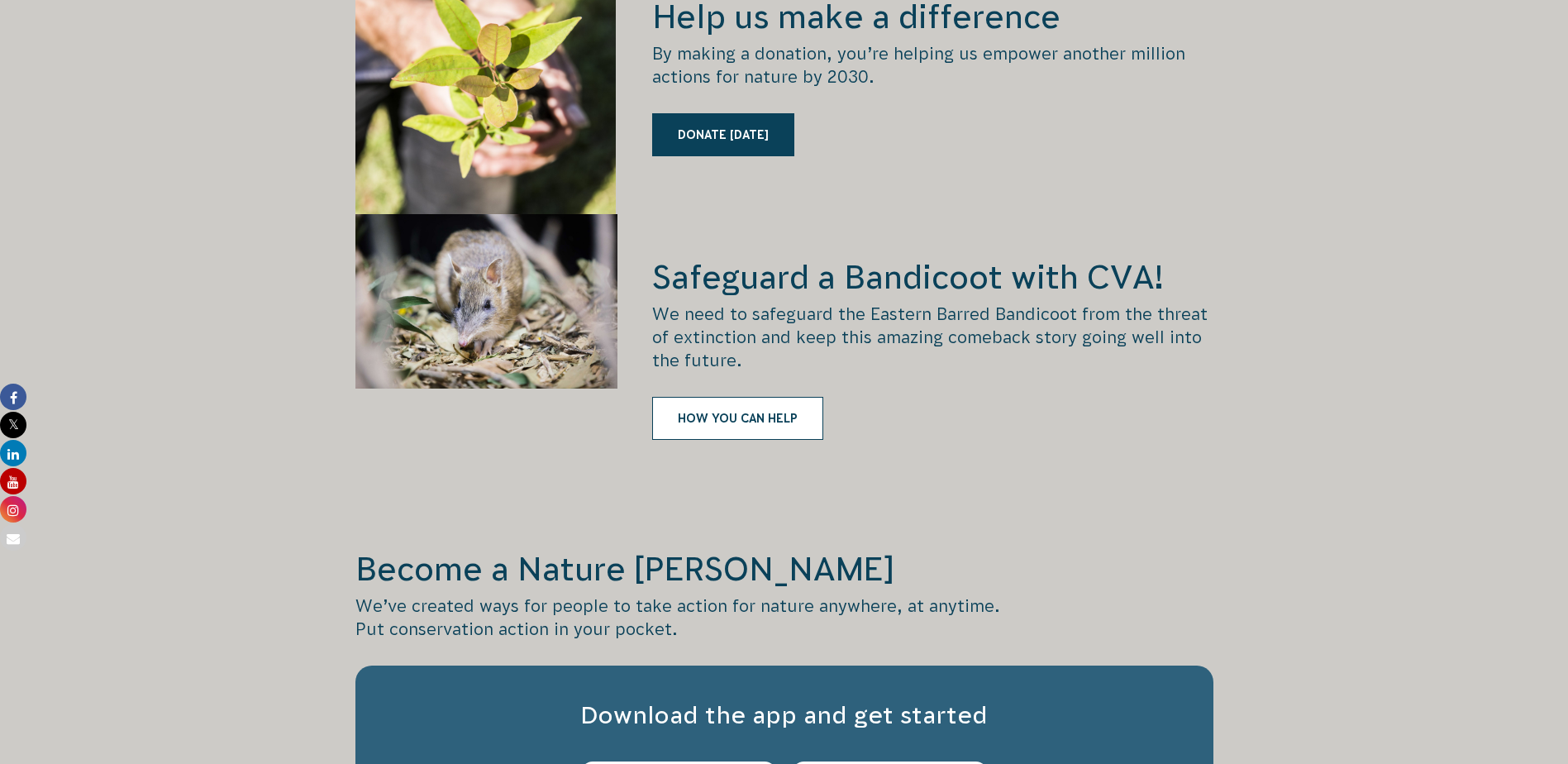
scroll to position [2482, 0]
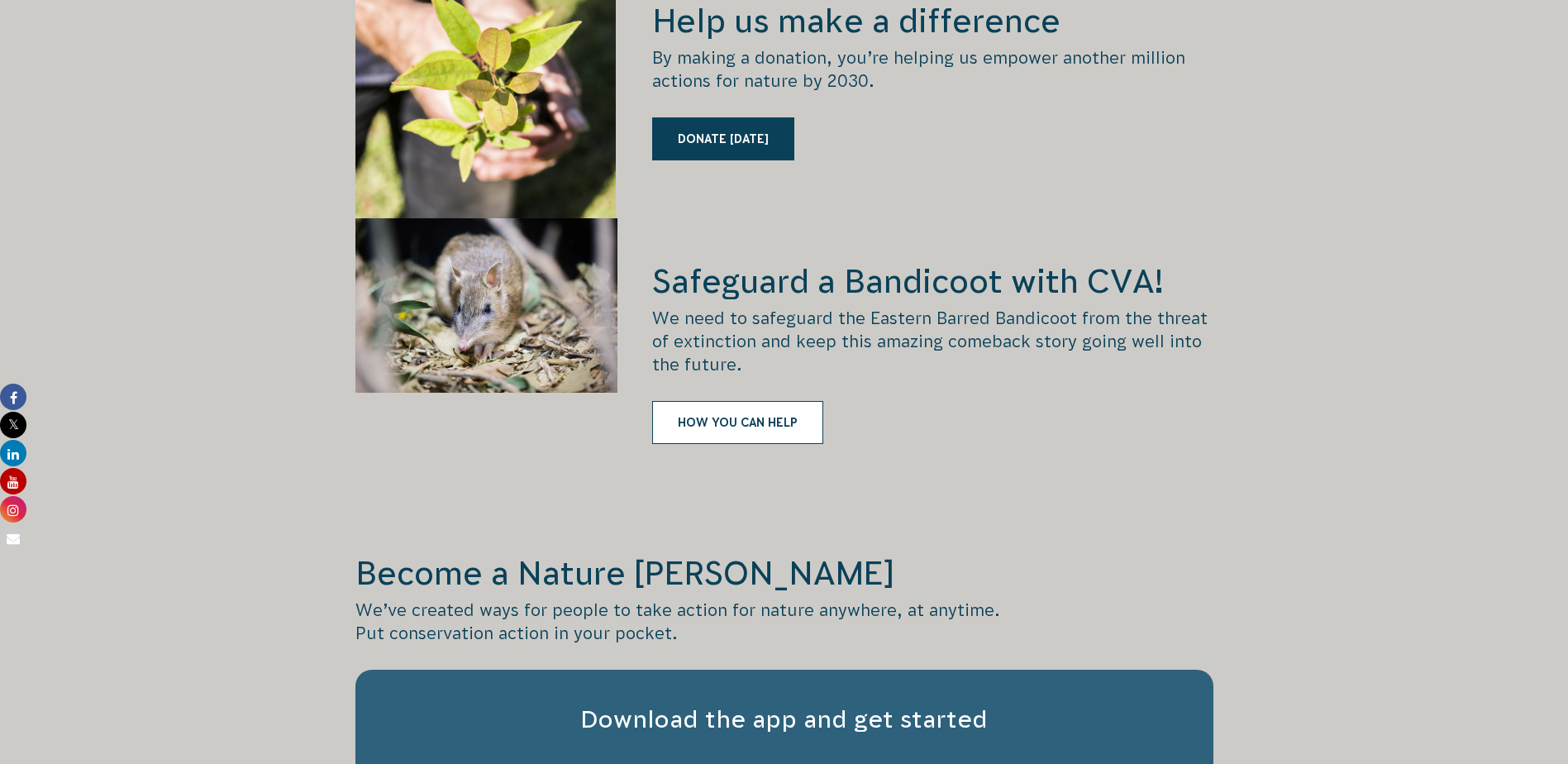
click at [712, 401] on link "HOW YOU CAN HELP" at bounding box center [738, 422] width 171 height 43
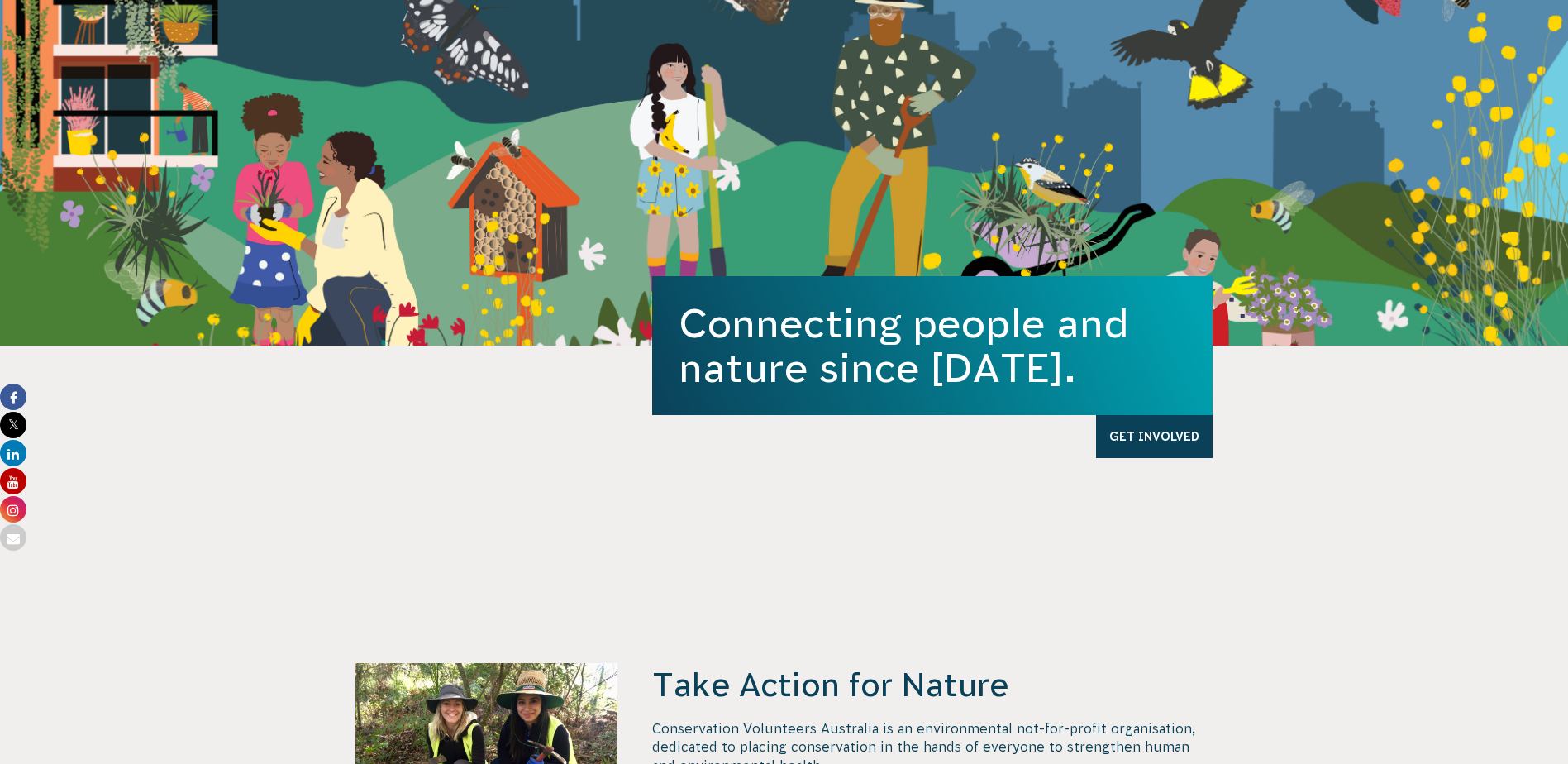
scroll to position [0, 0]
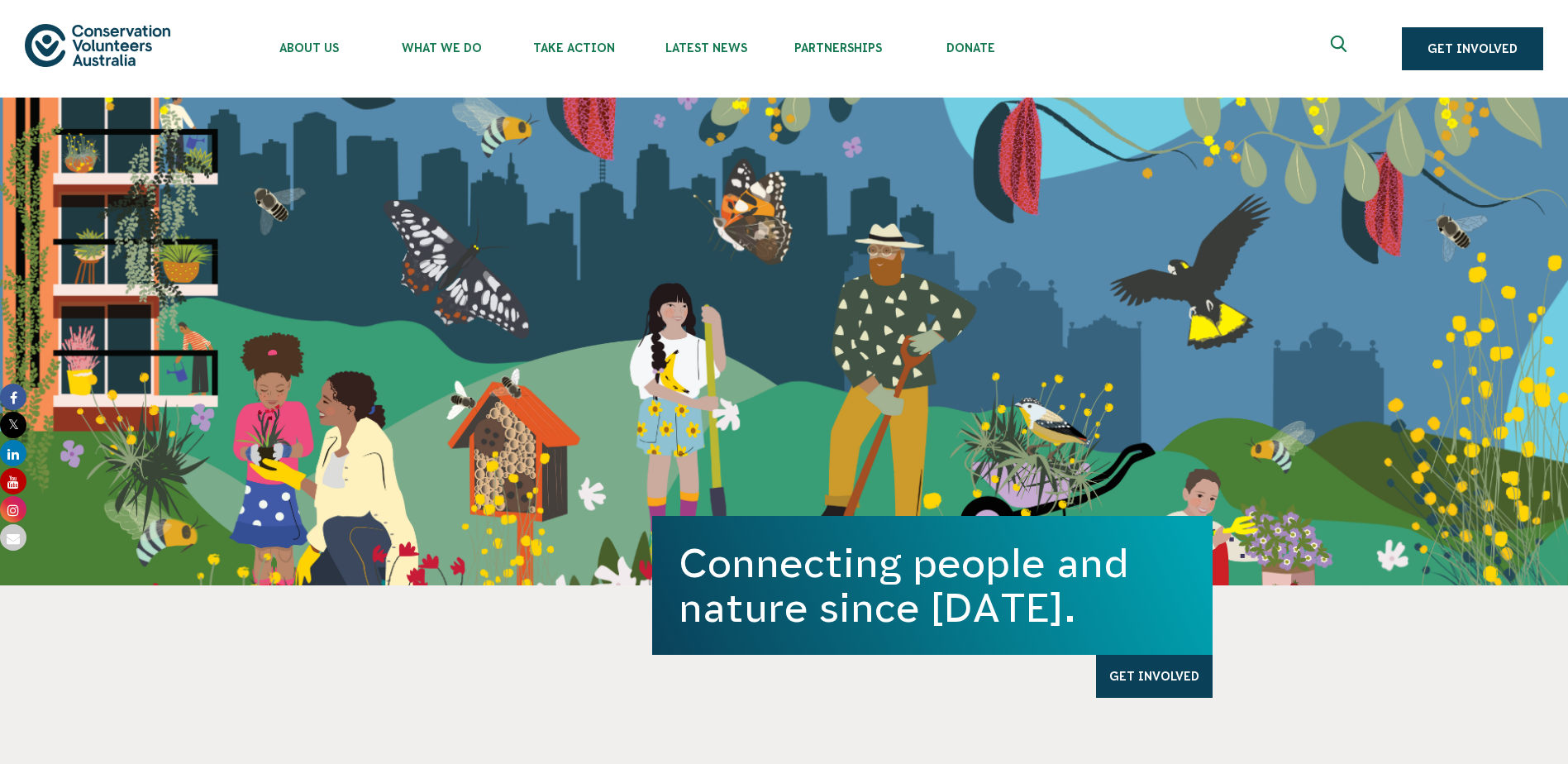
drag, startPoint x: 973, startPoint y: 49, endPoint x: 1111, endPoint y: 17, distance: 141.7
click at [1111, 17] on ul "About Us Our Priorities Reconciliation Impact Our Board Our People Careers CVA …" at bounding box center [801, 49] width 1117 height 98
click at [965, 30] on link "Donate" at bounding box center [970, 44] width 133 height 88
